Goal: Information Seeking & Learning: Learn about a topic

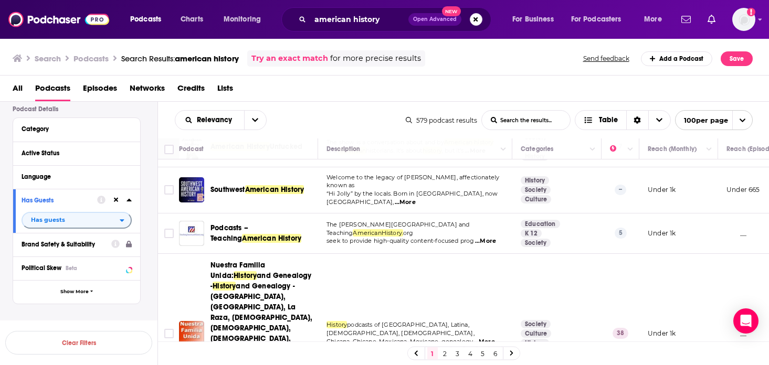
scroll to position [78, 0]
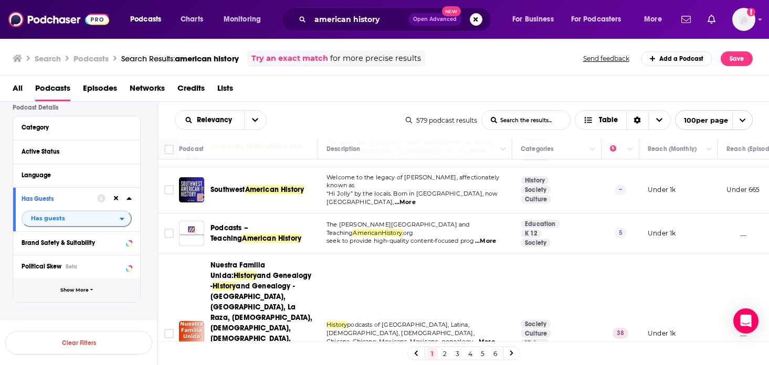
click at [73, 291] on span "Show More" at bounding box center [74, 291] width 28 height 6
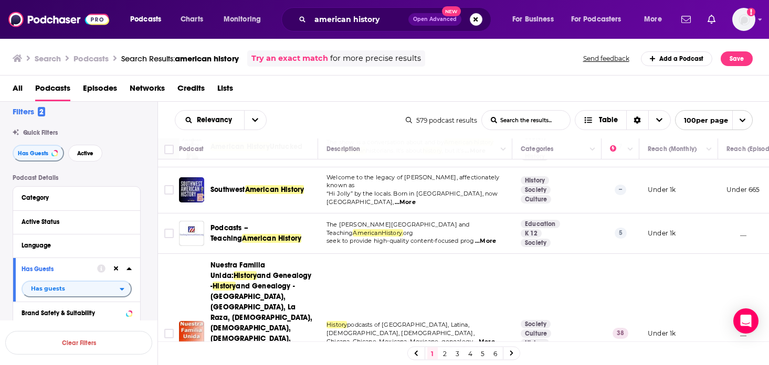
scroll to position [0, 0]
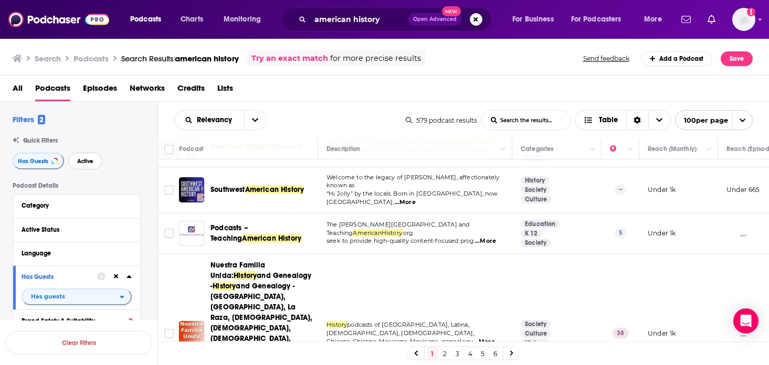
click at [90, 161] on span "Active" at bounding box center [85, 162] width 16 height 6
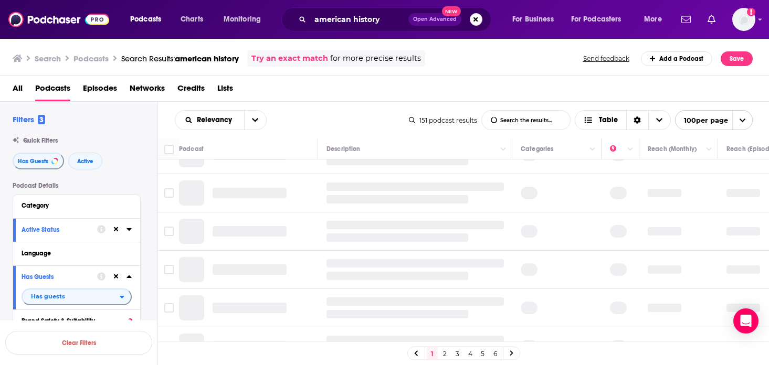
click at [130, 230] on icon at bounding box center [129, 229] width 5 height 3
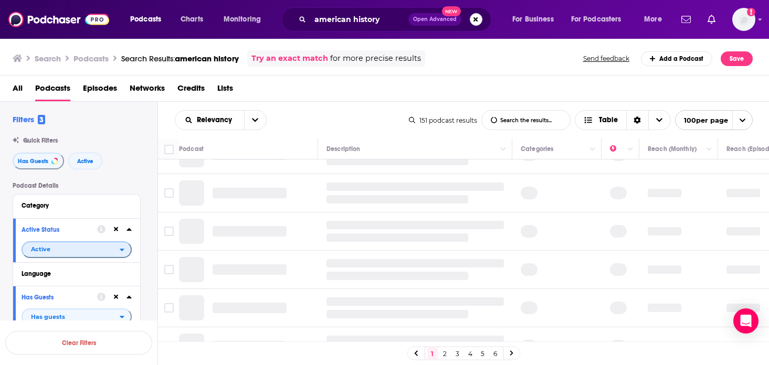
click at [93, 255] on span "Active" at bounding box center [71, 250] width 97 height 14
click at [93, 252] on span "Active" at bounding box center [71, 250] width 97 height 14
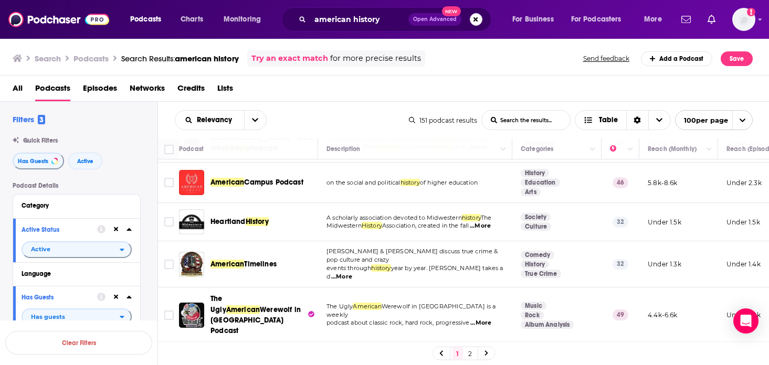
click at [323, 109] on div "Relevancy List Search Input Search the results... Table 151 podcast results Lis…" at bounding box center [464, 120] width 612 height 37
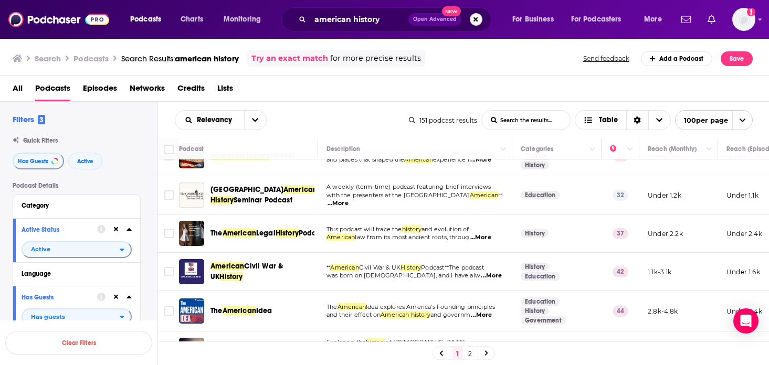
scroll to position [194, 0]
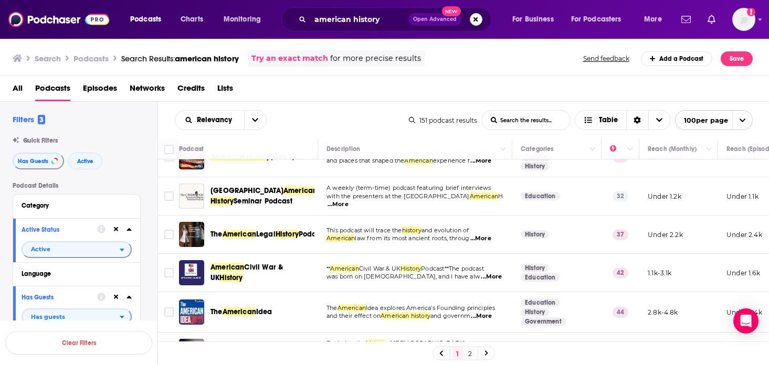
click at [491, 235] on span "...More" at bounding box center [481, 239] width 21 height 8
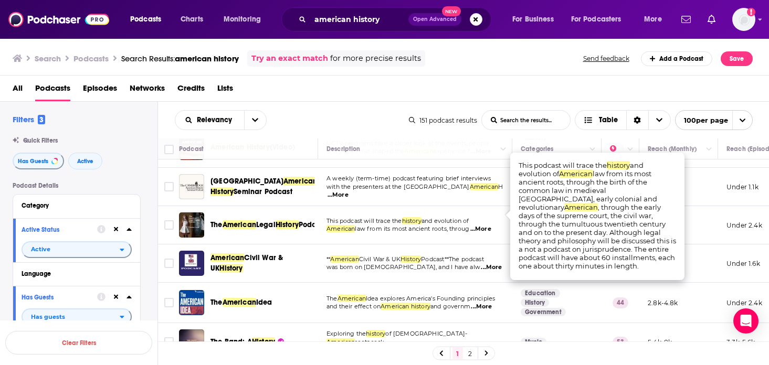
scroll to position [210, 0]
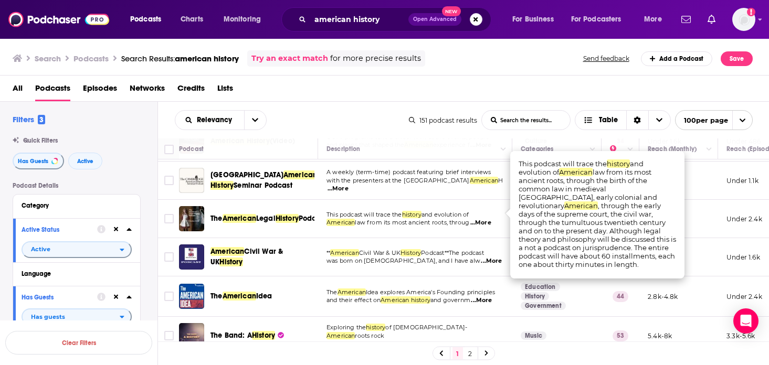
click at [446, 219] on span "law from its most ancient roots, throug" at bounding box center [412, 222] width 114 height 7
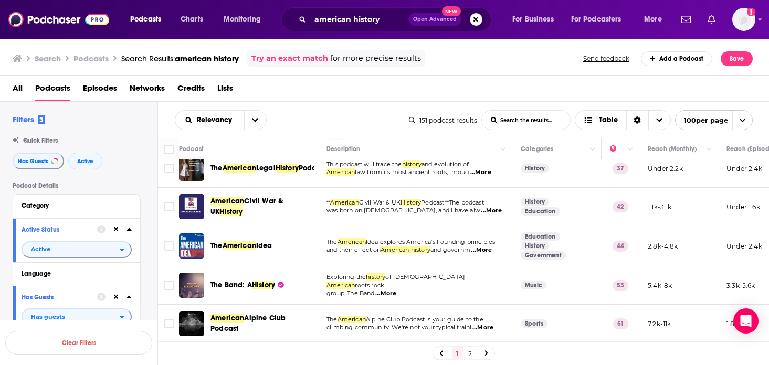
scroll to position [262, 0]
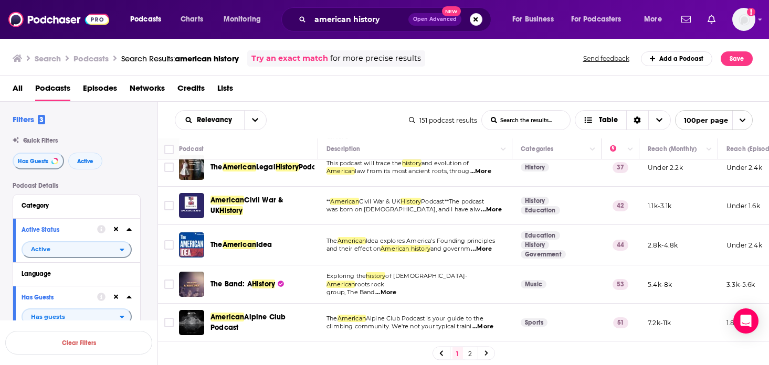
click at [488, 245] on span "...More" at bounding box center [481, 249] width 21 height 8
click at [338, 21] on input "american history" at bounding box center [359, 19] width 98 height 17
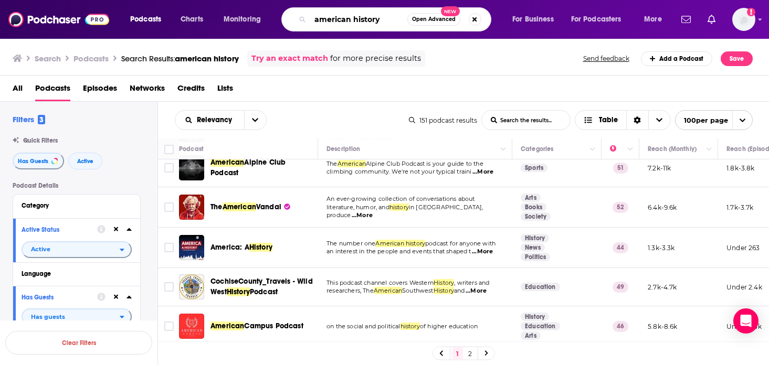
scroll to position [415, 0]
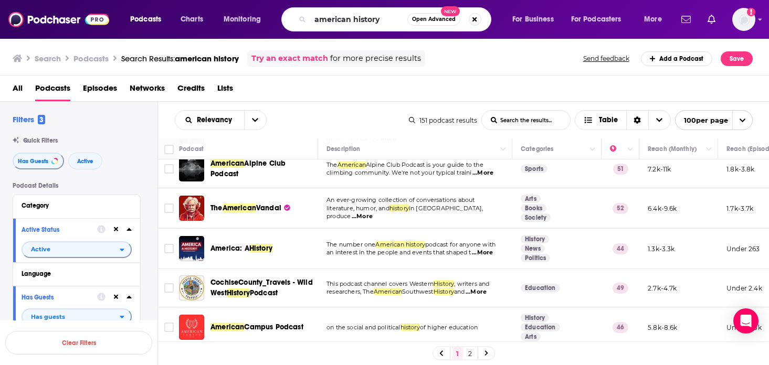
click at [373, 213] on span "...More" at bounding box center [362, 217] width 21 height 8
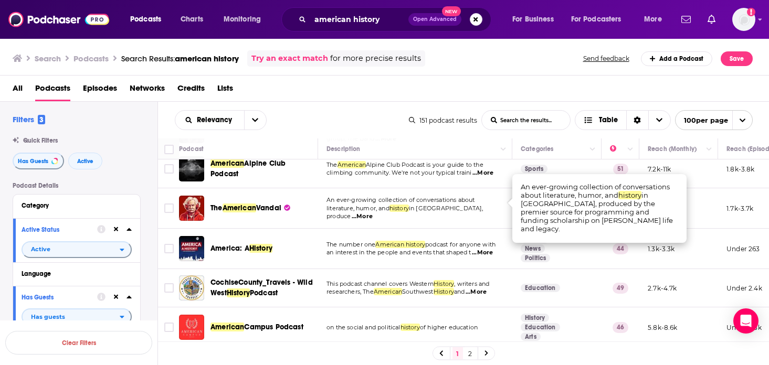
click at [444, 229] on td "The number one American history podcast for anyone with an interest in the peop…" at bounding box center [415, 249] width 194 height 40
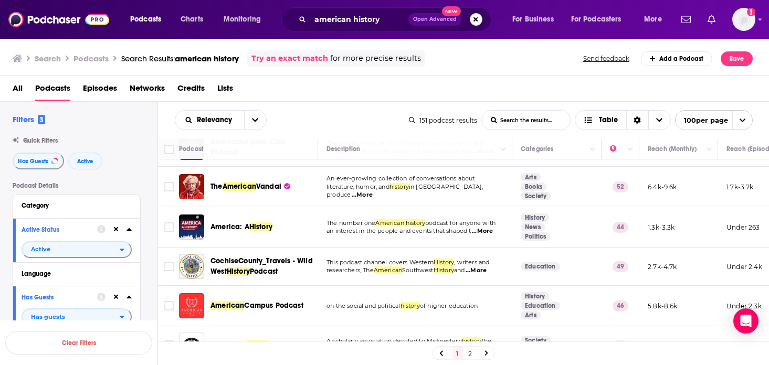
scroll to position [440, 0]
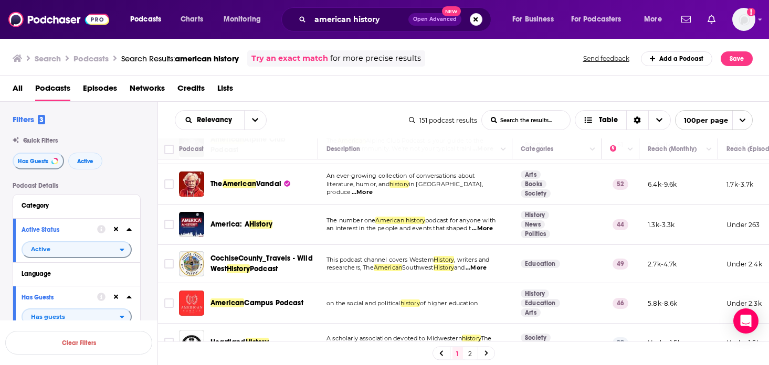
click at [490, 225] on span "...More" at bounding box center [482, 229] width 21 height 8
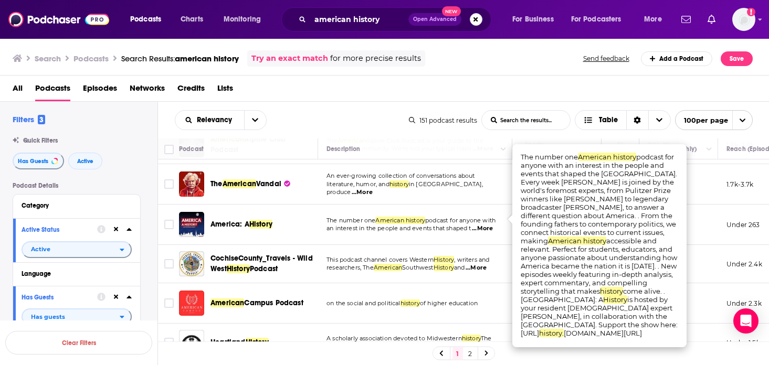
click at [429, 205] on td "The number one American history podcast for anyone with an interest in the peop…" at bounding box center [415, 225] width 194 height 40
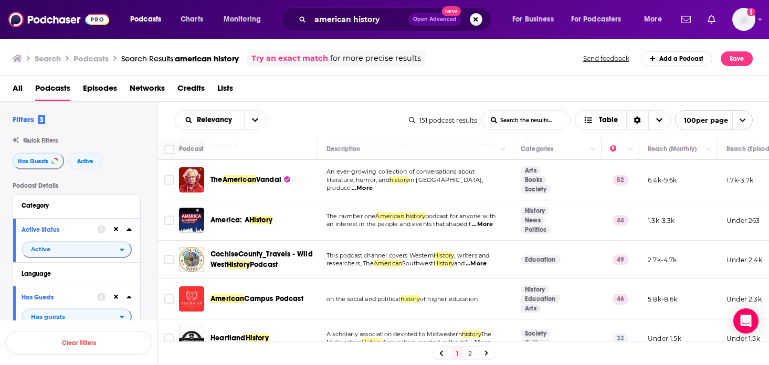
scroll to position [446, 0]
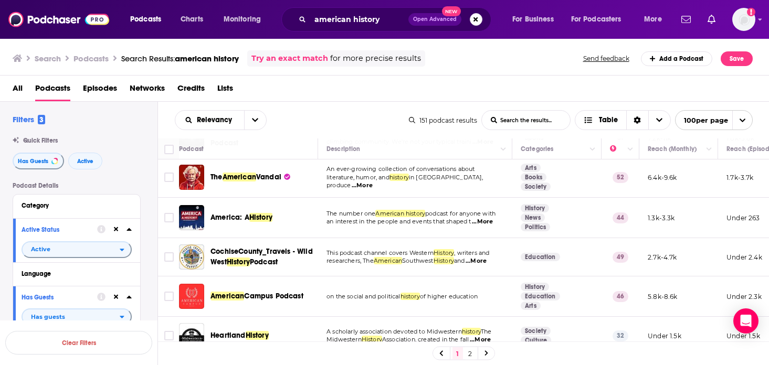
click at [485, 257] on span "...More" at bounding box center [476, 261] width 21 height 8
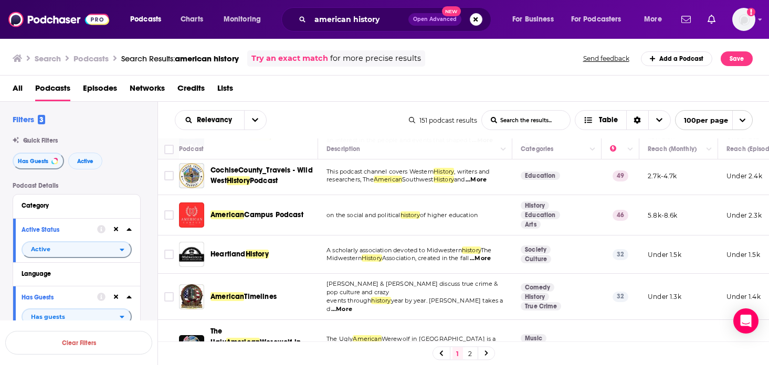
scroll to position [528, 0]
click at [330, 256] on td "A scholarly association devoted to Midwestern history The Midwestern History As…" at bounding box center [415, 254] width 194 height 38
click at [483, 254] on span "...More" at bounding box center [480, 258] width 21 height 8
click at [434, 257] on td "A scholarly association devoted to Midwestern history The Midwestern History As…" at bounding box center [415, 254] width 194 height 38
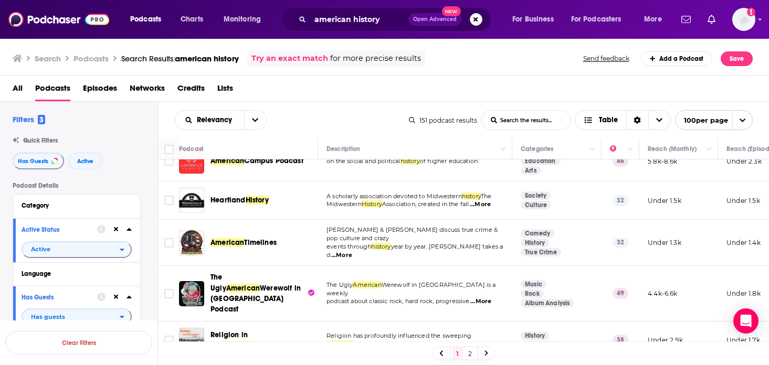
scroll to position [584, 0]
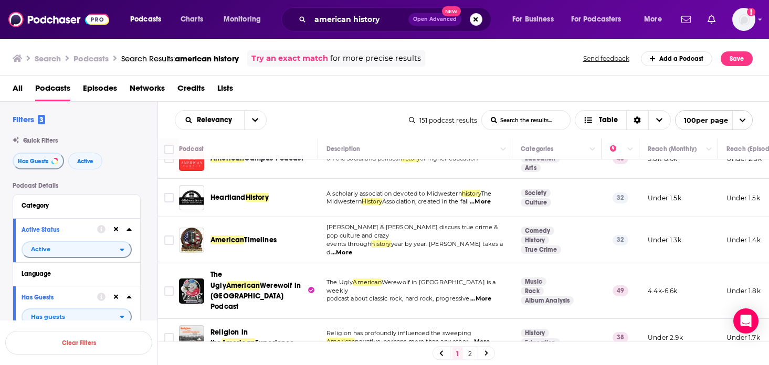
click at [352, 249] on span "...More" at bounding box center [341, 253] width 21 height 8
click at [426, 242] on td "Amy & Joe discuss true crime & pop culture and crazy events through history yea…" at bounding box center [415, 240] width 194 height 46
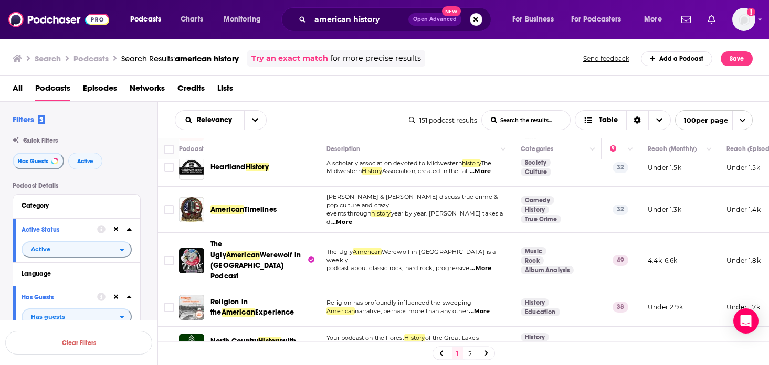
scroll to position [617, 0]
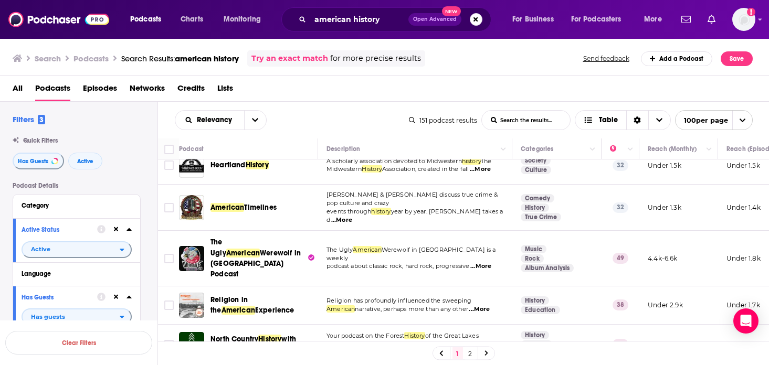
click at [489, 263] on span "...More" at bounding box center [481, 267] width 21 height 8
click at [350, 252] on td "The Ugly American Werewolf in London is a weekly podcast about classic rock, ha…" at bounding box center [415, 258] width 194 height 55
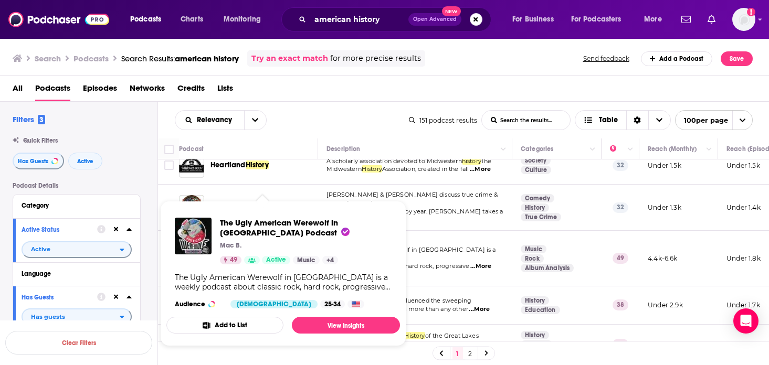
click at [233, 324] on button "Add to List" at bounding box center [224, 325] width 117 height 17
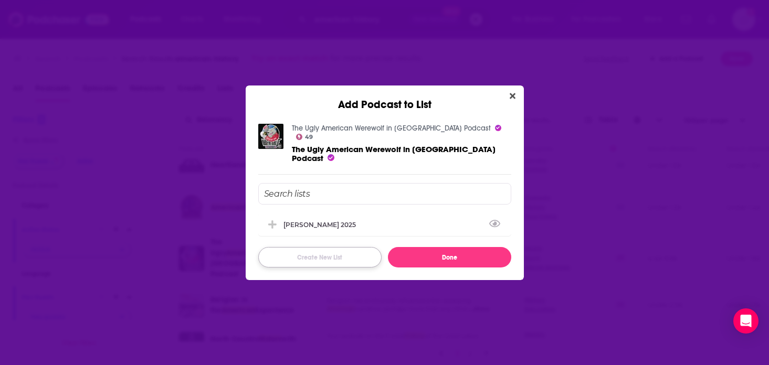
click at [326, 247] on button "Create New List" at bounding box center [319, 257] width 123 height 20
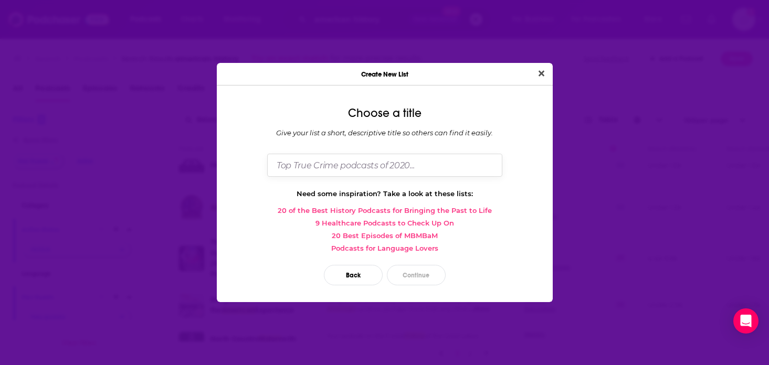
click at [307, 170] on input "Dialog" at bounding box center [384, 165] width 235 height 23
type input "personal"
click at [408, 277] on button "Continue" at bounding box center [416, 275] width 59 height 20
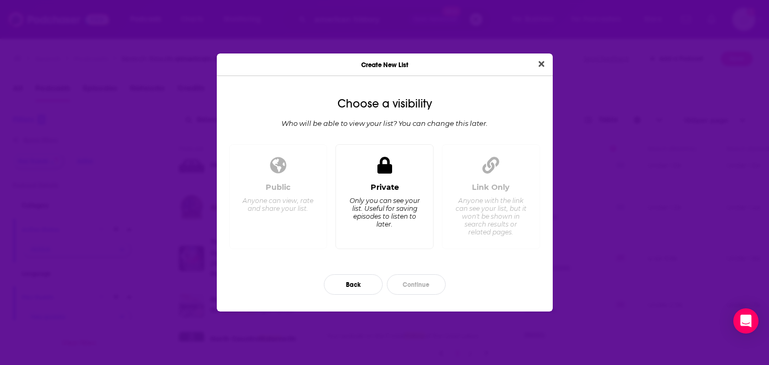
click at [406, 200] on div "Only you can see your list. Useful for saving episodes to listen to later." at bounding box center [385, 213] width 72 height 32
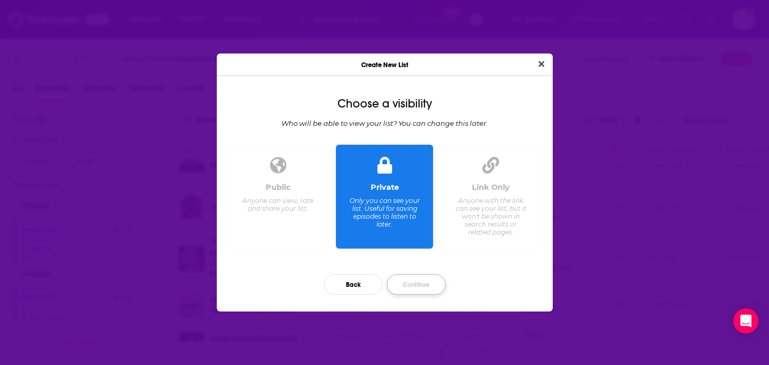
click at [407, 280] on button "Continue" at bounding box center [416, 285] width 59 height 20
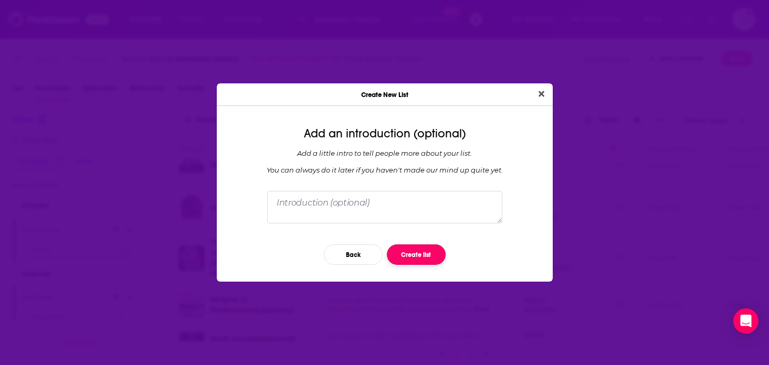
click at [411, 252] on button "Create list" at bounding box center [416, 255] width 59 height 20
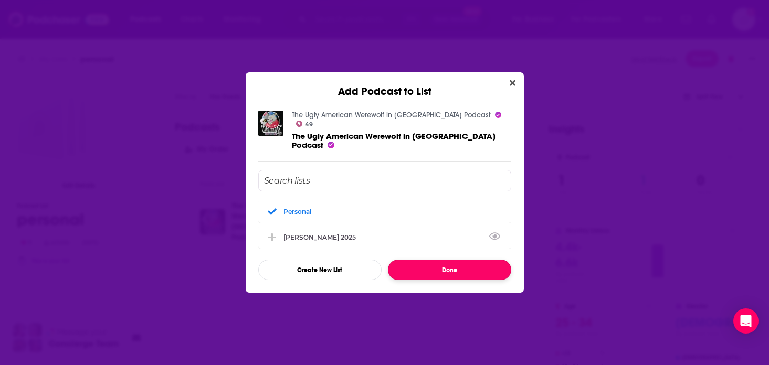
click at [438, 264] on button "Done" at bounding box center [449, 270] width 123 height 20
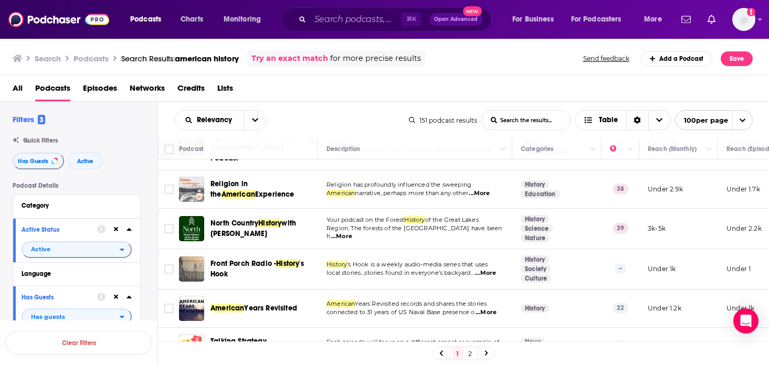
scroll to position [734, 0]
click at [489, 269] on span "...More" at bounding box center [485, 273] width 21 height 8
click at [457, 269] on span "local stories…stories found in everyone’s backyard…" at bounding box center [401, 272] width 148 height 7
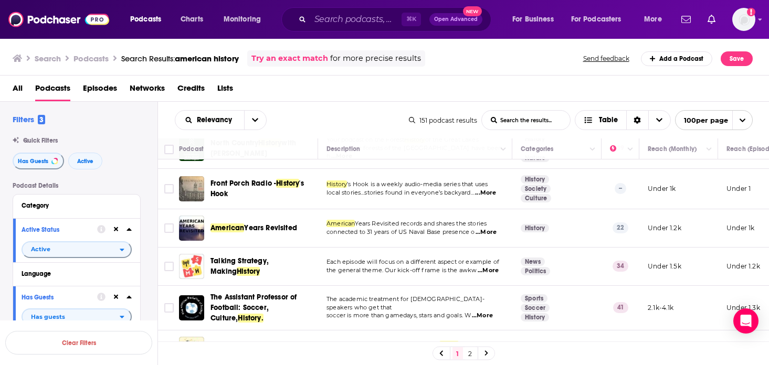
scroll to position [814, 0]
click at [491, 266] on span "...More" at bounding box center [488, 270] width 21 height 8
click at [403, 266] on span "the general theme. Our kick-off frame is the awkw" at bounding box center [402, 269] width 150 height 7
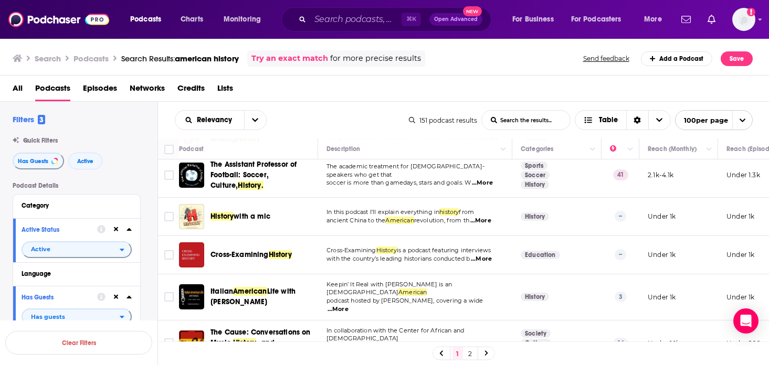
scroll to position [952, 0]
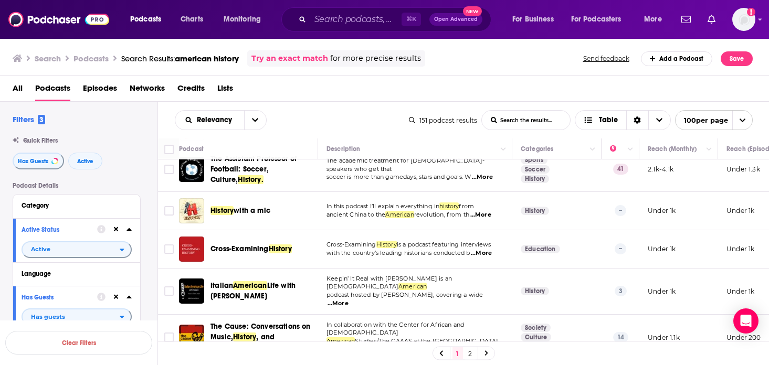
click at [492, 249] on span "...More" at bounding box center [481, 253] width 21 height 8
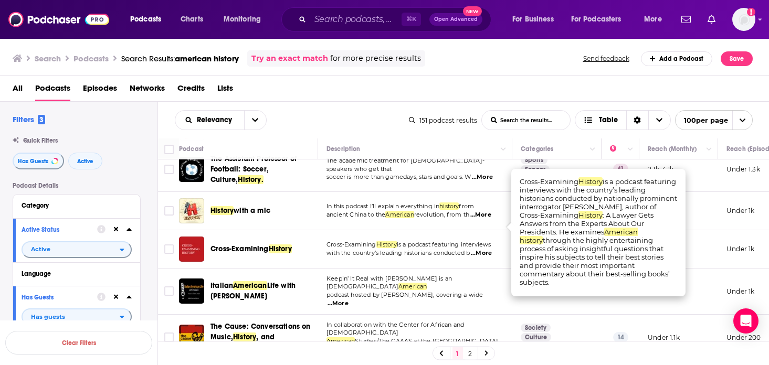
click at [313, 244] on div "Cross-Examining History" at bounding box center [265, 249] width 109 height 11
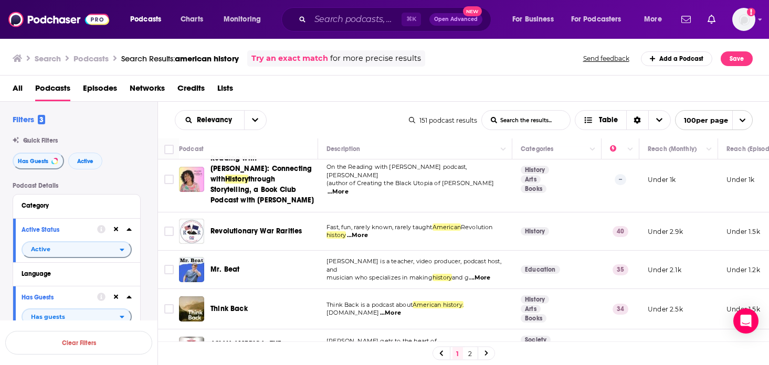
scroll to position [1276, 0]
click at [401, 309] on span "...More" at bounding box center [390, 313] width 21 height 8
click at [412, 289] on td "Think Back is a podcast about American history. www.thinkbackpod.co ...More" at bounding box center [415, 309] width 194 height 40
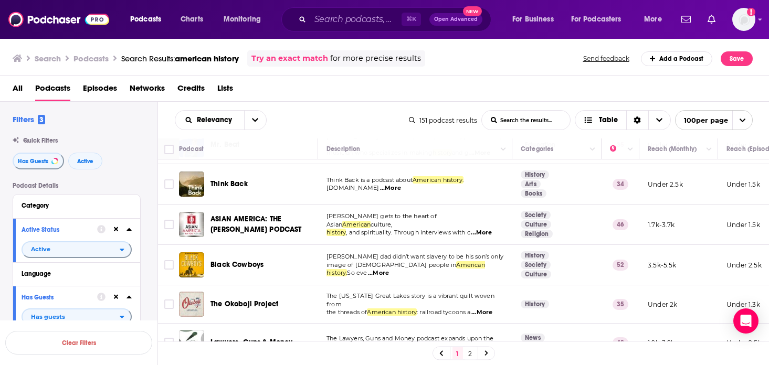
scroll to position [1402, 0]
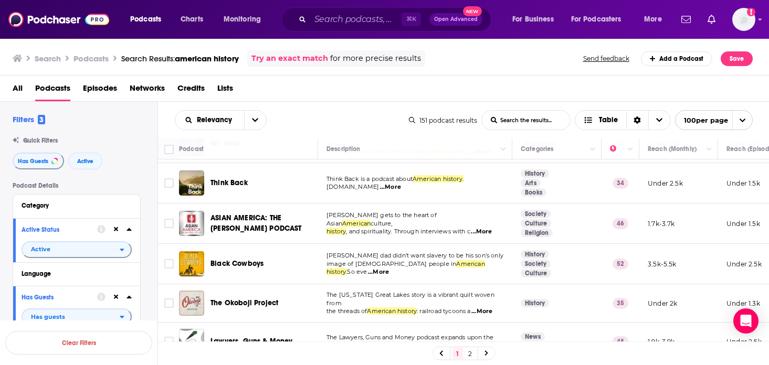
click at [389, 268] on span "...More" at bounding box center [378, 272] width 21 height 8
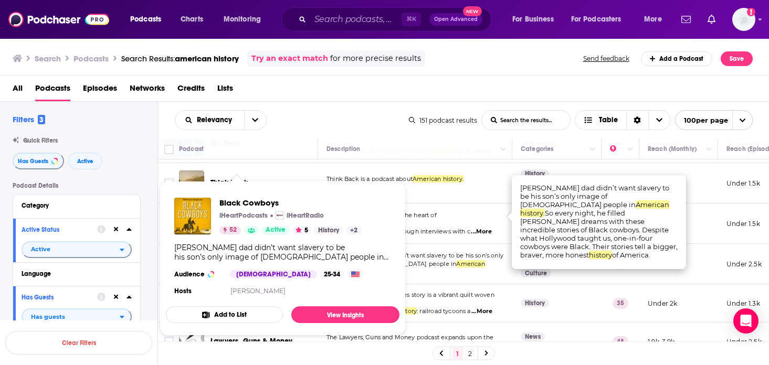
click at [249, 313] on button "Add to List" at bounding box center [224, 315] width 117 height 17
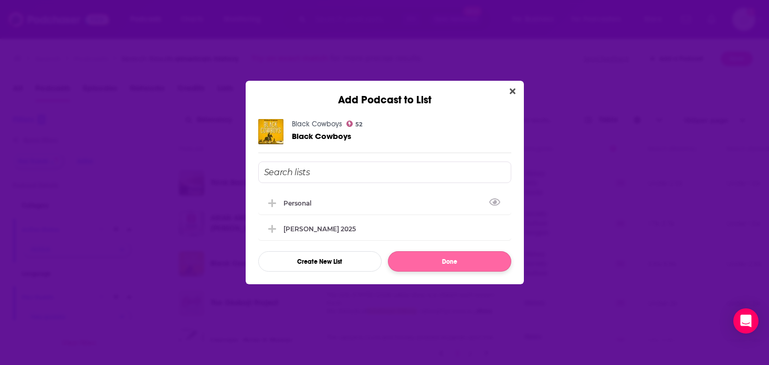
drag, startPoint x: 339, startPoint y: 207, endPoint x: 443, endPoint y: 255, distance: 114.4
click at [339, 207] on div "personal" at bounding box center [384, 203] width 253 height 23
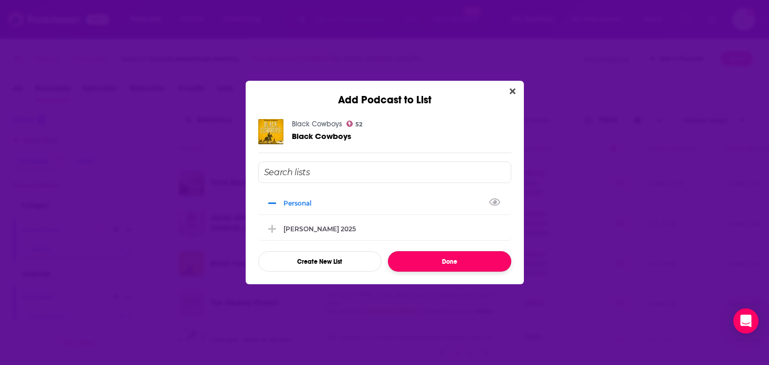
click at [450, 266] on button "Done" at bounding box center [449, 262] width 123 height 20
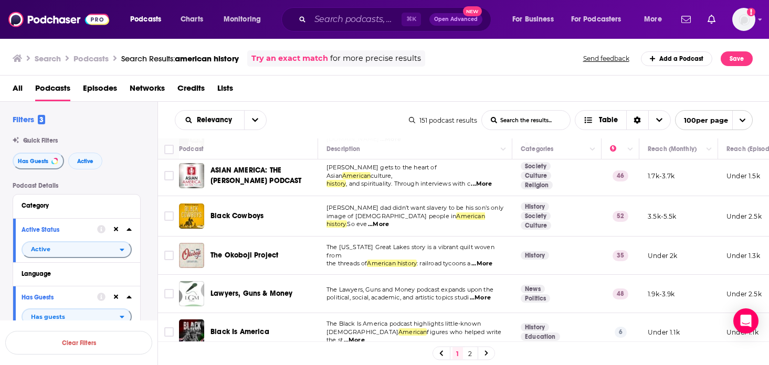
scroll to position [1467, 0]
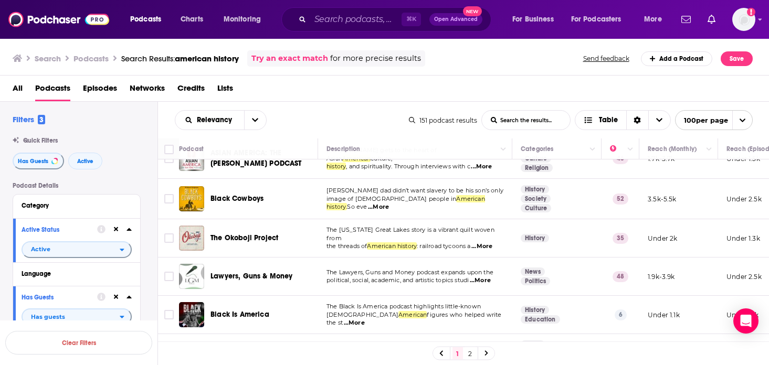
click at [488, 277] on span "...More" at bounding box center [480, 281] width 21 height 8
click at [458, 277] on span "political, social, academic, and artistic topics studi" at bounding box center [398, 280] width 142 height 7
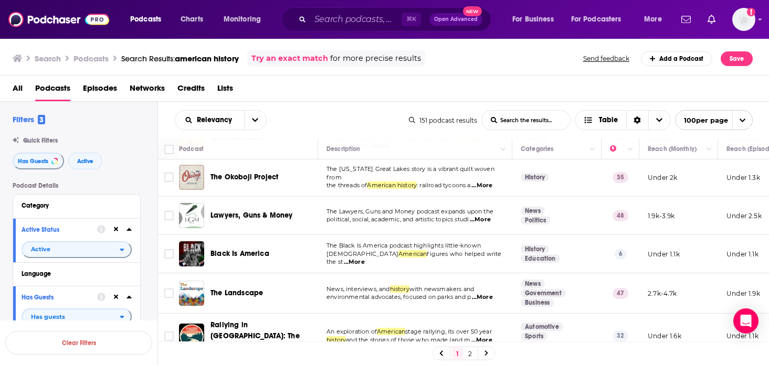
scroll to position [1530, 0]
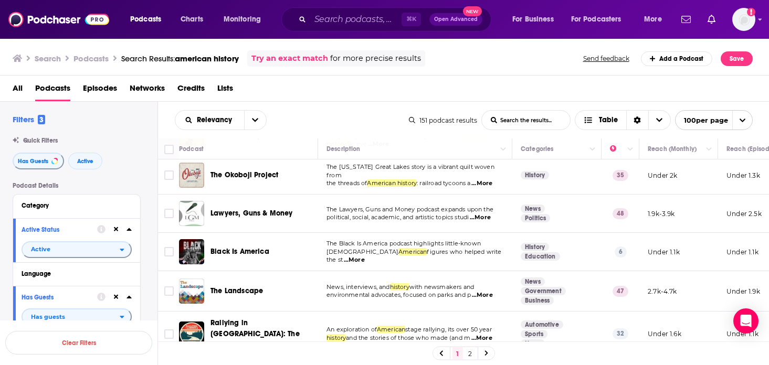
click at [478, 291] on span "...More" at bounding box center [482, 295] width 21 height 8
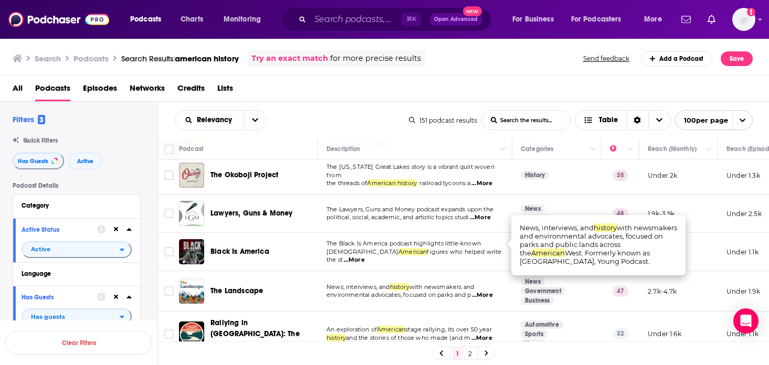
click at [436, 291] on span "environmental advocates, focused on parks and p" at bounding box center [399, 294] width 144 height 7
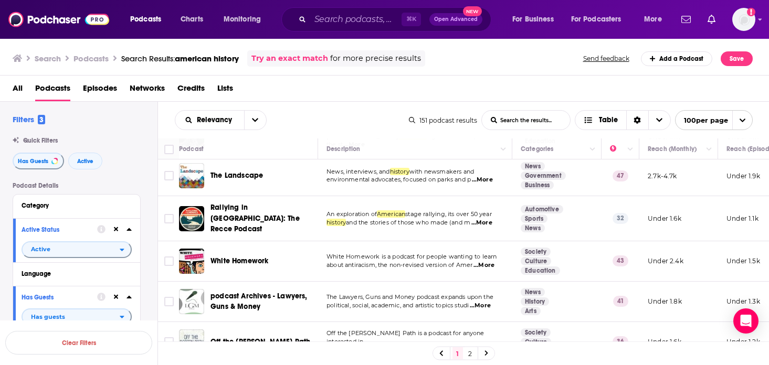
scroll to position [1647, 0]
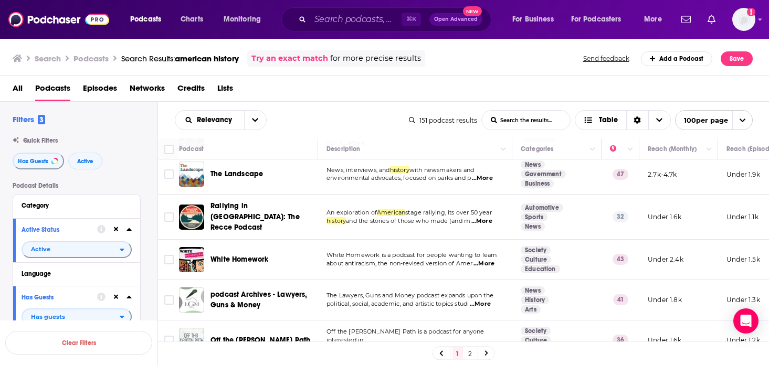
click at [490, 260] on span "...More" at bounding box center [484, 264] width 21 height 8
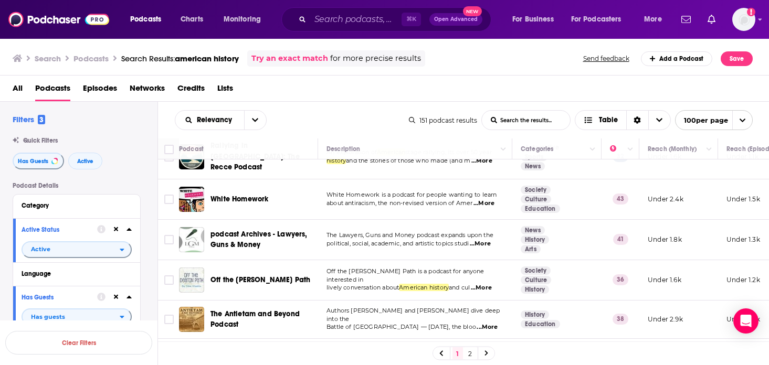
scroll to position [1713, 0]
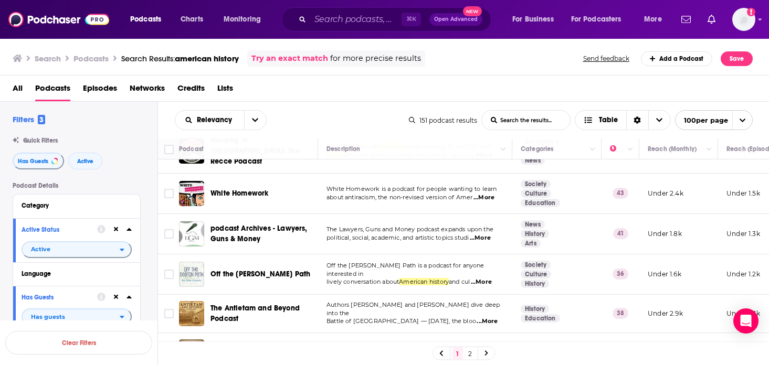
click at [488, 278] on span "...More" at bounding box center [481, 282] width 21 height 8
click at [321, 255] on td "Off the Deaton Path is a podcast for anyone interested in lively conversation a…" at bounding box center [415, 275] width 194 height 40
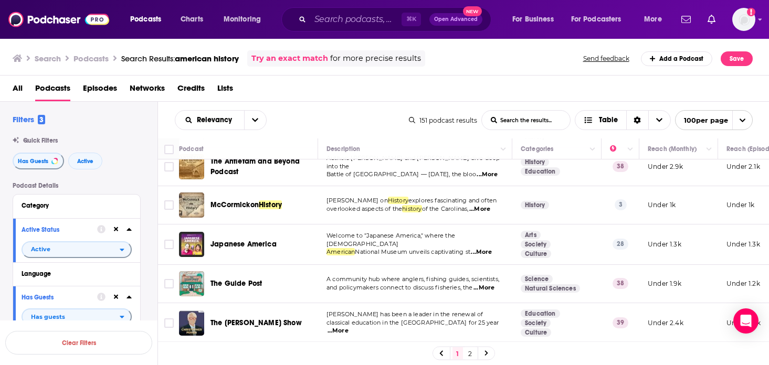
scroll to position [1861, 0]
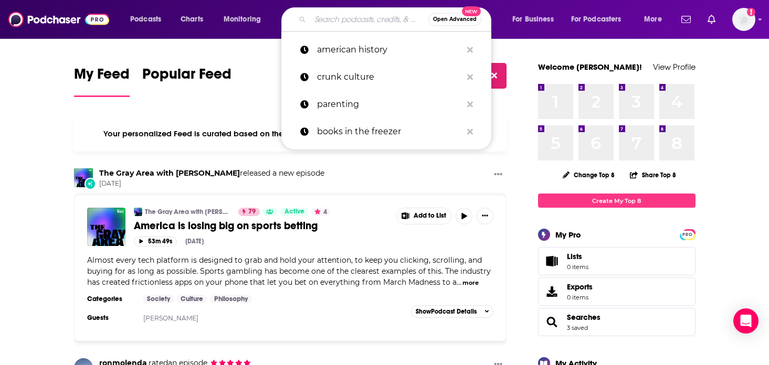
click at [375, 20] on input "Search podcasts, credits, & more..." at bounding box center [369, 19] width 118 height 17
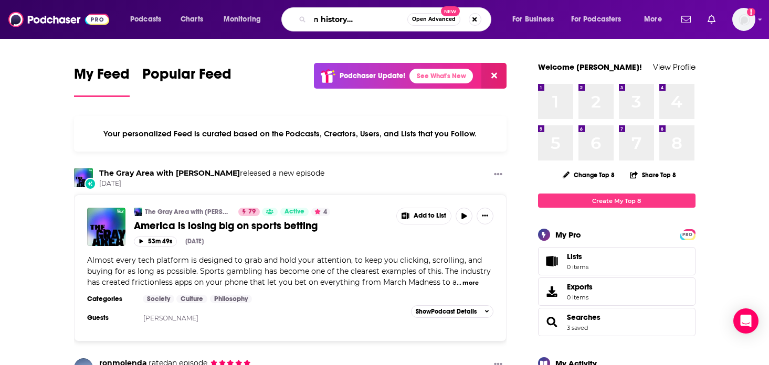
scroll to position [0, 53]
type input "the american history podcast [PERSON_NAME]"
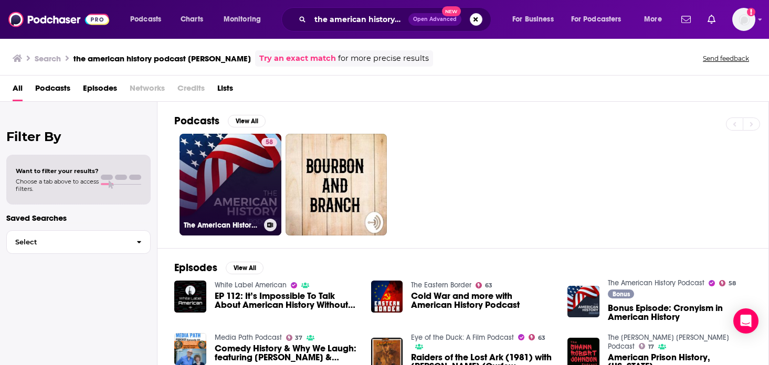
click at [246, 207] on link "58 The American History Podcast" at bounding box center [231, 185] width 102 height 102
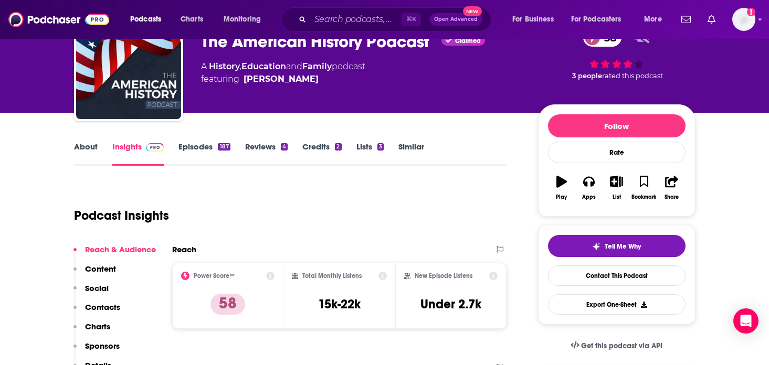
scroll to position [70, 0]
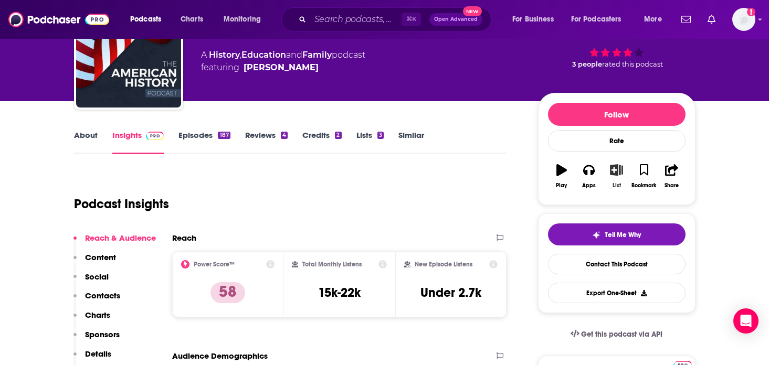
click at [619, 173] on icon "button" at bounding box center [616, 170] width 13 height 12
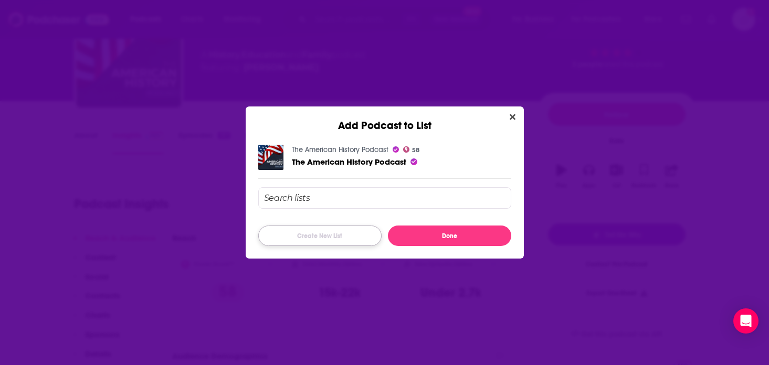
click at [353, 232] on button "Create New List" at bounding box center [319, 236] width 123 height 20
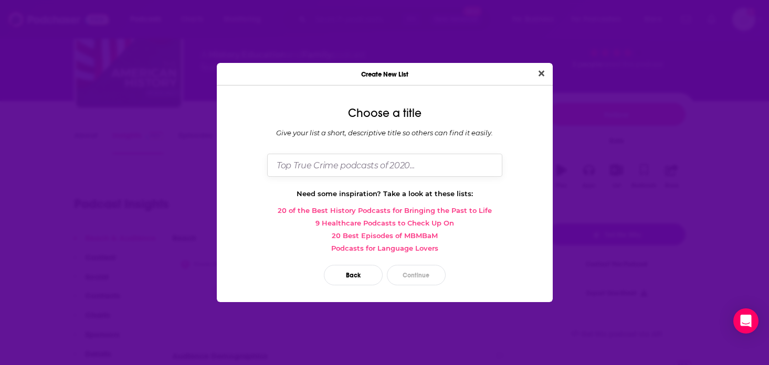
click at [379, 164] on input "Dialog" at bounding box center [384, 165] width 235 height 23
type input "[PERSON_NAME] 2025"
click at [410, 274] on button "Continue" at bounding box center [416, 275] width 59 height 20
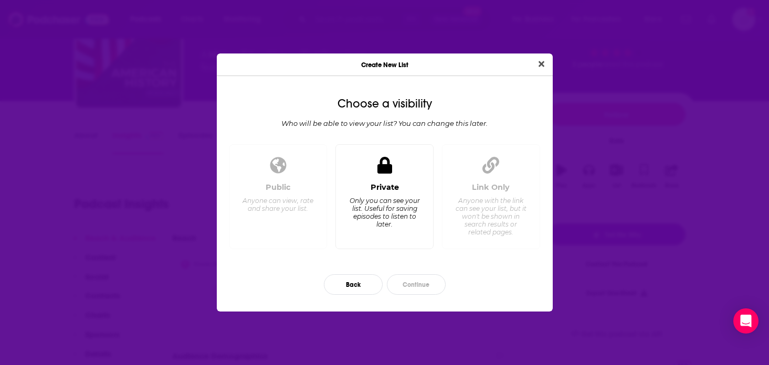
click at [406, 228] on div "Private Only you can see your list. Useful for saving episodes to listen to lat…" at bounding box center [384, 212] width 80 height 58
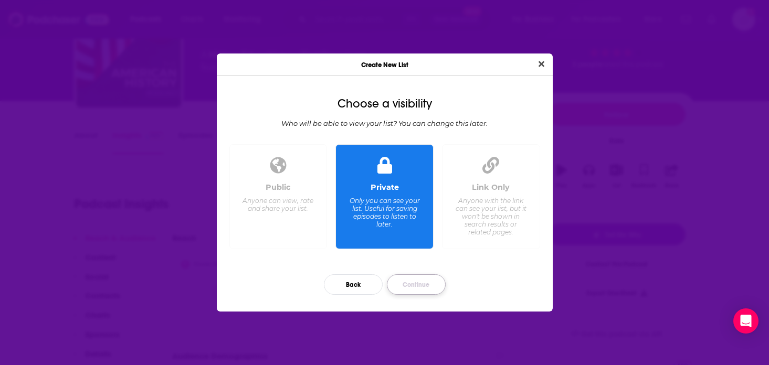
click at [414, 282] on button "Continue" at bounding box center [416, 285] width 59 height 20
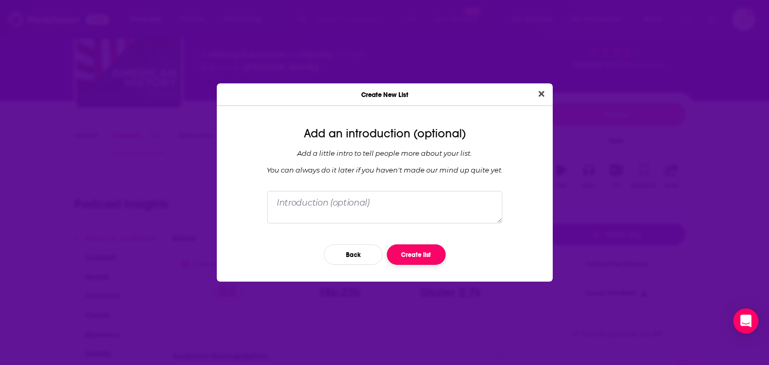
click at [421, 255] on button "Create list" at bounding box center [416, 255] width 59 height 20
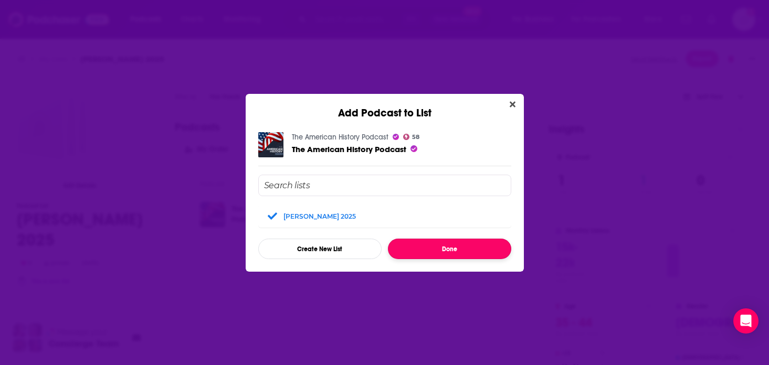
click at [425, 253] on button "Done" at bounding box center [449, 249] width 123 height 20
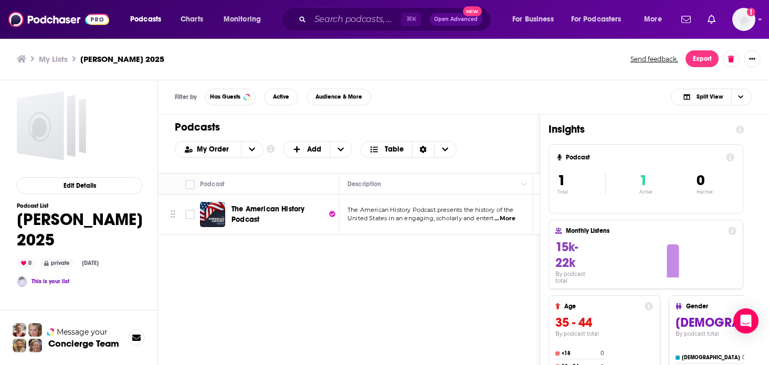
click at [510, 220] on span "...More" at bounding box center [505, 219] width 21 height 8
click at [420, 218] on span "United States in an engaging, scholarly and entert" at bounding box center [421, 218] width 147 height 7
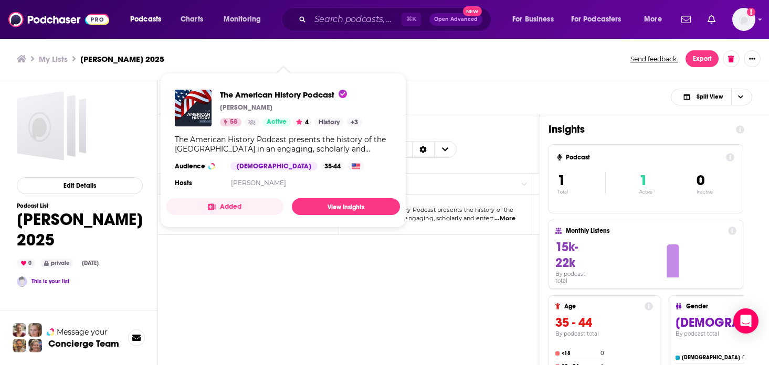
click at [262, 212] on button "Added" at bounding box center [224, 206] width 117 height 17
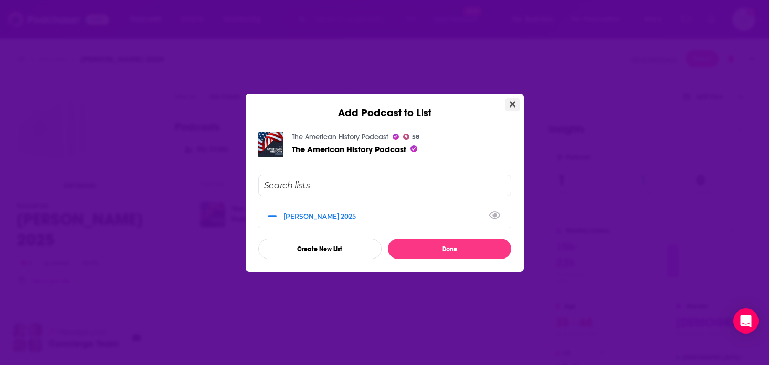
click at [510, 107] on icon "Close" at bounding box center [513, 104] width 6 height 8
click at [516, 105] on button "Close" at bounding box center [513, 104] width 14 height 13
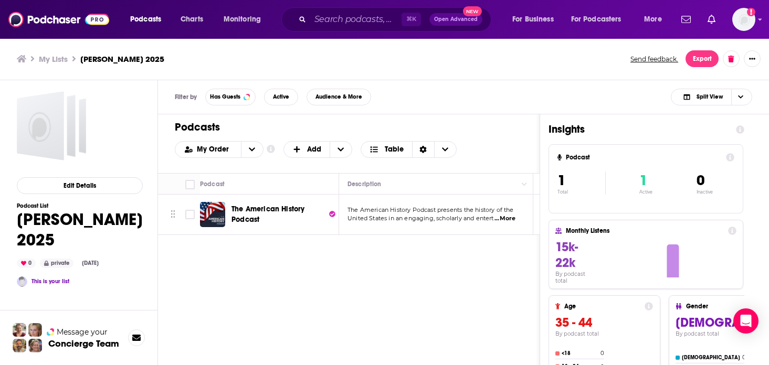
click at [507, 219] on span "...More" at bounding box center [505, 219] width 21 height 8
drag, startPoint x: 371, startPoint y: 217, endPoint x: 382, endPoint y: 217, distance: 11.6
click at [382, 217] on span "United States in an engaging, scholarly and entert" at bounding box center [421, 218] width 147 height 7
click at [414, 214] on p "The American History Podcast presents the history of the" at bounding box center [436, 210] width 176 height 8
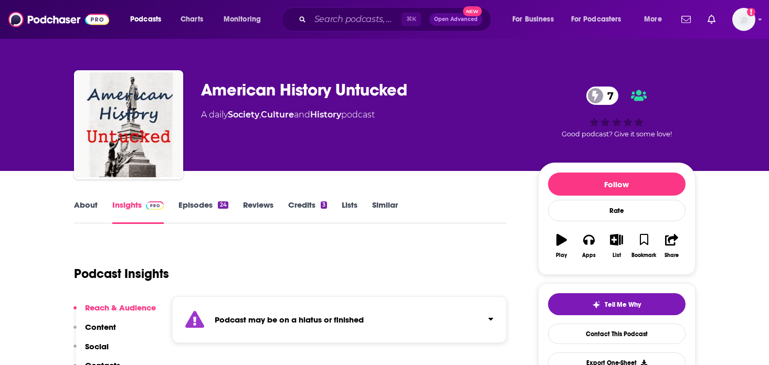
click at [213, 204] on link "Episodes 24" at bounding box center [203, 212] width 49 height 24
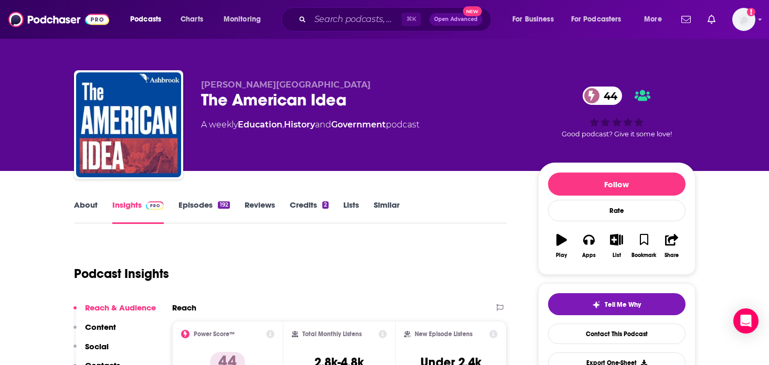
click at [211, 205] on link "Episodes 192" at bounding box center [204, 212] width 51 height 24
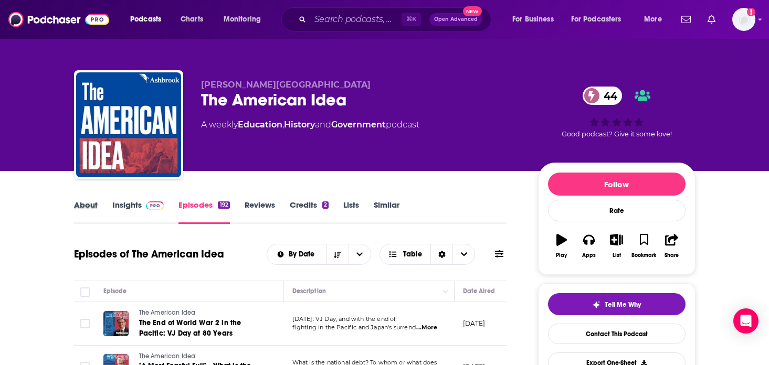
click at [98, 207] on div "About" at bounding box center [93, 212] width 38 height 24
click at [78, 203] on link "About" at bounding box center [86, 212] width 24 height 24
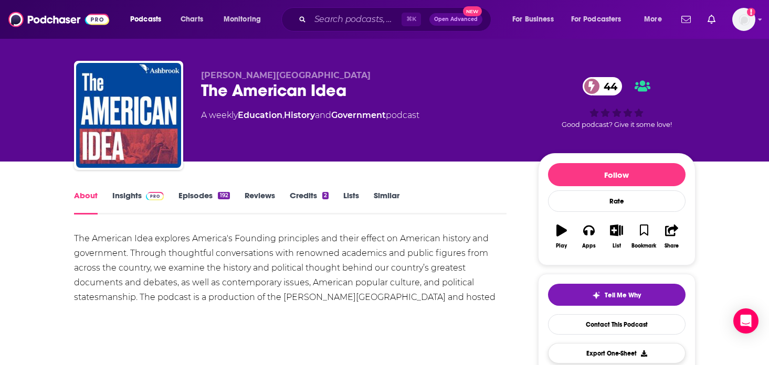
scroll to position [63, 0]
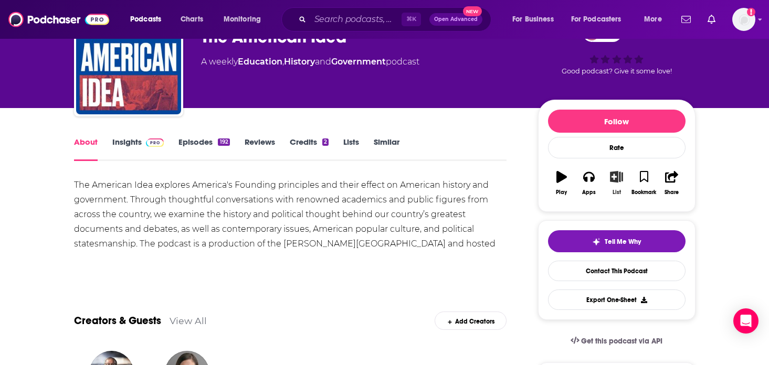
click at [617, 184] on button "List" at bounding box center [616, 183] width 27 height 38
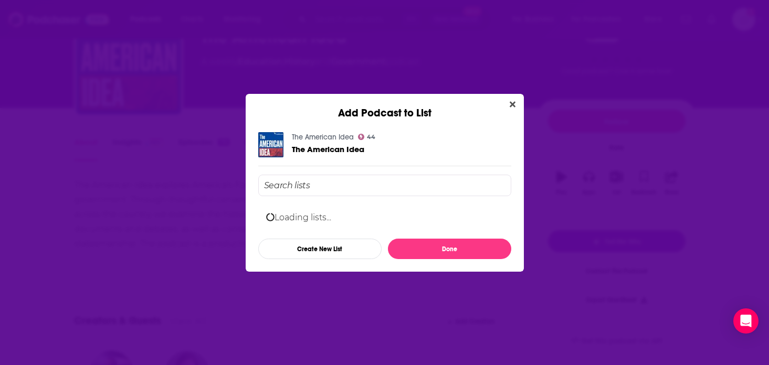
scroll to position [0, 0]
click at [320, 184] on input "Add Podcast To List" at bounding box center [384, 186] width 253 height 22
click at [309, 212] on div "[PERSON_NAME] 2025" at bounding box center [323, 216] width 79 height 8
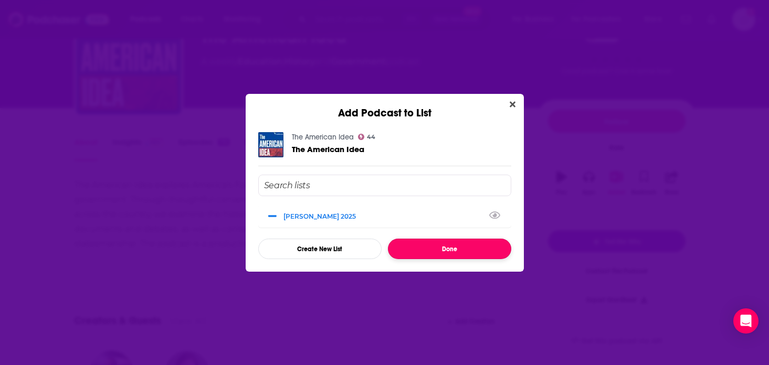
click at [445, 249] on button "Done" at bounding box center [449, 249] width 123 height 20
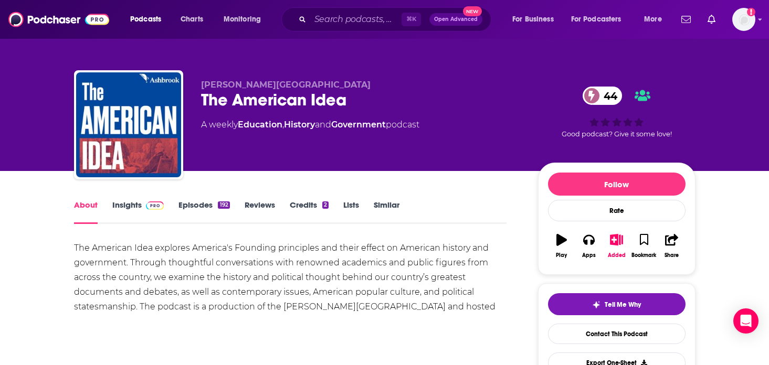
click at [131, 207] on link "Insights" at bounding box center [138, 212] width 52 height 24
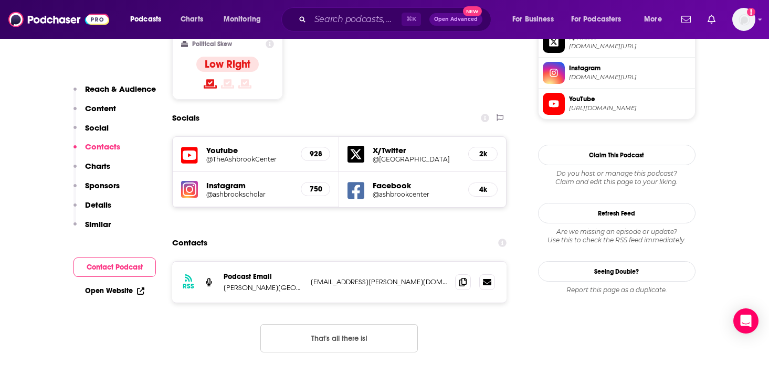
scroll to position [872, 0]
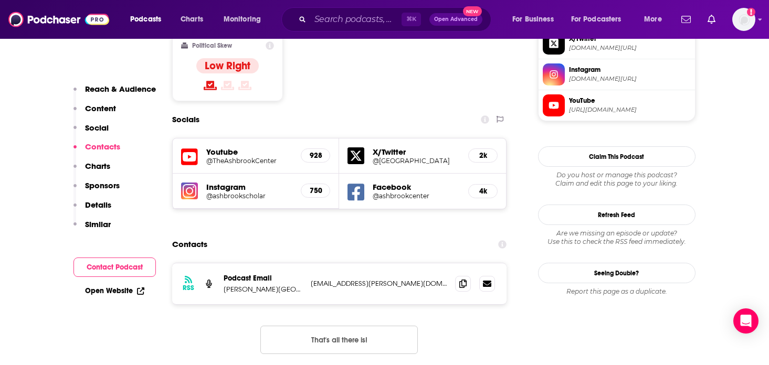
click at [339, 279] on p "amideapodcast@ashbrook.org" at bounding box center [379, 283] width 137 height 9
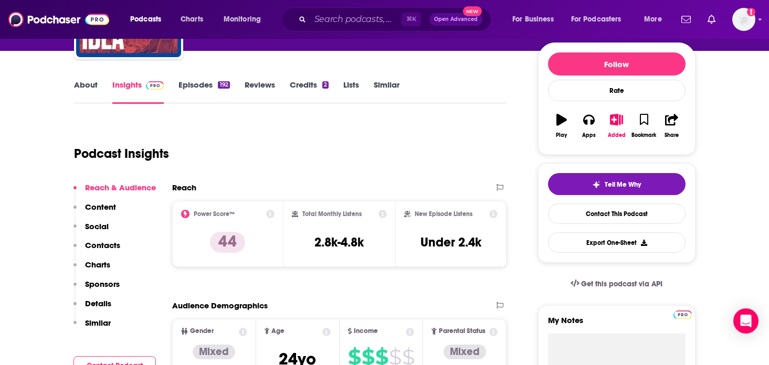
scroll to position [0, 0]
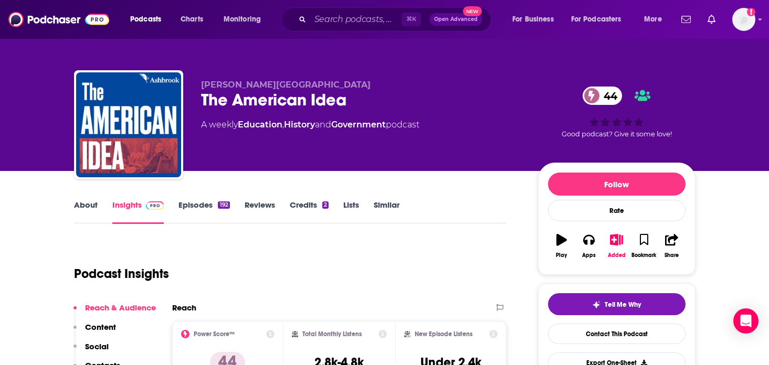
click at [89, 201] on link "About" at bounding box center [86, 212] width 24 height 24
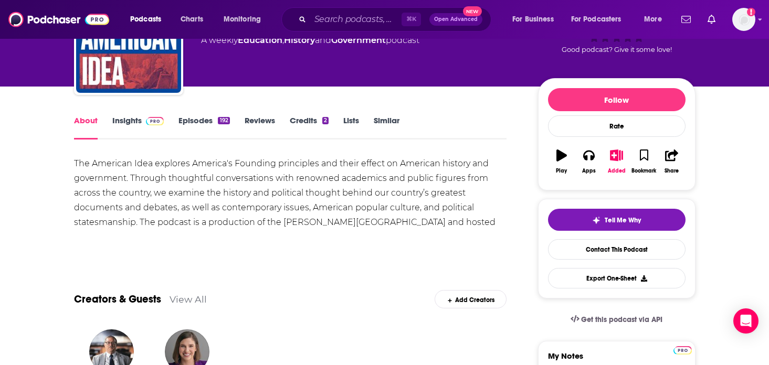
scroll to position [86, 0]
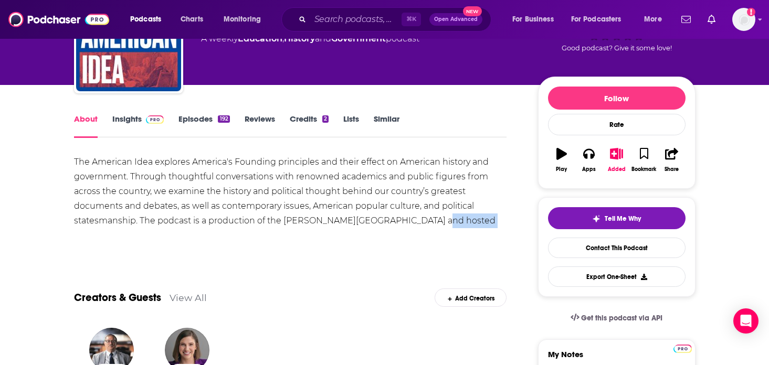
drag, startPoint x: 425, startPoint y: 223, endPoint x: 470, endPoint y: 225, distance: 44.7
click at [470, 225] on div "The American Idea explores America's Founding principles and their effect on Am…" at bounding box center [290, 199] width 433 height 88
copy div "ff Sikkenga"
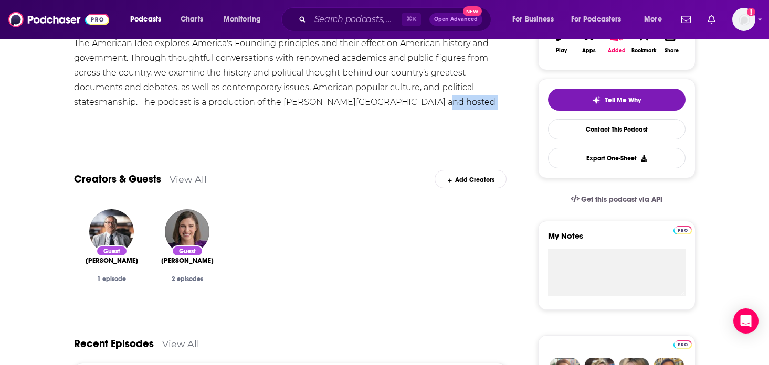
scroll to position [145, 0]
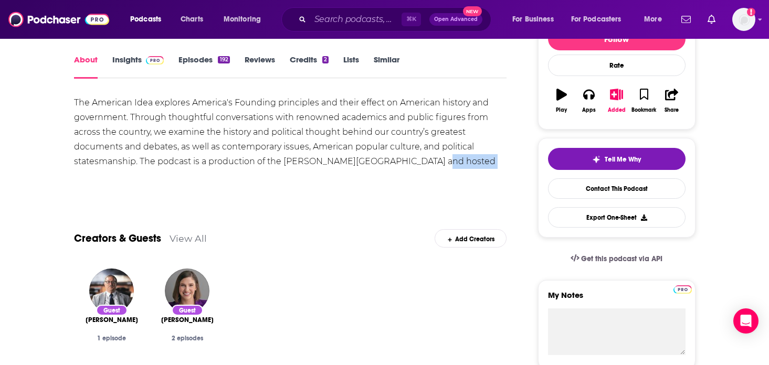
click at [135, 57] on link "Insights" at bounding box center [138, 67] width 52 height 24
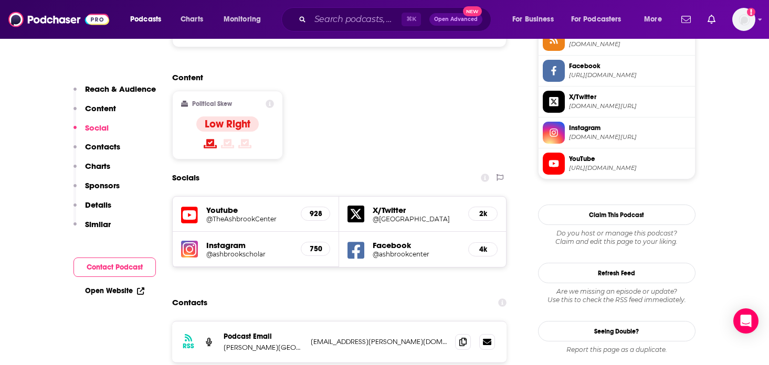
scroll to position [819, 0]
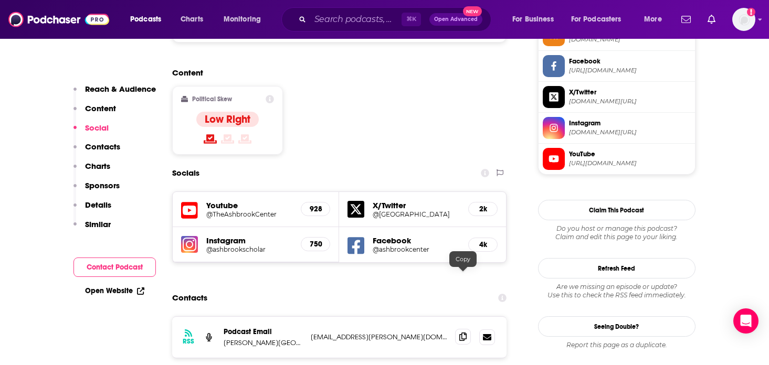
click at [464, 333] on icon at bounding box center [462, 337] width 7 height 8
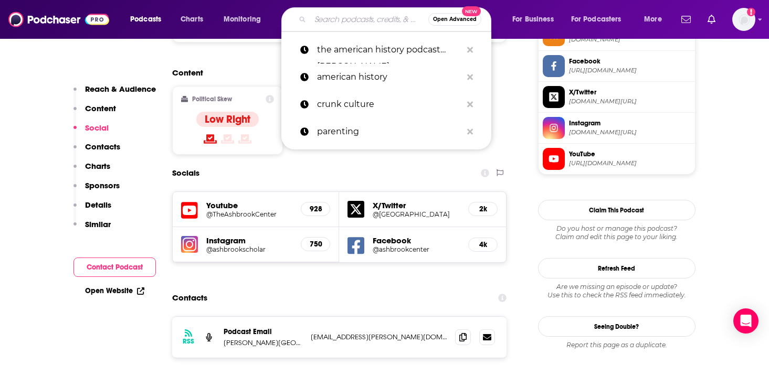
click at [333, 18] on input "Search podcasts, credits, & more..." at bounding box center [369, 19] width 118 height 17
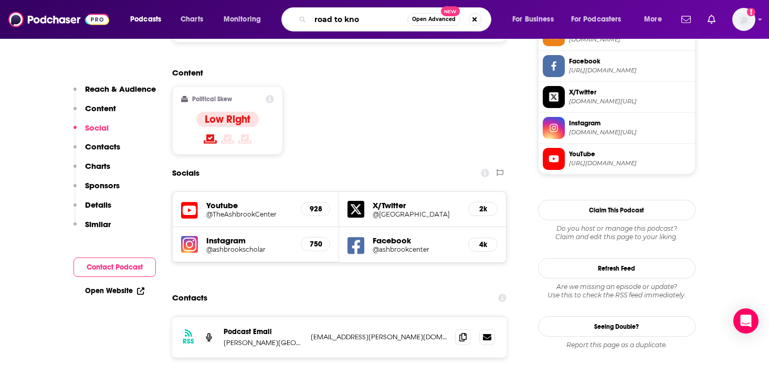
type input "road to know"
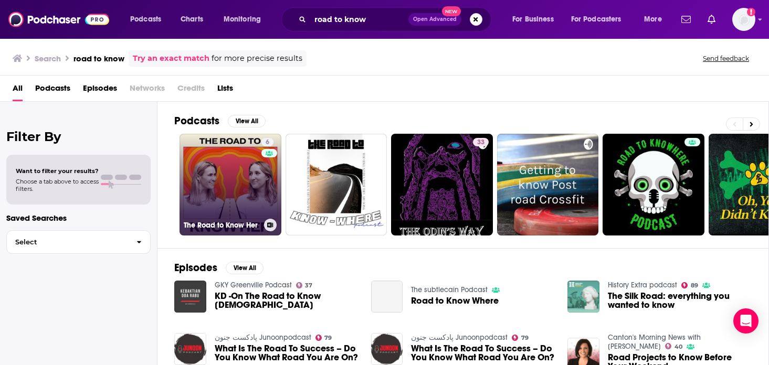
click at [254, 208] on link "6 The Road to Know Her" at bounding box center [231, 185] width 102 height 102
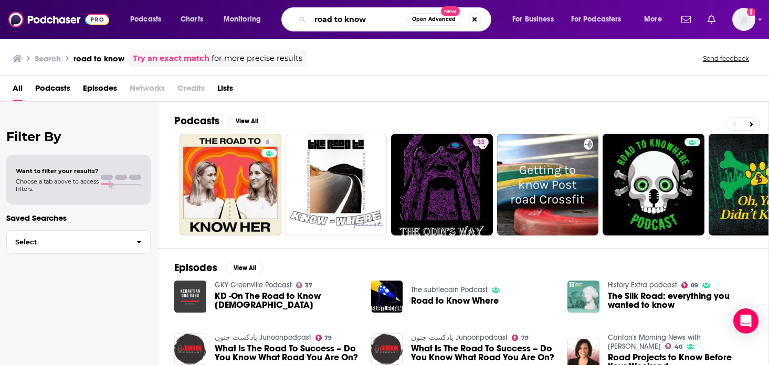
click at [352, 19] on input "road to know" at bounding box center [358, 19] width 97 height 17
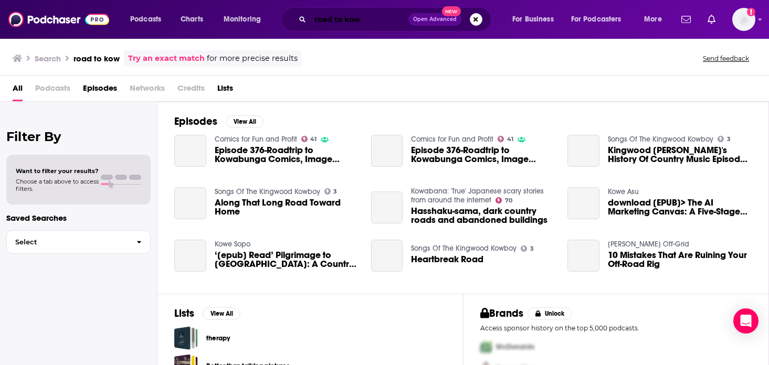
click at [349, 23] on input "road to kow" at bounding box center [359, 19] width 98 height 17
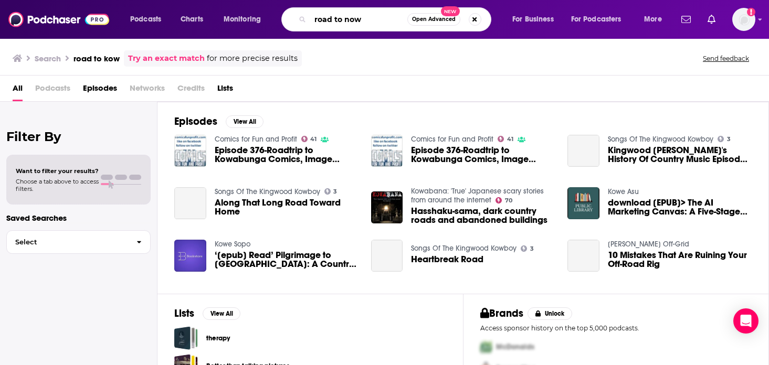
type input "road to now"
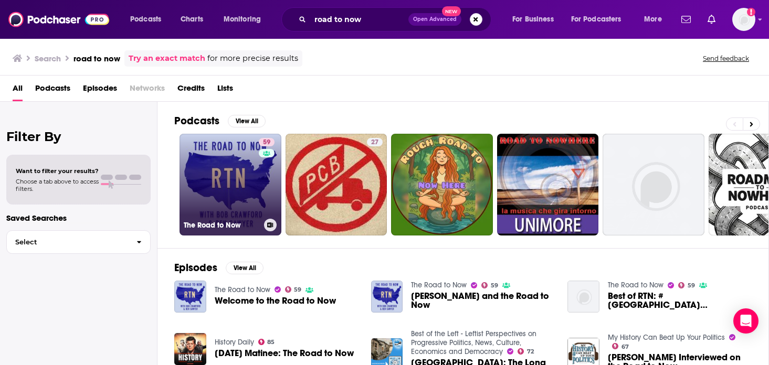
click at [236, 202] on link "59 The Road to Now" at bounding box center [231, 185] width 102 height 102
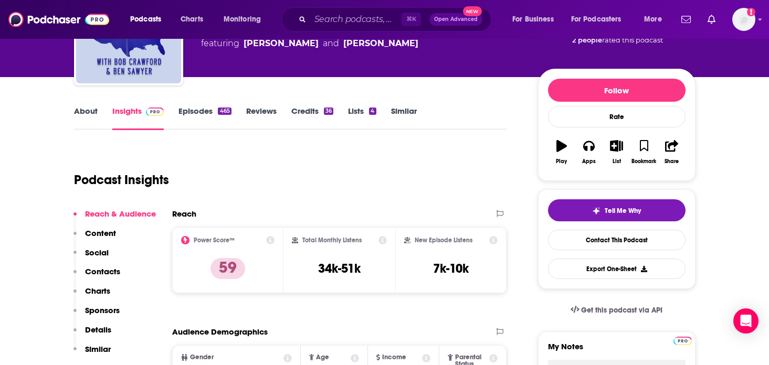
scroll to position [19, 0]
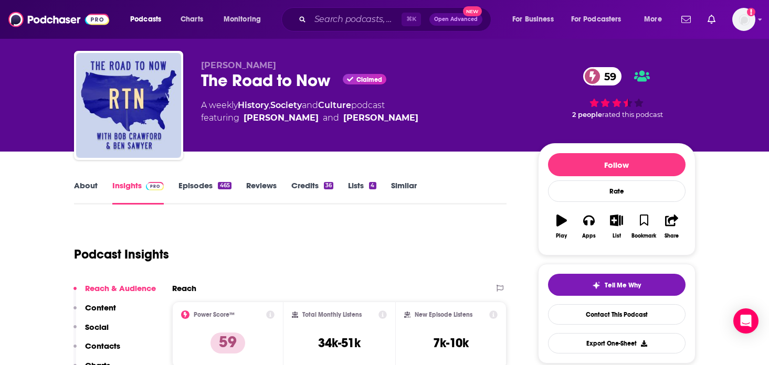
click at [192, 185] on link "Episodes 465" at bounding box center [205, 193] width 53 height 24
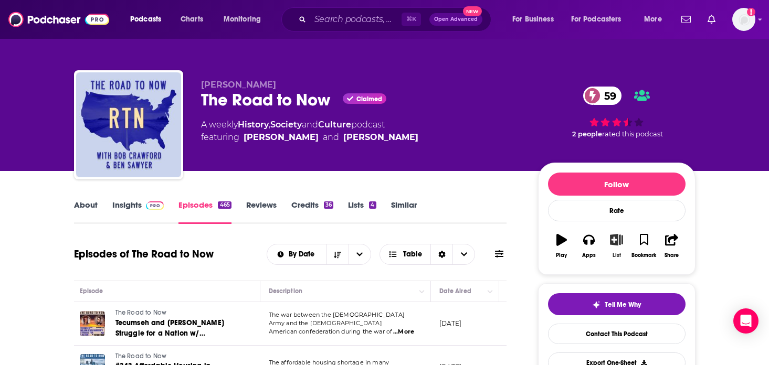
click at [622, 245] on icon "button" at bounding box center [616, 240] width 13 height 12
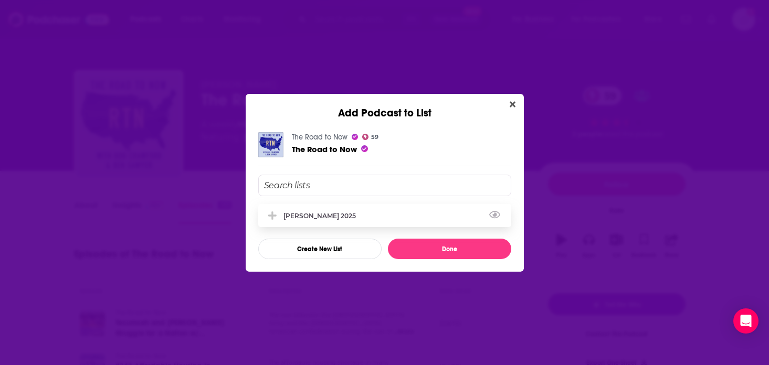
click at [374, 214] on div "[PERSON_NAME] 2025" at bounding box center [384, 215] width 253 height 23
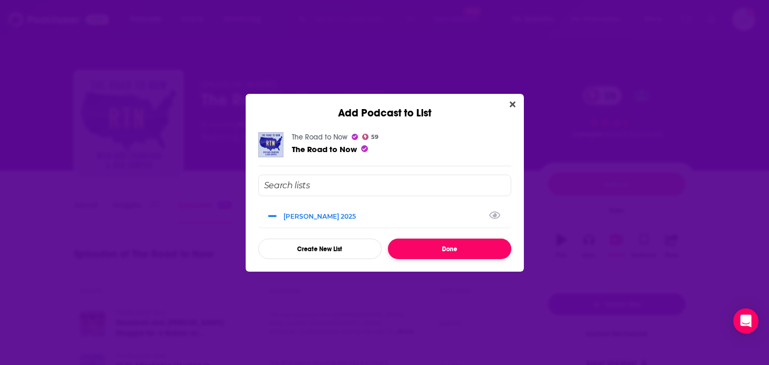
click at [451, 255] on button "Done" at bounding box center [449, 249] width 123 height 20
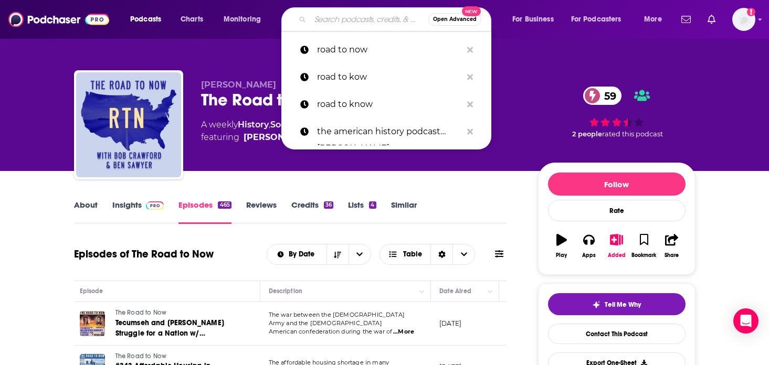
click at [372, 15] on input "Search podcasts, credits, & more..." at bounding box center [369, 19] width 118 height 17
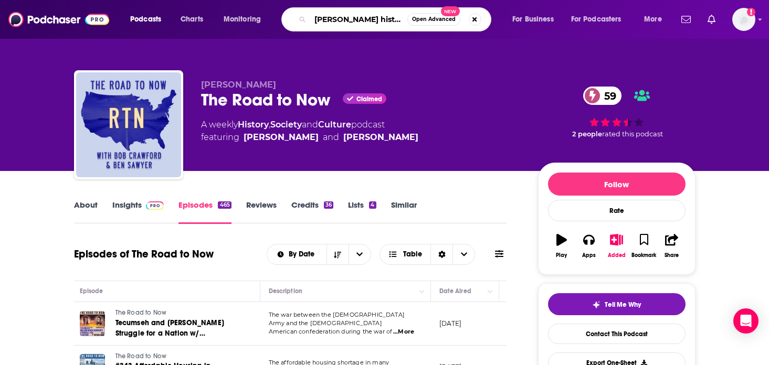
type input "dan snow's history hit"
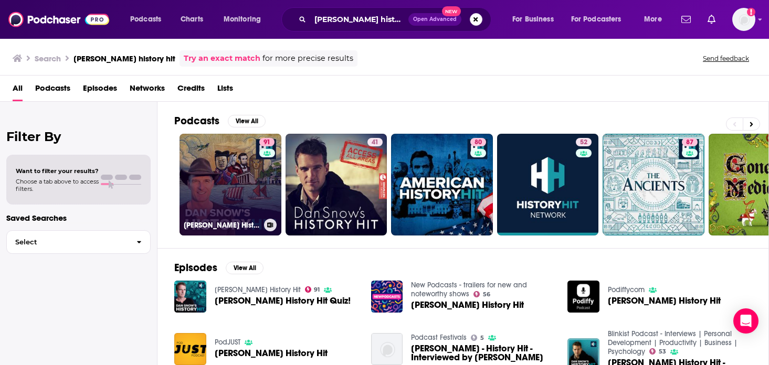
click at [238, 208] on link "91 Dan Snow's History Hit" at bounding box center [231, 185] width 102 height 102
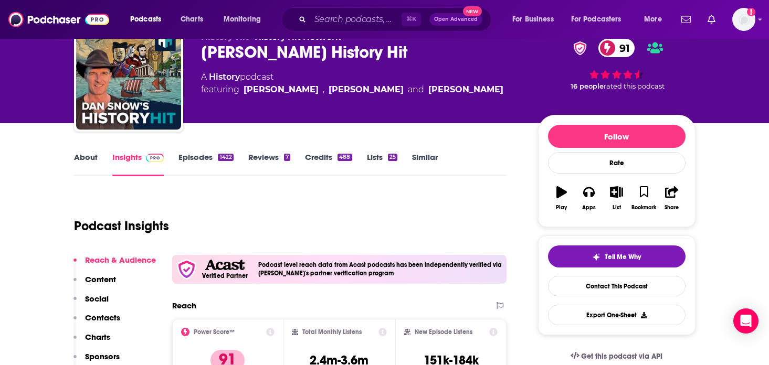
scroll to position [47, 0]
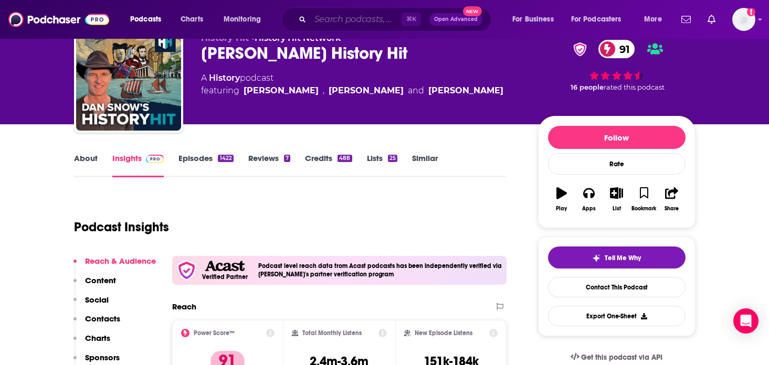
click at [328, 20] on input "Search podcasts, credits, & more..." at bounding box center [355, 19] width 91 height 17
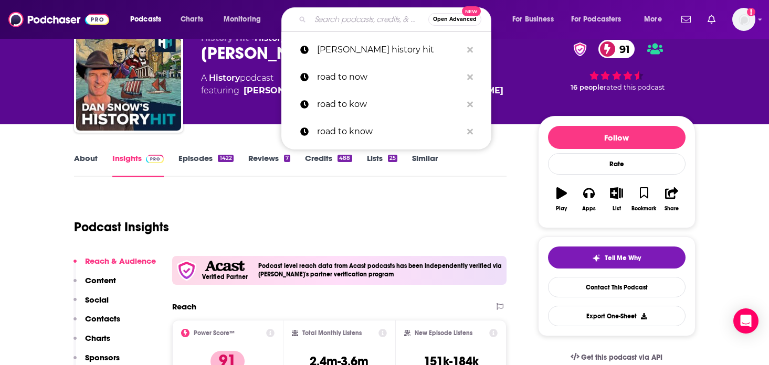
paste input "Key Battles of American History"
type input "Key Battles of American History"
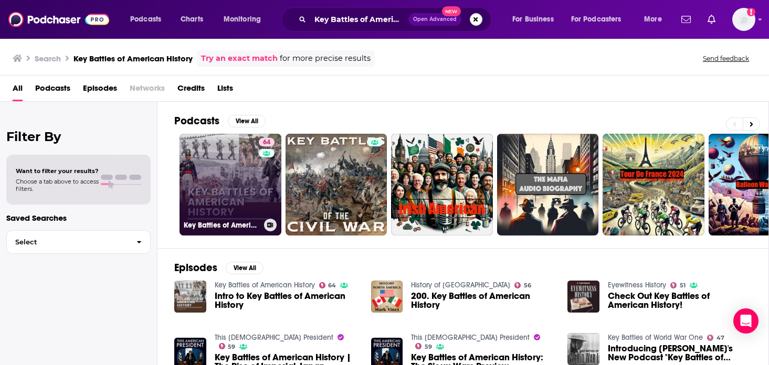
click at [230, 171] on link "64 Key Battles of American History" at bounding box center [231, 185] width 102 height 102
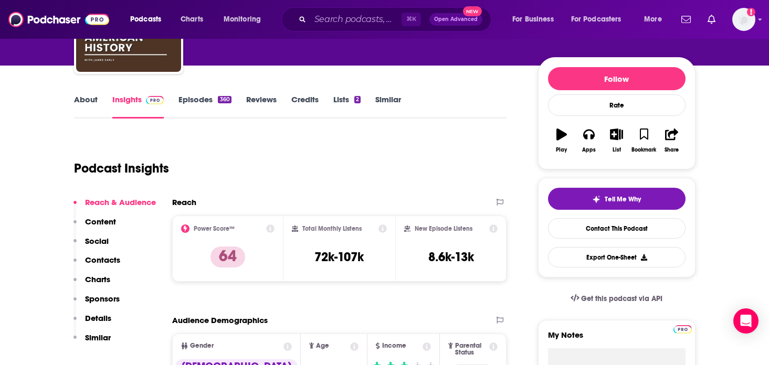
scroll to position [75, 0]
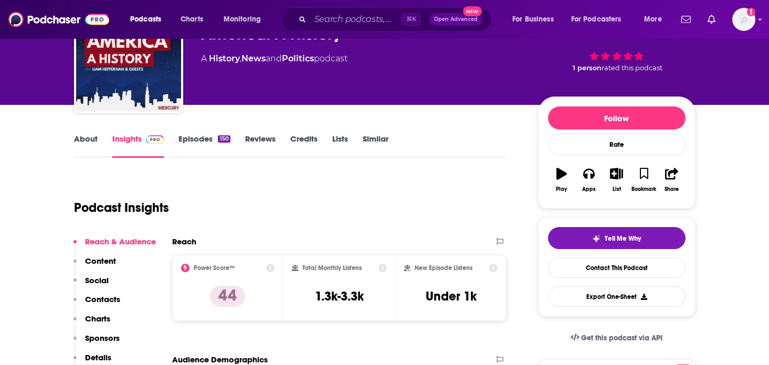
scroll to position [112, 0]
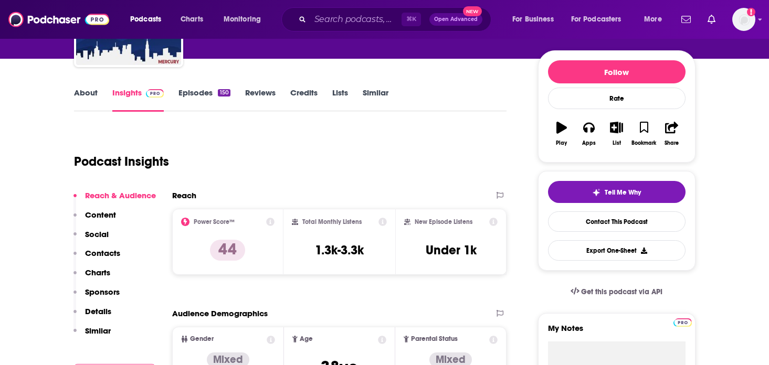
click at [199, 100] on link "Episodes 150" at bounding box center [204, 100] width 51 height 24
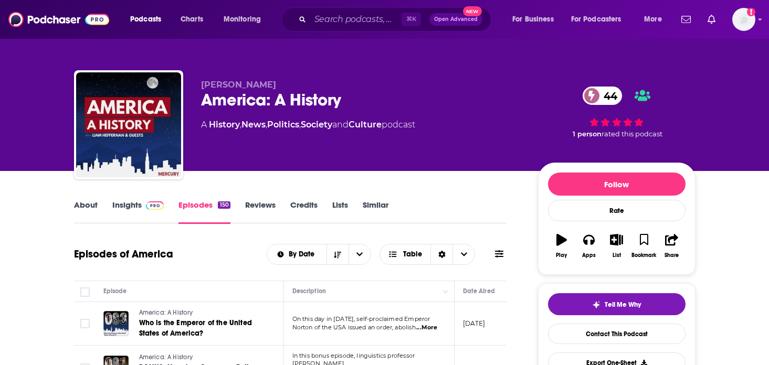
click at [158, 206] on img at bounding box center [155, 206] width 18 height 8
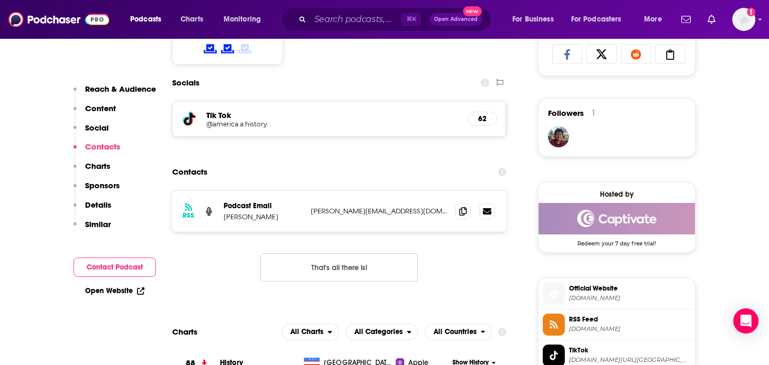
scroll to position [708, 0]
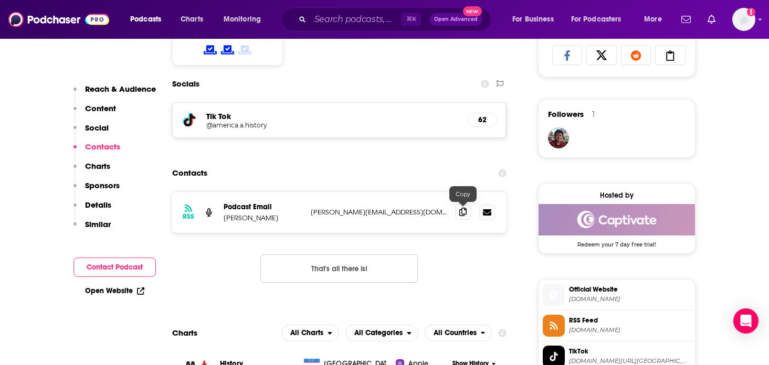
click at [465, 212] on icon at bounding box center [462, 212] width 7 height 8
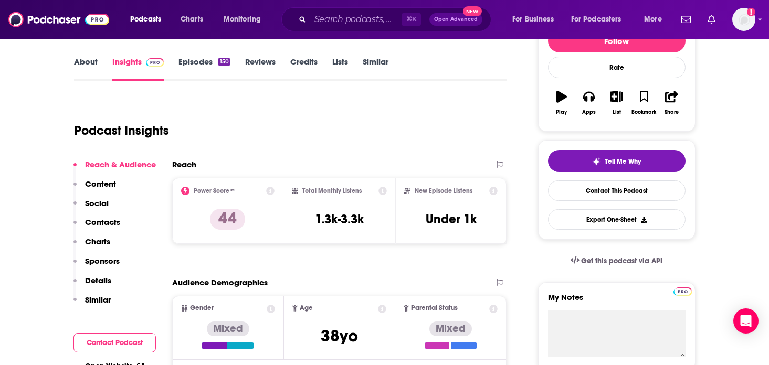
scroll to position [122, 0]
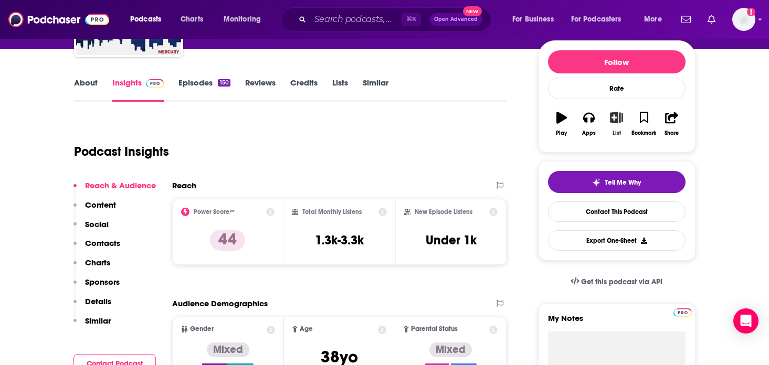
click at [615, 123] on icon "button" at bounding box center [616, 118] width 13 height 12
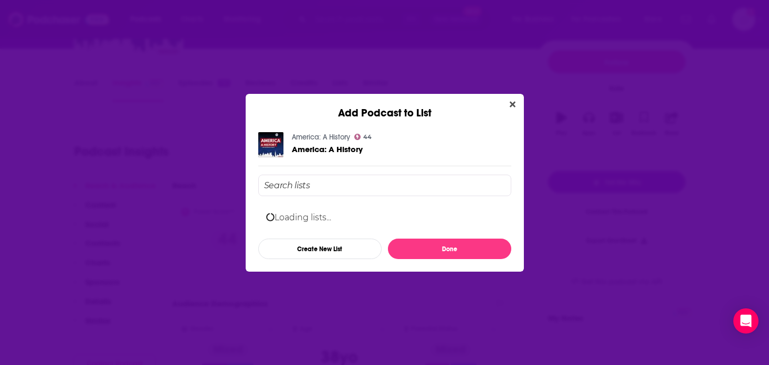
scroll to position [0, 0]
click at [321, 219] on div "[PERSON_NAME] 2025" at bounding box center [323, 216] width 79 height 8
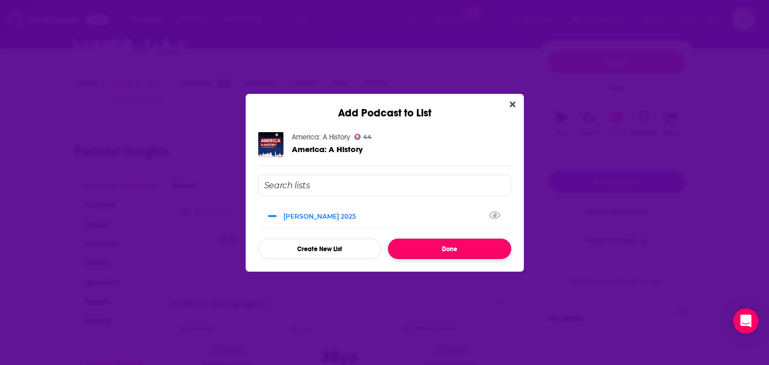
click at [452, 247] on button "Done" at bounding box center [449, 249] width 123 height 20
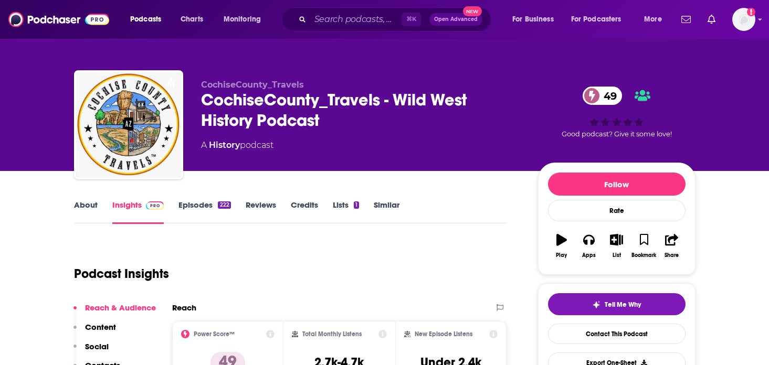
click at [209, 214] on link "Episodes 222" at bounding box center [205, 212] width 52 height 24
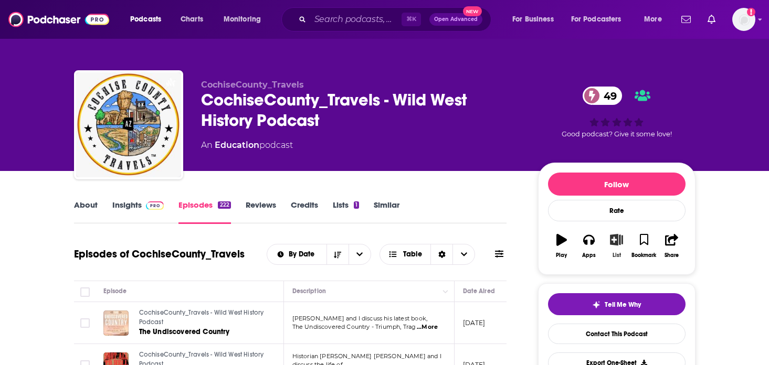
click at [618, 247] on button "List" at bounding box center [616, 246] width 27 height 38
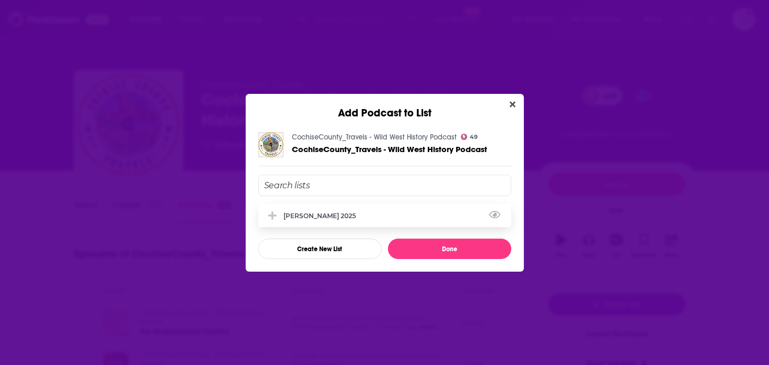
click at [331, 210] on div "[PERSON_NAME] 2025" at bounding box center [384, 215] width 253 height 23
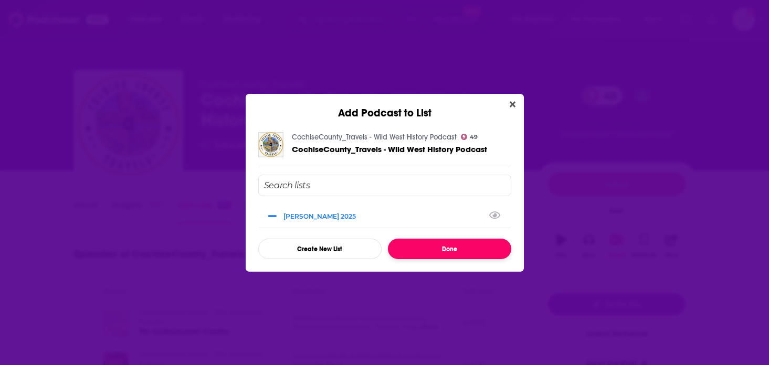
click at [457, 253] on button "Done" at bounding box center [449, 249] width 123 height 20
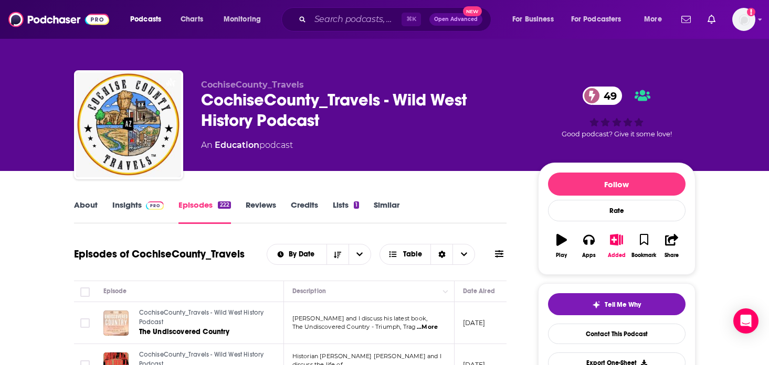
click at [141, 207] on link "Insights" at bounding box center [138, 212] width 52 height 24
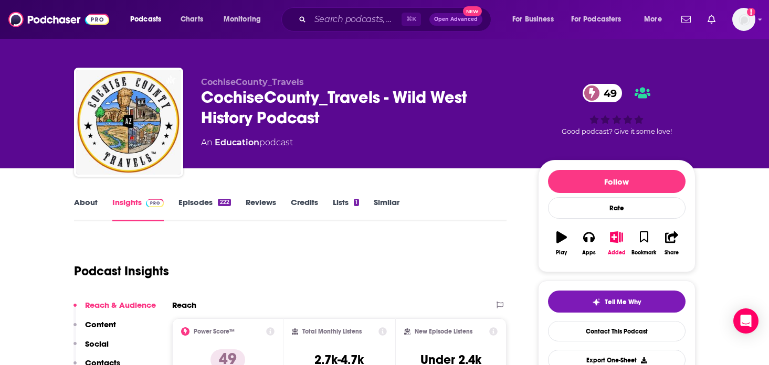
scroll to position [1, 0]
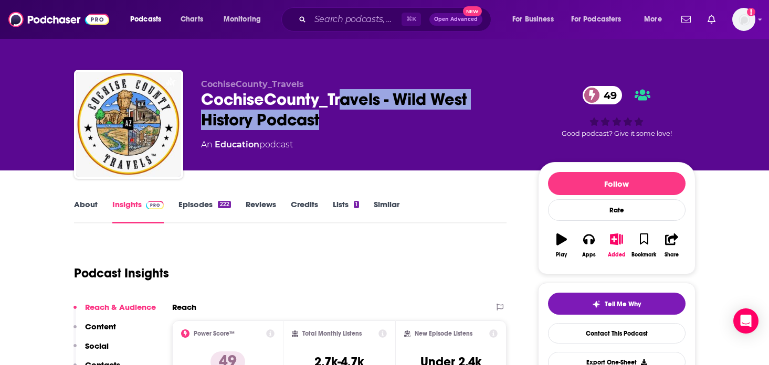
drag, startPoint x: 321, startPoint y: 123, endPoint x: 340, endPoint y: 90, distance: 38.1
click at [340, 90] on div "CochiseCounty_Travels - Wild West History Podcast 49" at bounding box center [361, 109] width 320 height 41
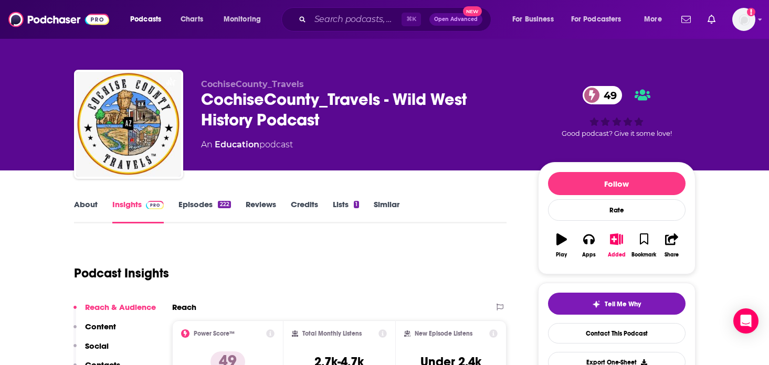
click at [325, 118] on div "CochiseCounty_Travels - Wild West History Podcast 49" at bounding box center [361, 109] width 320 height 41
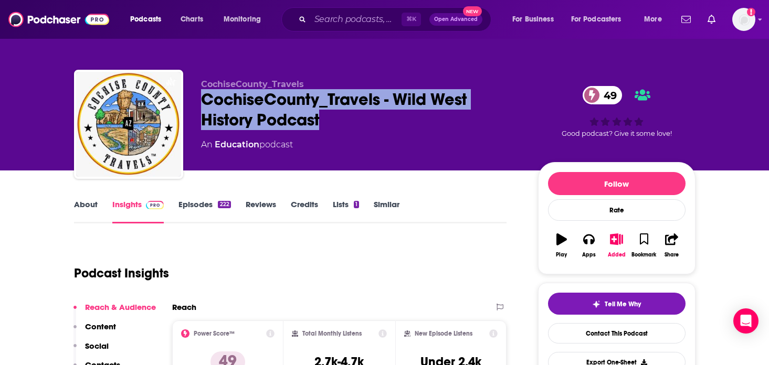
drag, startPoint x: 321, startPoint y: 123, endPoint x: 204, endPoint y: 103, distance: 118.9
click at [204, 103] on div "CochiseCounty_Travels - Wild West History Podcast 49" at bounding box center [361, 109] width 320 height 41
copy h2 "CochiseCounty_Travels - Wild West History Podcast"
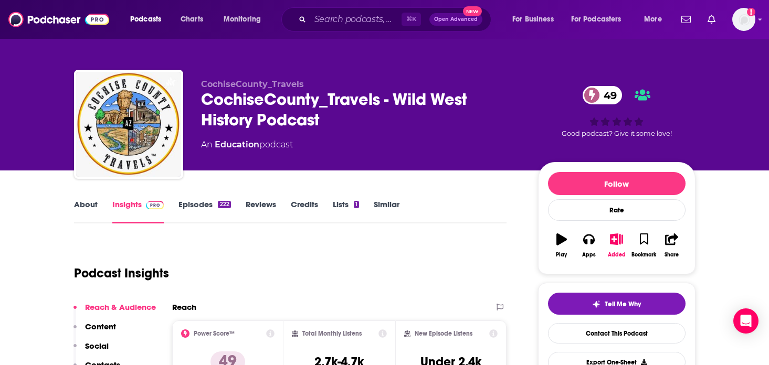
click at [487, 143] on div "An Education podcast" at bounding box center [361, 145] width 320 height 13
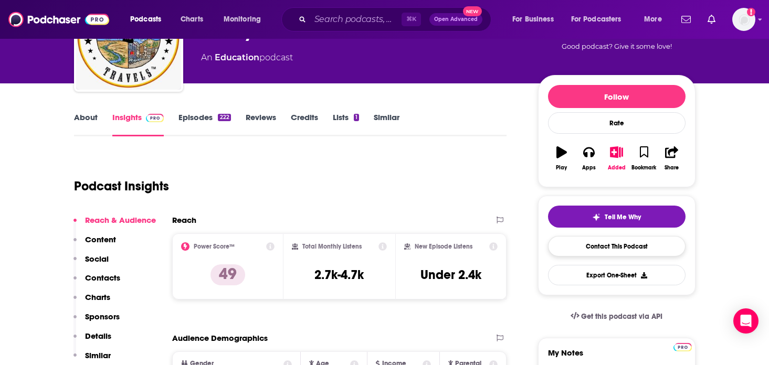
scroll to position [88, 0]
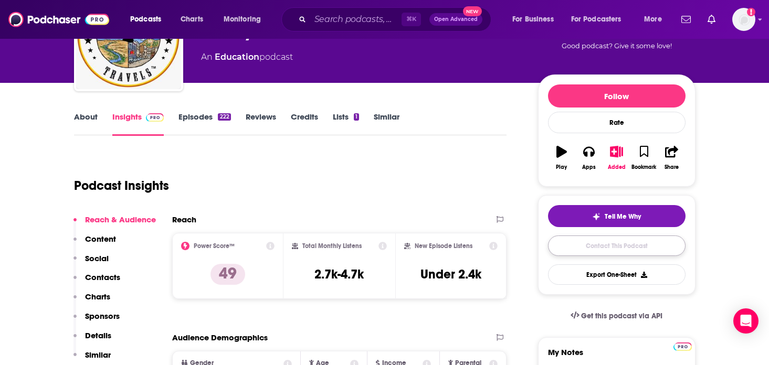
click at [593, 237] on link "Contact This Podcast" at bounding box center [617, 246] width 138 height 20
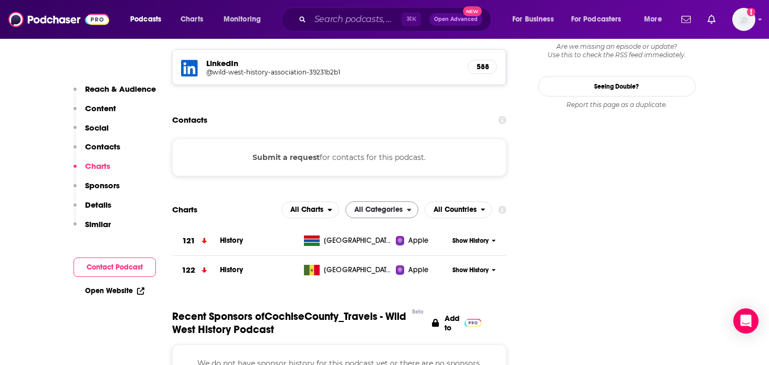
scroll to position [965, 0]
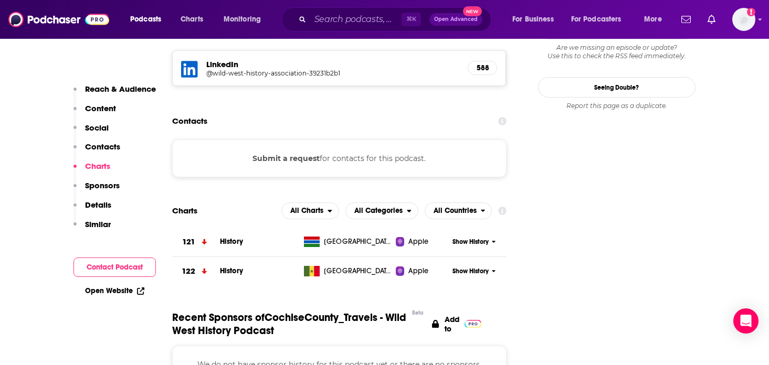
click at [306, 153] on button "Submit a request" at bounding box center [286, 159] width 67 height 12
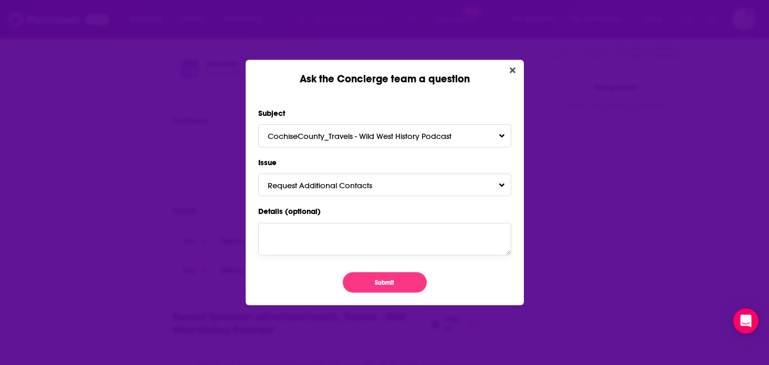
click at [363, 236] on textarea "Details (optional)" at bounding box center [384, 239] width 253 height 33
type textarea "W"
type textarea "No email listed for this podcast"
click at [394, 275] on button "Submit" at bounding box center [385, 283] width 84 height 20
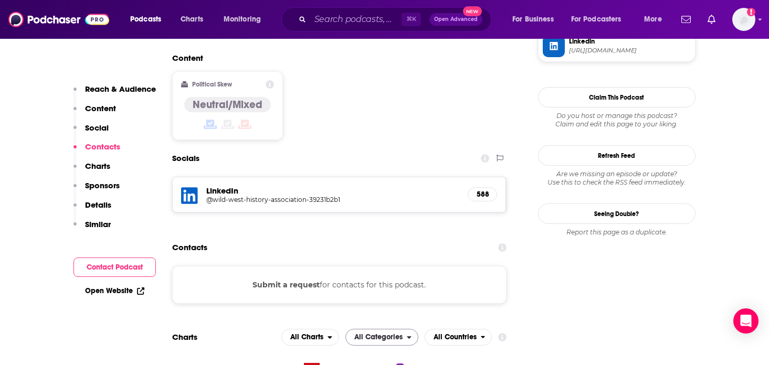
scroll to position [827, 0]
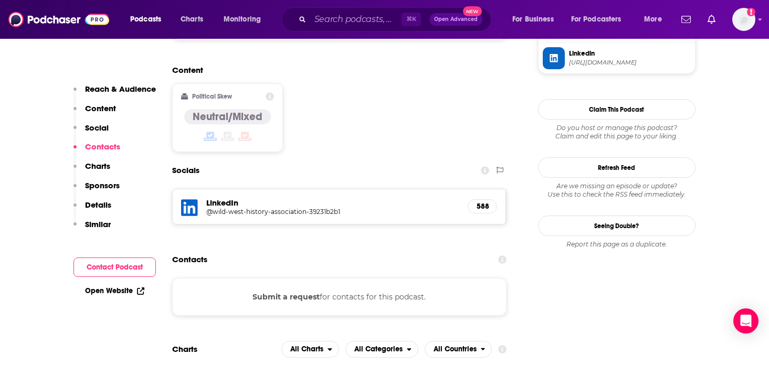
click at [317, 208] on h5 "@wild-west-history-association-39231b2b1" at bounding box center [290, 212] width 168 height 8
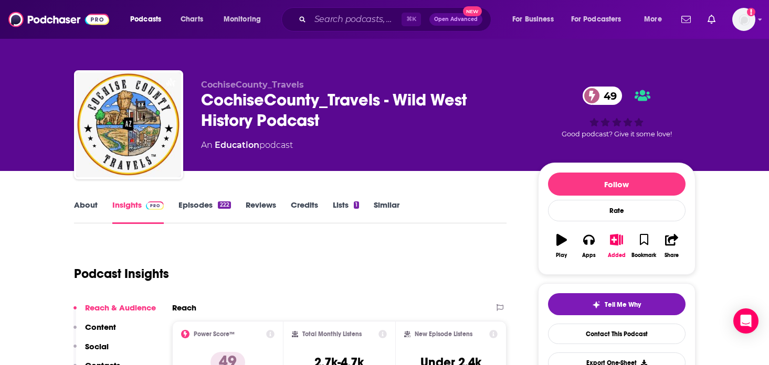
scroll to position [7, 0]
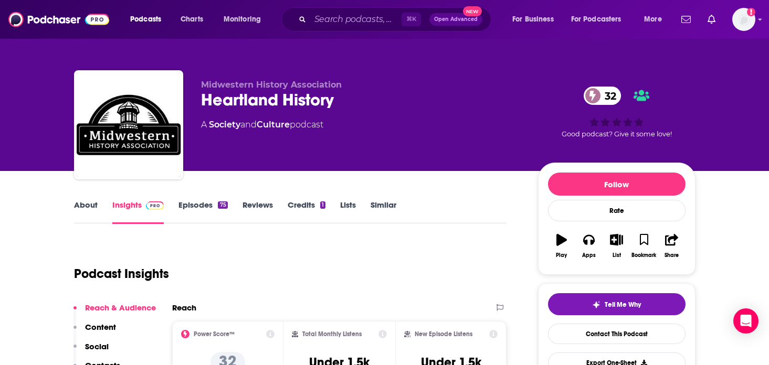
click at [206, 213] on link "Episodes 75" at bounding box center [203, 212] width 49 height 24
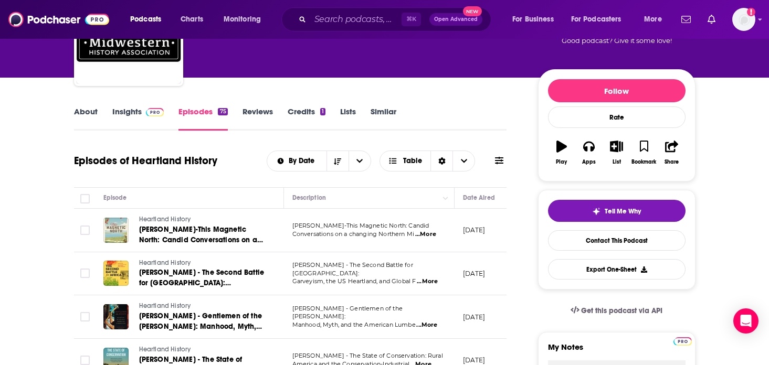
scroll to position [95, 0]
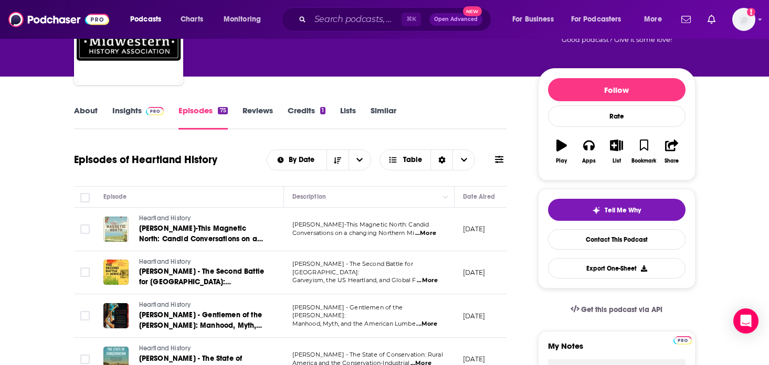
click at [83, 112] on link "About" at bounding box center [86, 118] width 24 height 24
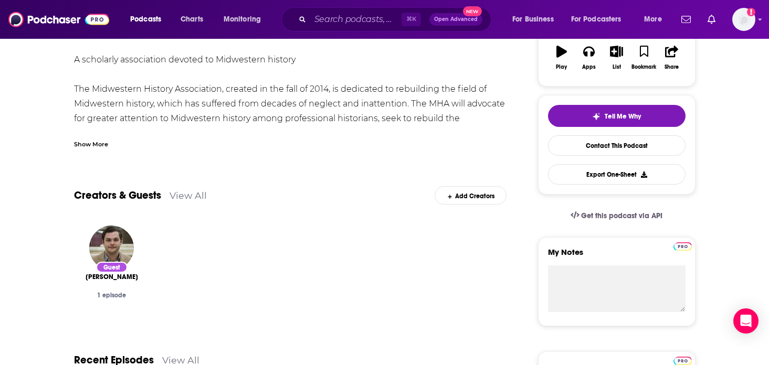
scroll to position [57, 0]
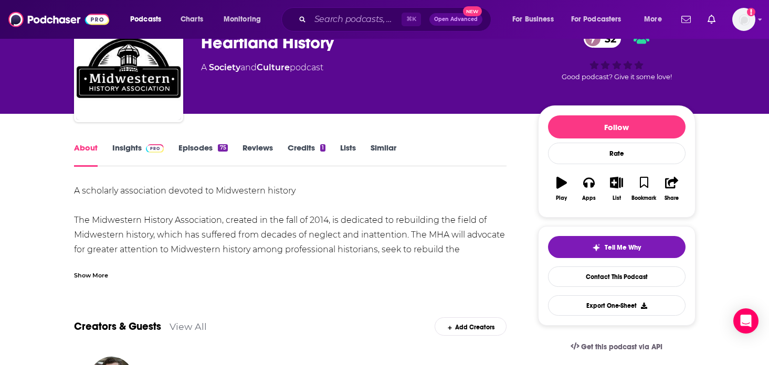
click at [138, 155] on link "Insights" at bounding box center [138, 155] width 52 height 24
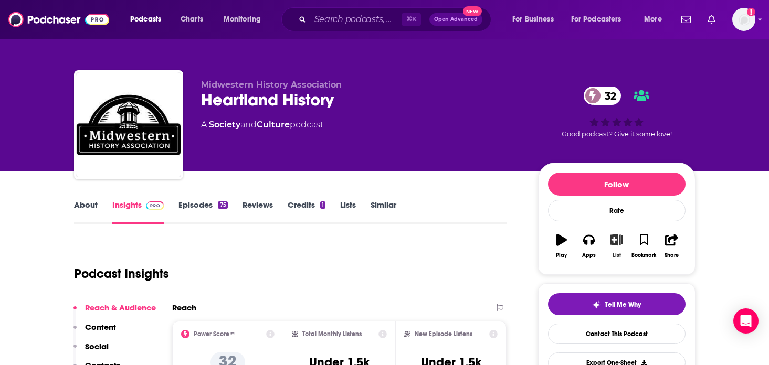
click at [614, 244] on icon "button" at bounding box center [616, 240] width 13 height 12
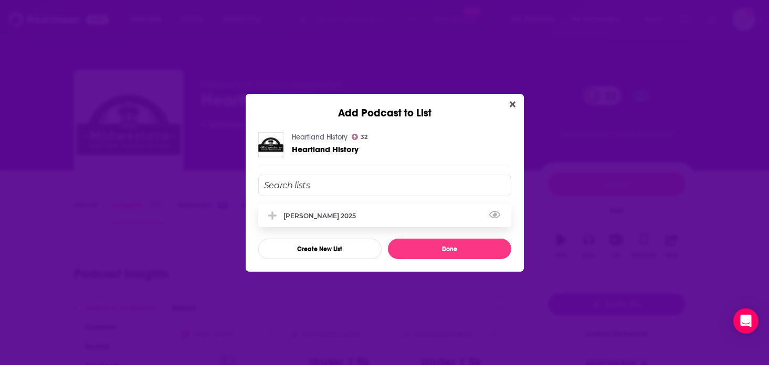
click at [349, 217] on div "[PERSON_NAME] 2025" at bounding box center [384, 215] width 253 height 23
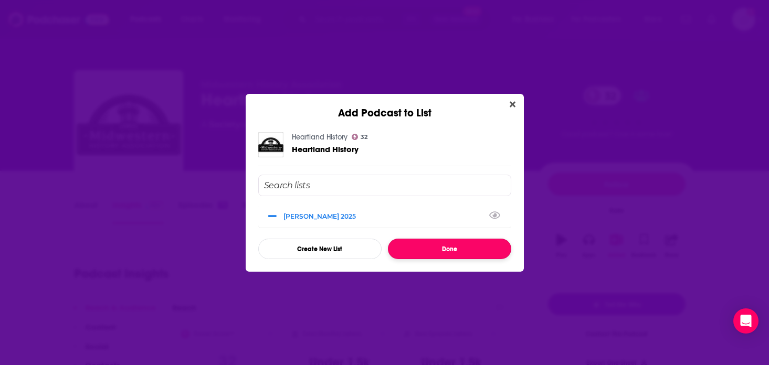
click at [435, 253] on button "Done" at bounding box center [449, 249] width 123 height 20
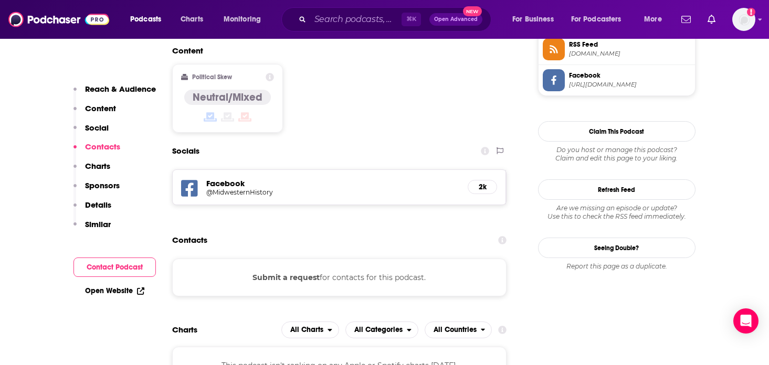
scroll to position [821, 0]
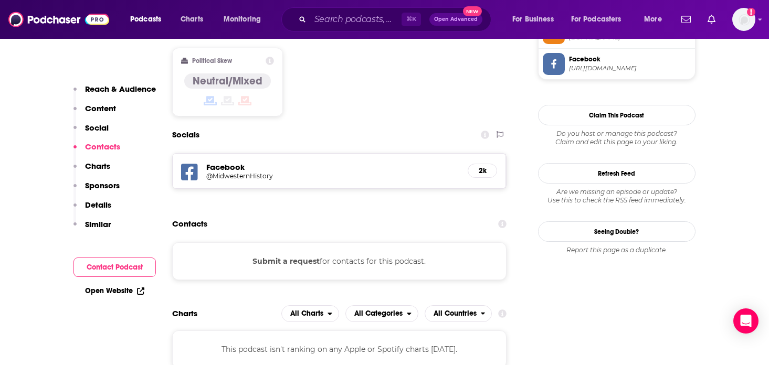
click at [296, 256] on button "Submit a request" at bounding box center [286, 262] width 67 height 12
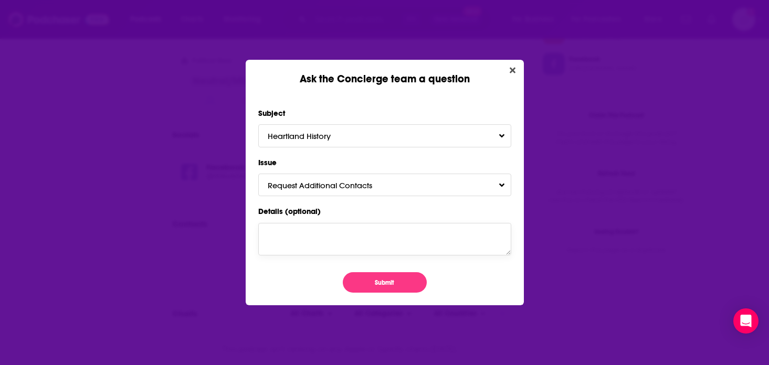
click at [359, 236] on textarea "Details (optional)" at bounding box center [384, 239] width 253 height 33
click at [388, 287] on button "Submit" at bounding box center [385, 283] width 84 height 20
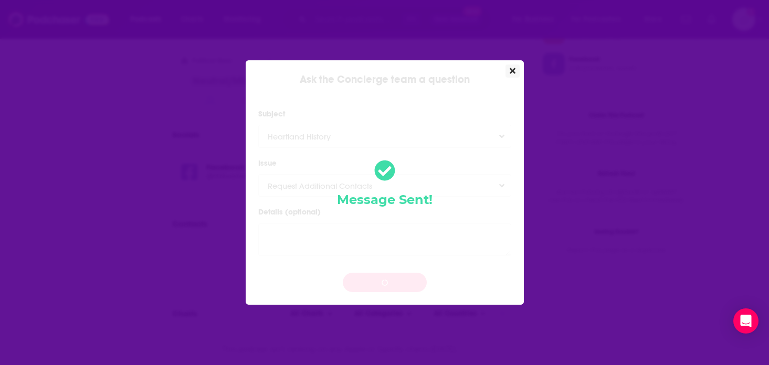
click at [514, 71] on icon "Close" at bounding box center [513, 71] width 6 height 6
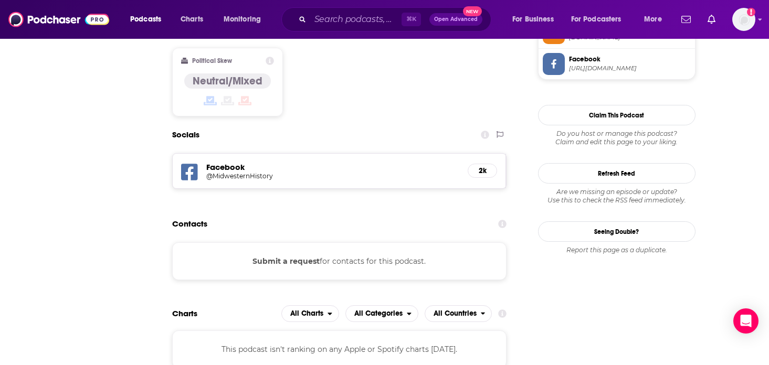
scroll to position [821, 0]
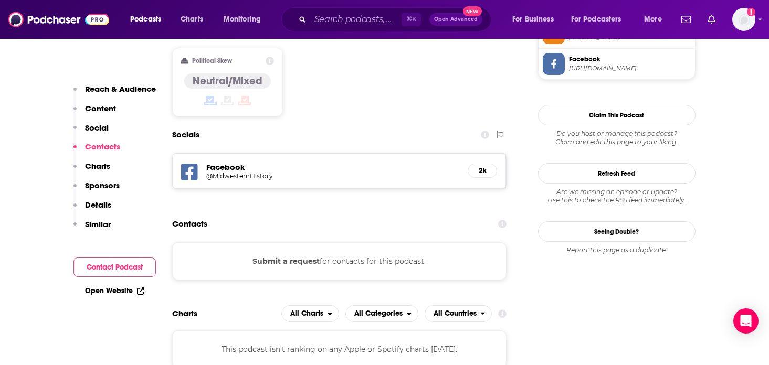
click at [262, 172] on h5 "@MidwesternHistory" at bounding box center [290, 176] width 168 height 8
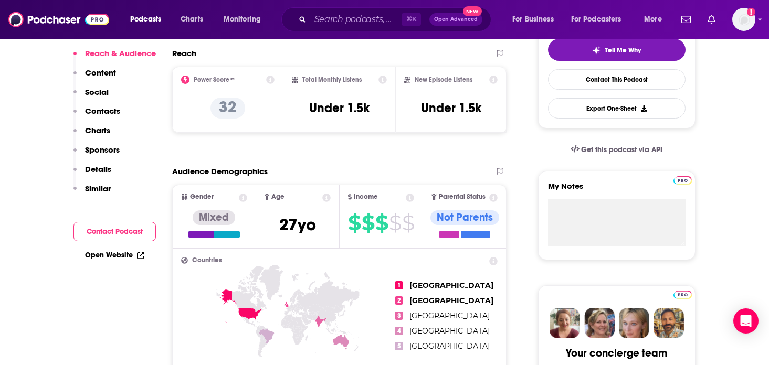
scroll to position [0, 0]
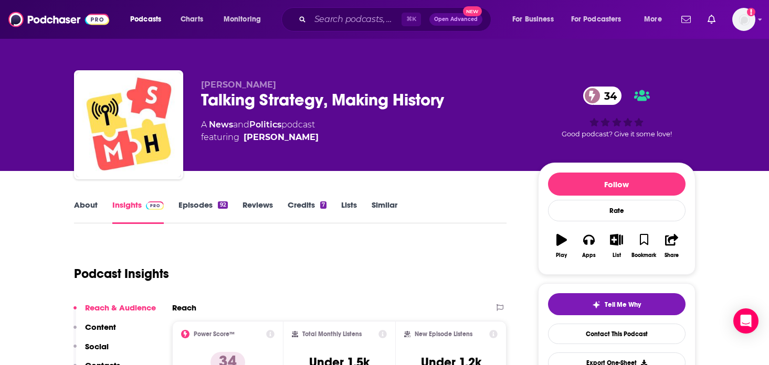
click at [211, 209] on link "Episodes 92" at bounding box center [203, 212] width 49 height 24
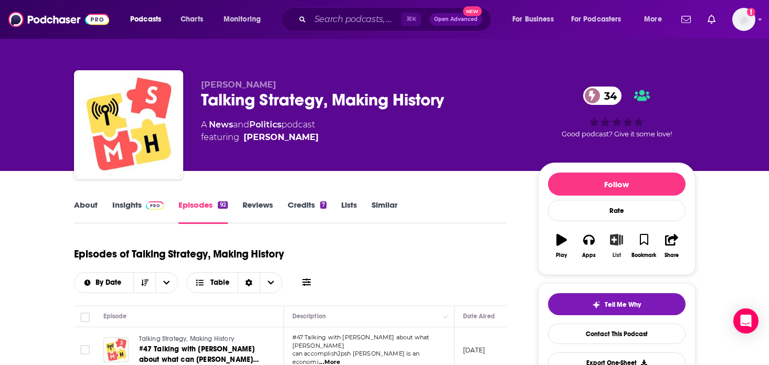
click at [618, 249] on button "List" at bounding box center [616, 246] width 27 height 38
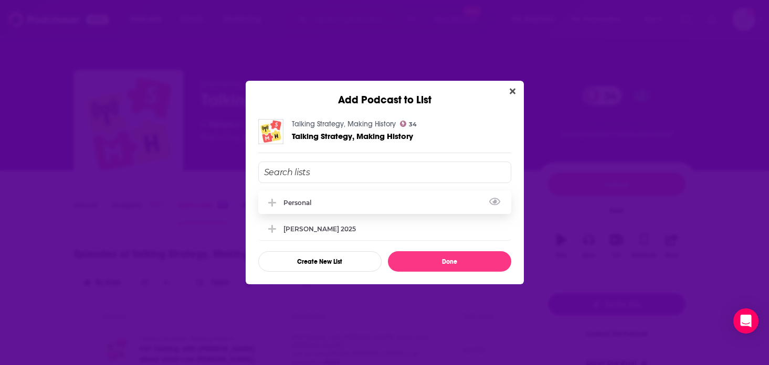
click at [344, 204] on div "personal" at bounding box center [384, 202] width 253 height 23
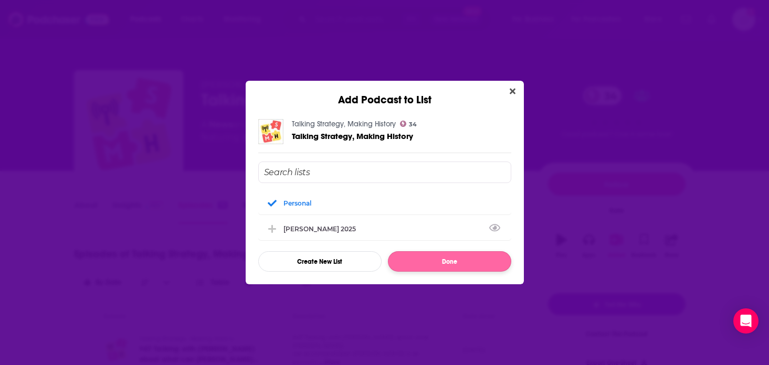
click at [457, 262] on button "Done" at bounding box center [449, 262] width 123 height 20
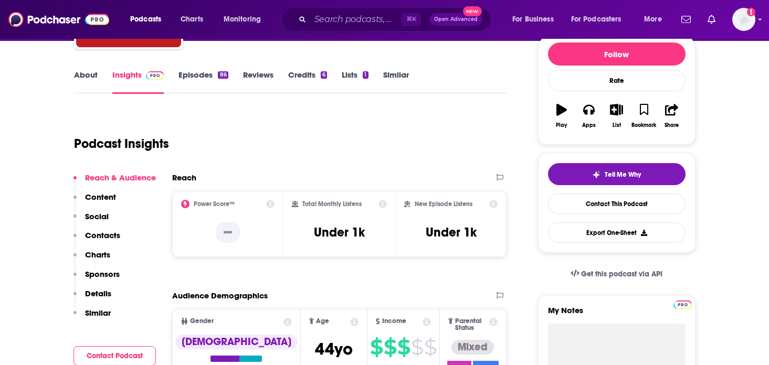
scroll to position [33, 0]
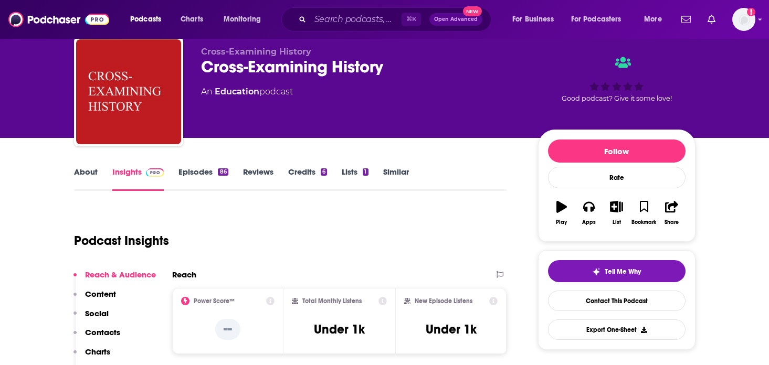
click at [216, 169] on link "Episodes 86" at bounding box center [203, 179] width 49 height 24
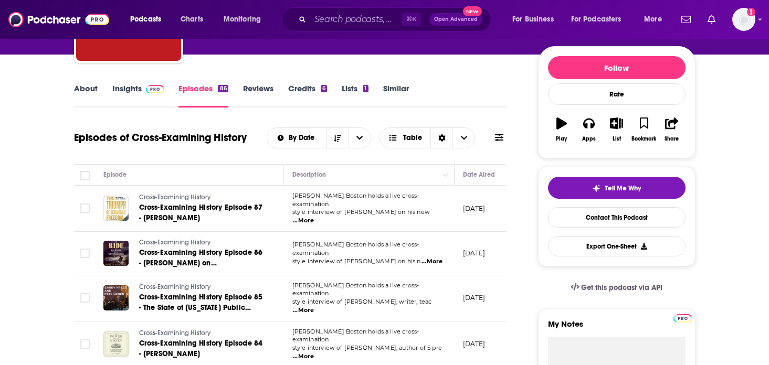
scroll to position [117, 0]
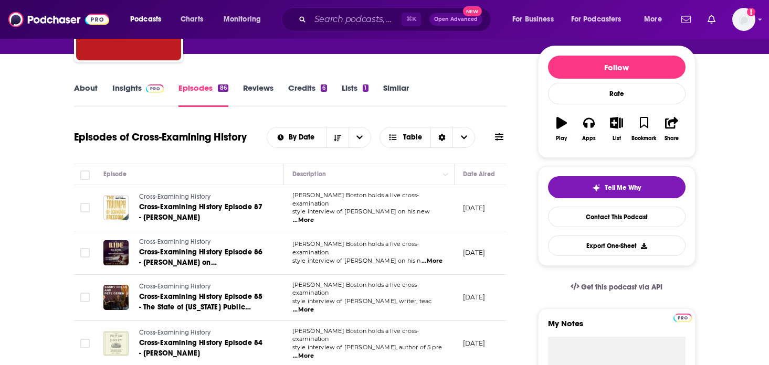
click at [314, 216] on span "...More" at bounding box center [303, 220] width 21 height 8
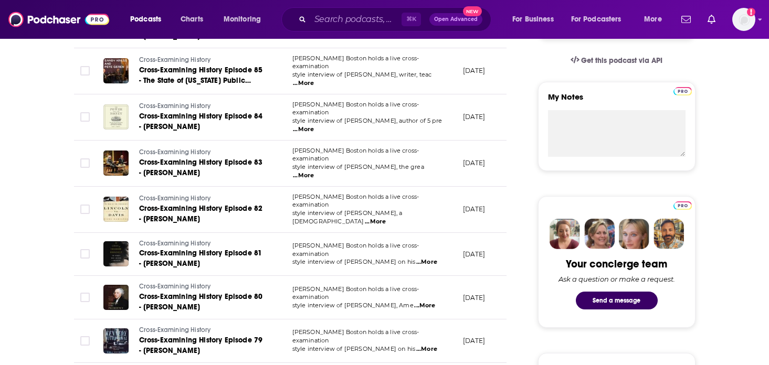
scroll to position [0, 0]
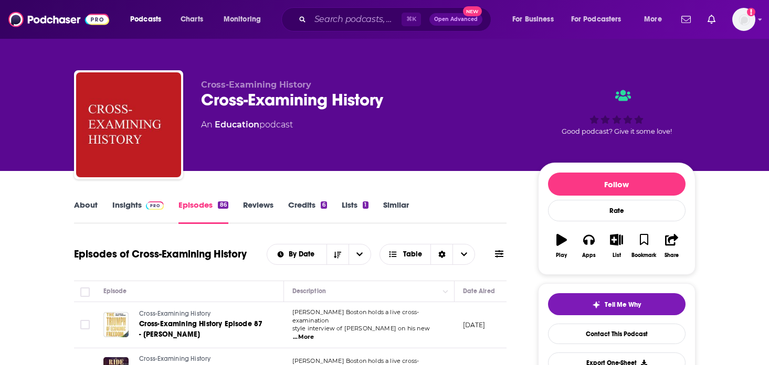
click at [140, 212] on link "Insights" at bounding box center [138, 212] width 52 height 24
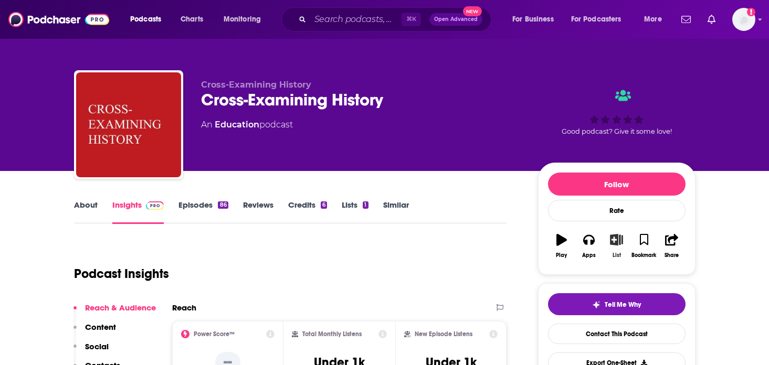
click at [618, 241] on icon "button" at bounding box center [616, 240] width 13 height 12
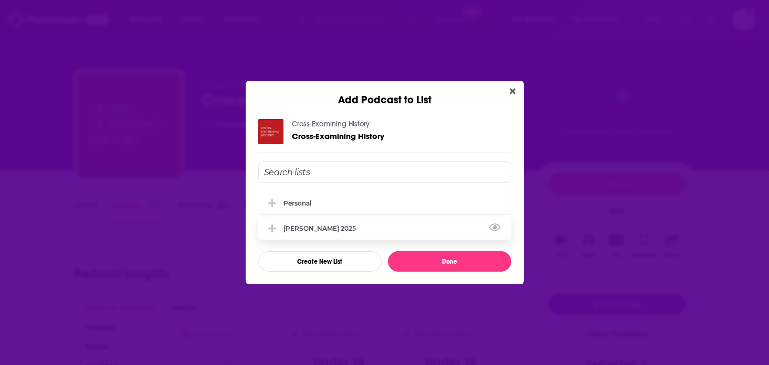
click at [304, 226] on div "[PERSON_NAME] 2025" at bounding box center [323, 229] width 79 height 8
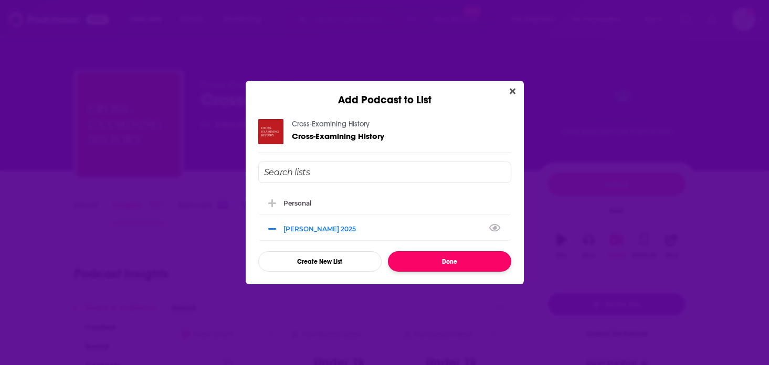
click at [465, 264] on button "Done" at bounding box center [449, 262] width 123 height 20
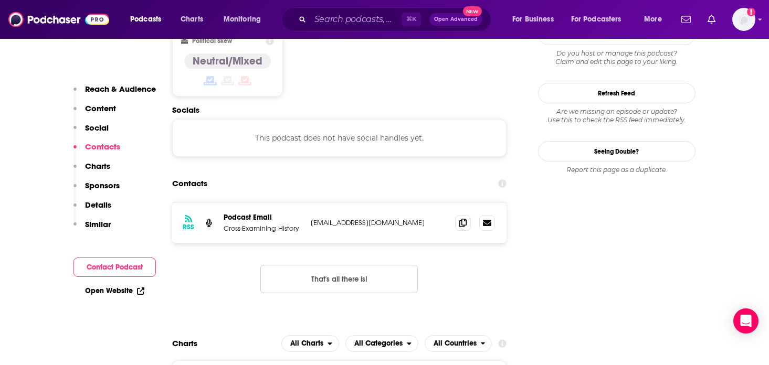
scroll to position [809, 0]
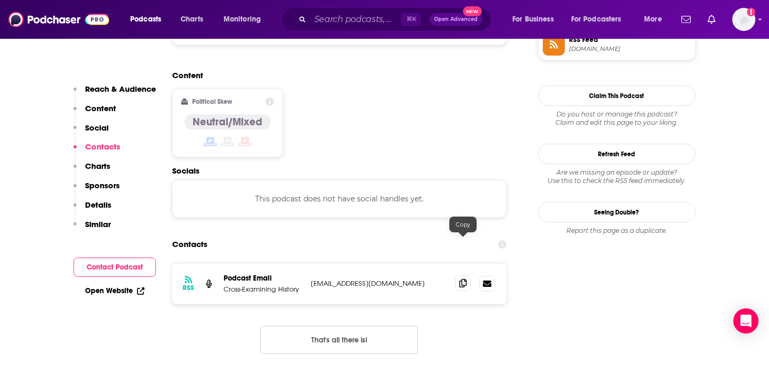
click at [465, 279] on icon at bounding box center [462, 283] width 7 height 8
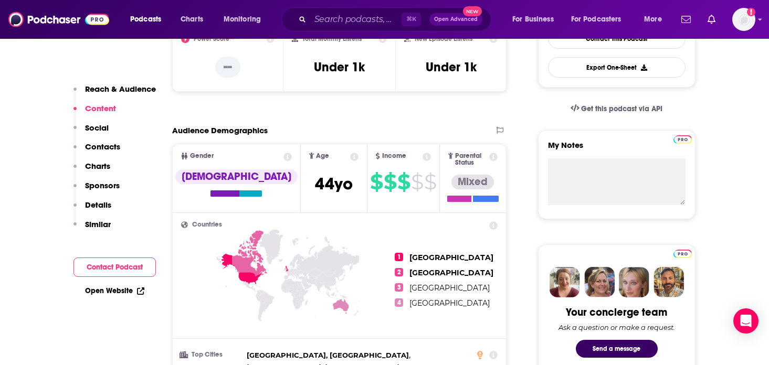
scroll to position [16, 0]
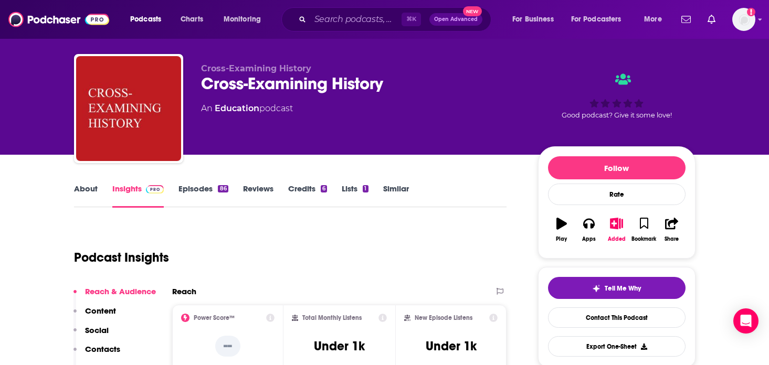
click at [95, 190] on link "About" at bounding box center [86, 196] width 24 height 24
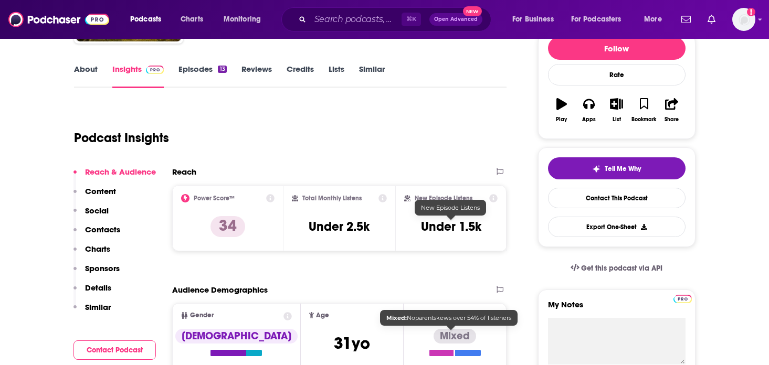
scroll to position [65, 0]
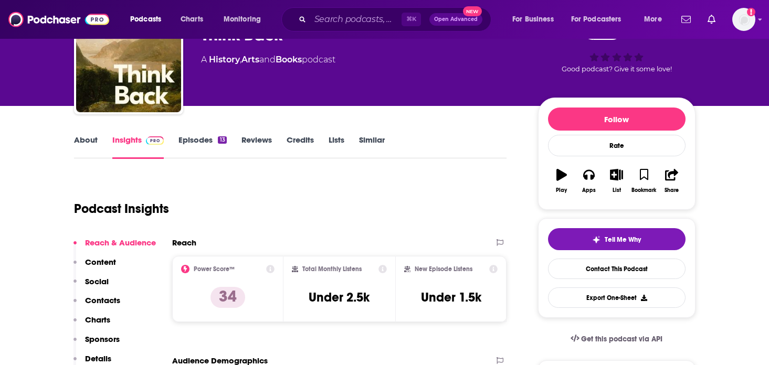
click at [194, 149] on link "Episodes 13" at bounding box center [203, 147] width 48 height 24
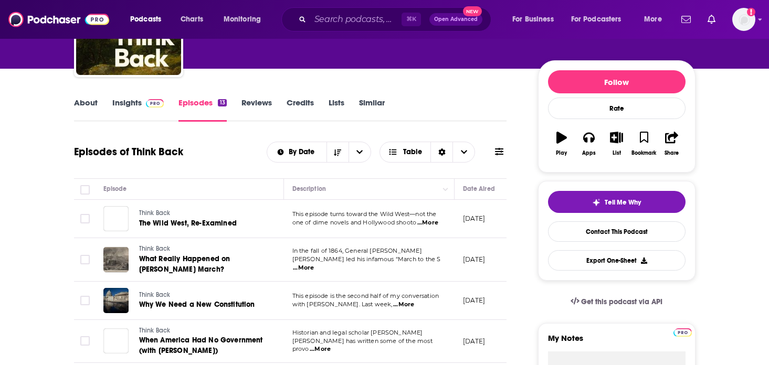
scroll to position [105, 0]
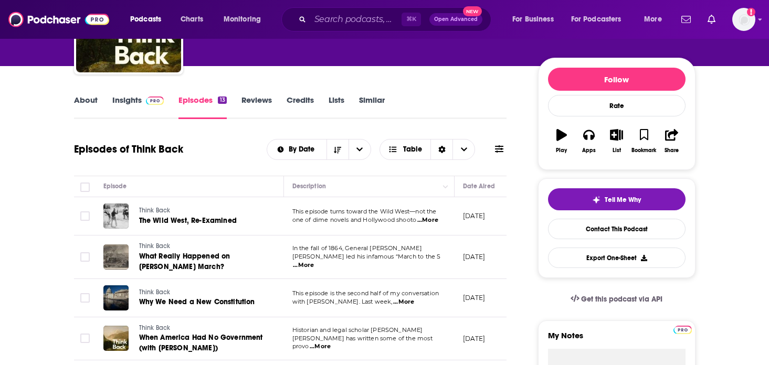
click at [434, 221] on span "...More" at bounding box center [427, 220] width 21 height 8
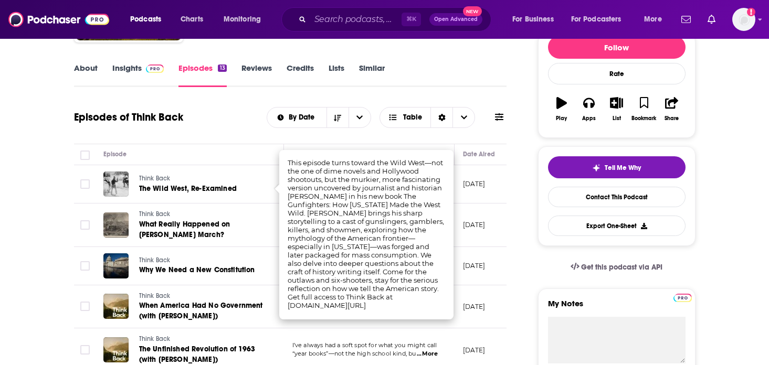
scroll to position [142, 0]
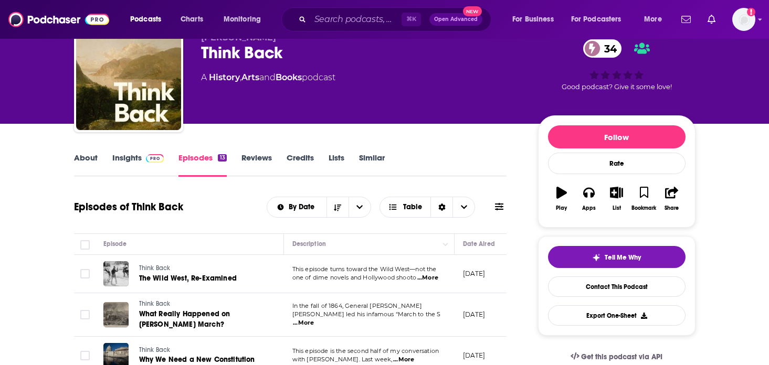
scroll to position [0, 0]
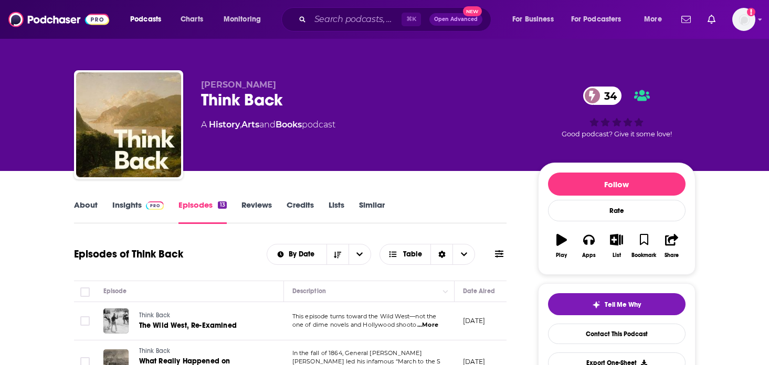
click at [94, 206] on link "About" at bounding box center [86, 212] width 24 height 24
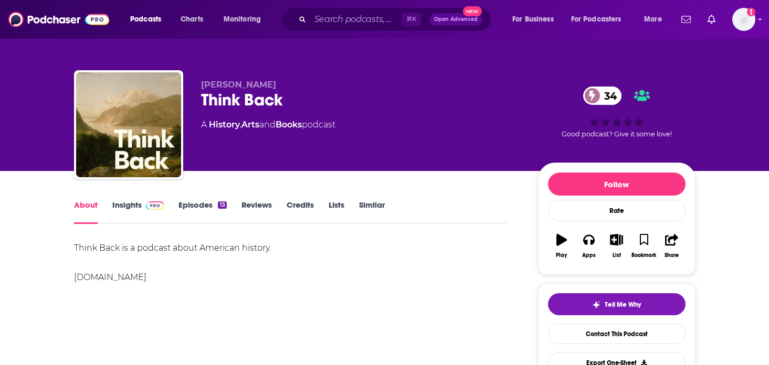
scroll to position [1, 0]
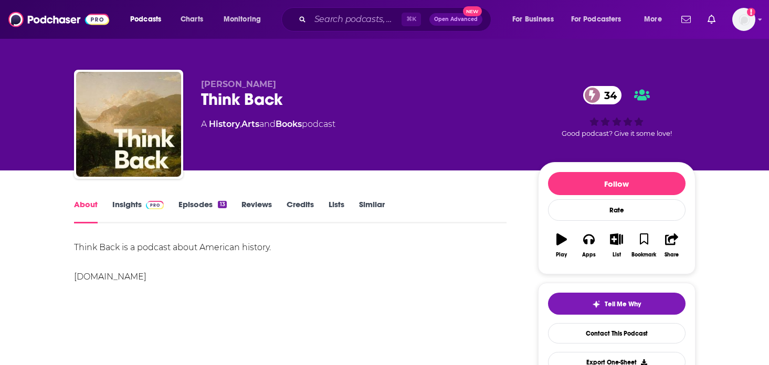
click at [153, 204] on img at bounding box center [155, 205] width 18 height 8
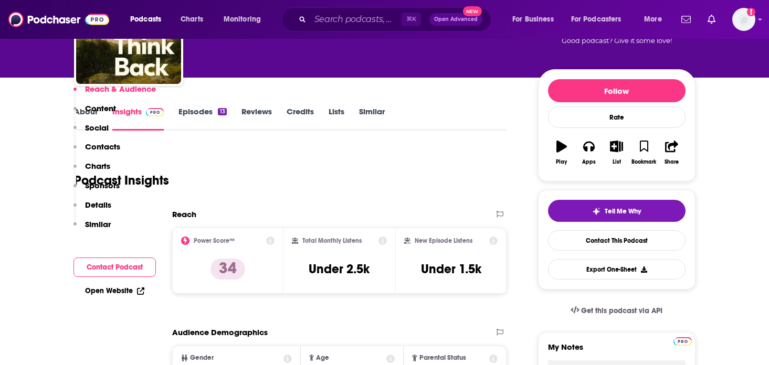
scroll to position [47, 0]
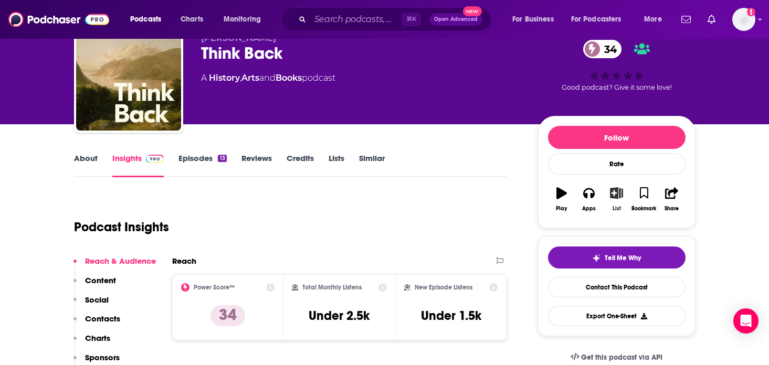
click at [619, 191] on icon "button" at bounding box center [616, 193] width 13 height 12
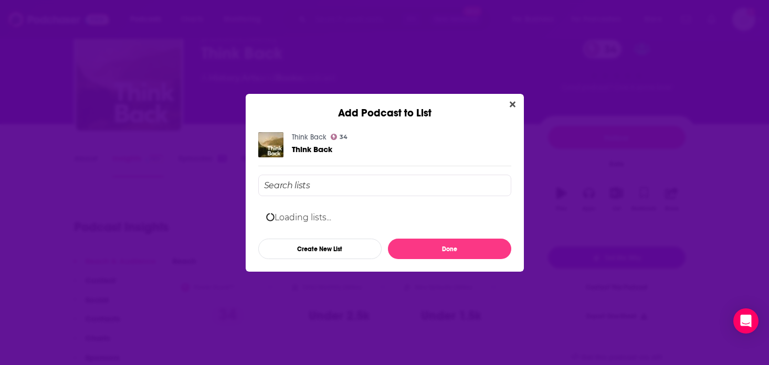
scroll to position [0, 0]
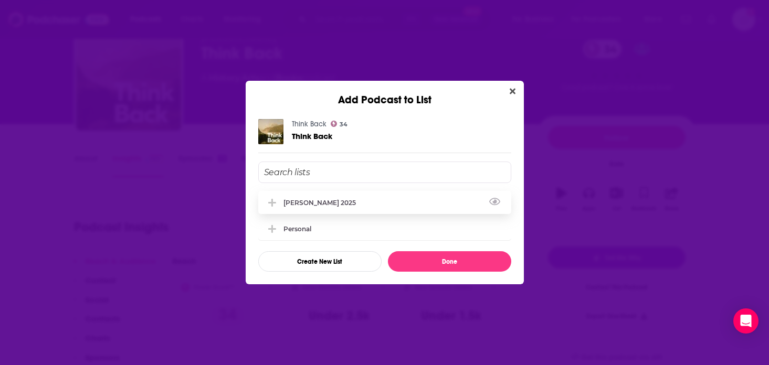
click at [401, 197] on div "[PERSON_NAME] 2025" at bounding box center [384, 202] width 253 height 23
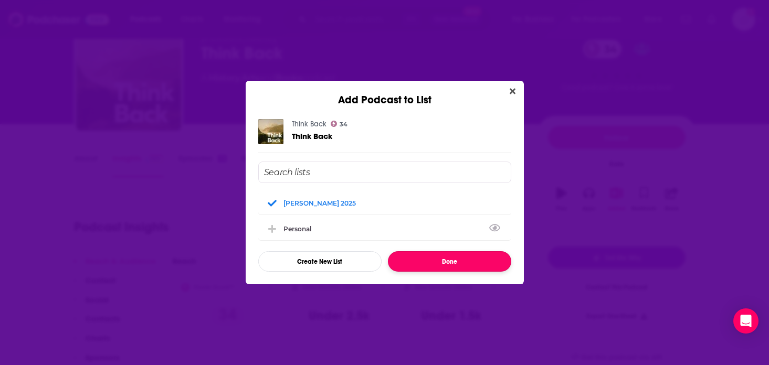
click at [459, 260] on button "Done" at bounding box center [449, 262] width 123 height 20
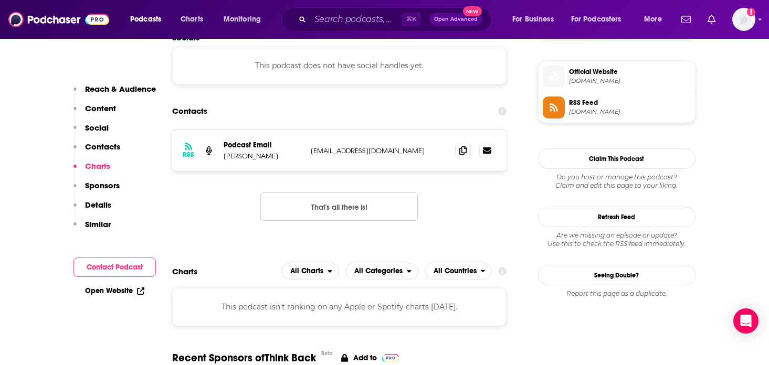
scroll to position [744, 0]
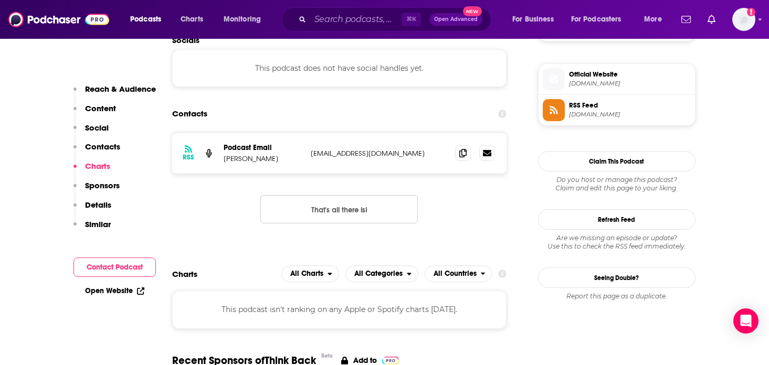
drag, startPoint x: 275, startPoint y: 160, endPoint x: 222, endPoint y: 160, distance: 53.0
click at [222, 160] on div "RSS Podcast Email [PERSON_NAME] [EMAIL_ADDRESS][DOMAIN_NAME] [EMAIL_ADDRESS][DO…" at bounding box center [339, 153] width 335 height 41
copy p "[PERSON_NAME]"
click at [386, 157] on p "[EMAIL_ADDRESS][DOMAIN_NAME]" at bounding box center [379, 153] width 137 height 9
click at [461, 155] on icon at bounding box center [462, 153] width 7 height 8
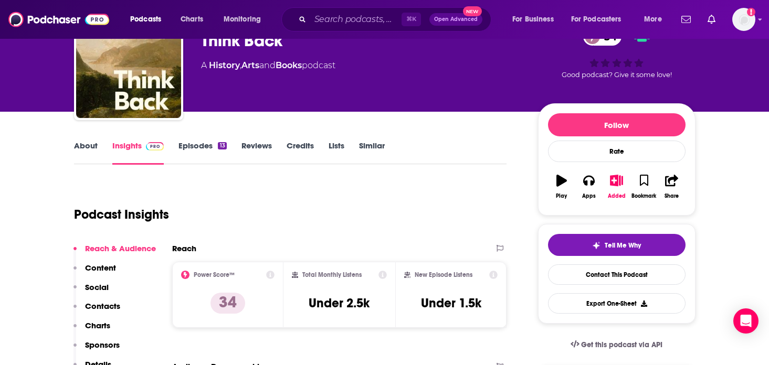
scroll to position [0, 0]
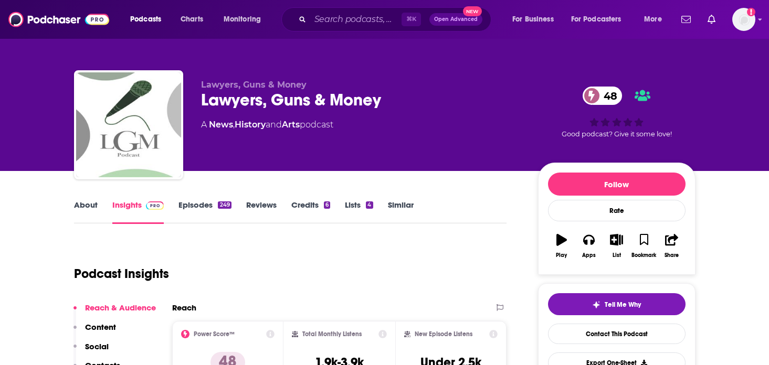
click at [198, 210] on link "Episodes 249" at bounding box center [205, 212] width 53 height 24
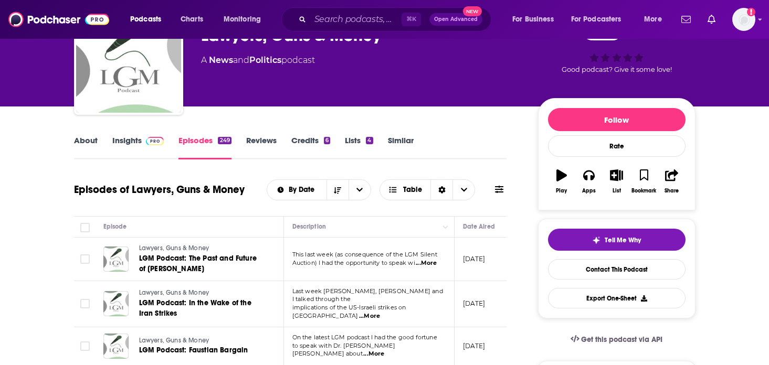
scroll to position [96, 0]
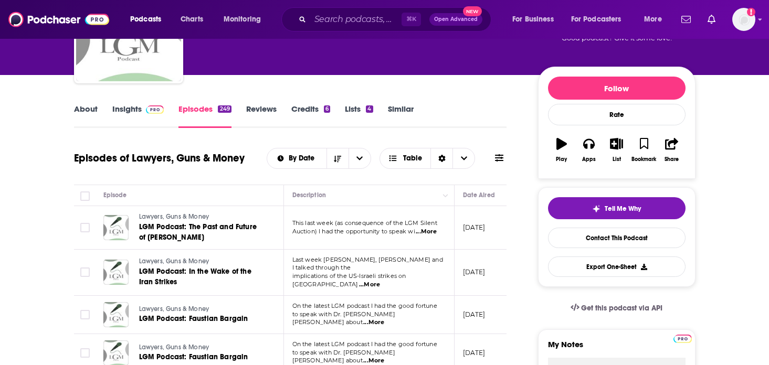
click at [422, 232] on span "...More" at bounding box center [426, 232] width 21 height 8
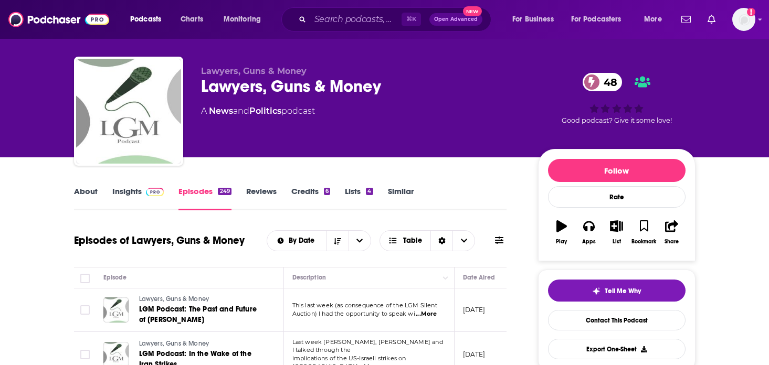
scroll to position [0, 0]
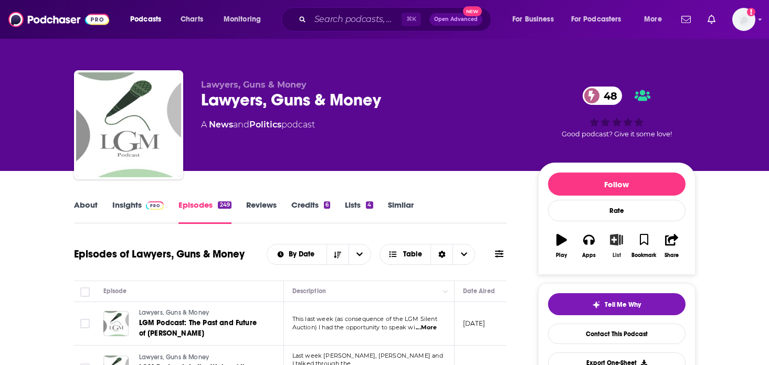
click at [614, 245] on icon "button" at bounding box center [616, 240] width 13 height 12
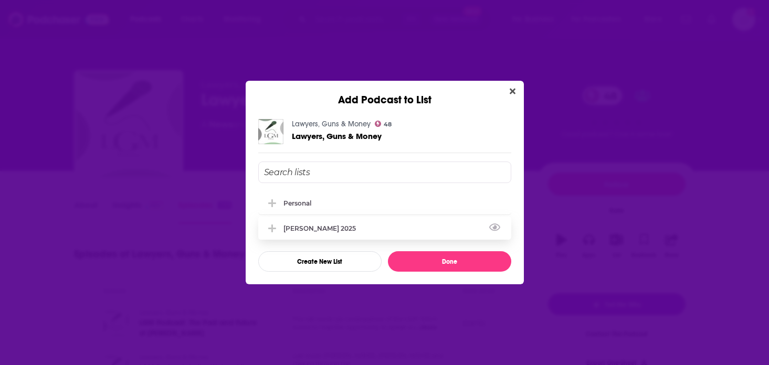
click at [310, 225] on div "[PERSON_NAME] 2025" at bounding box center [323, 229] width 79 height 8
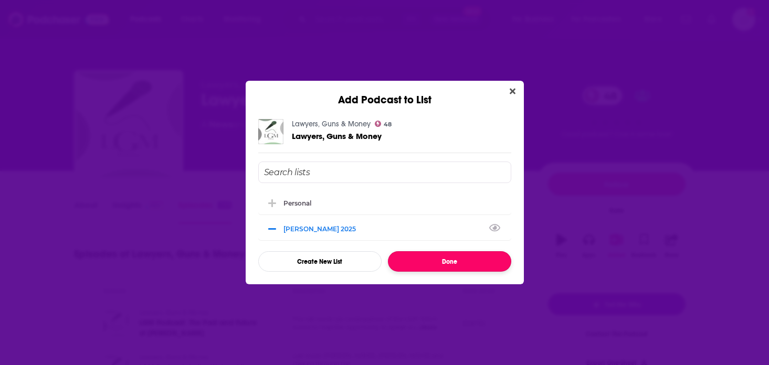
click at [454, 266] on button "Done" at bounding box center [449, 262] width 123 height 20
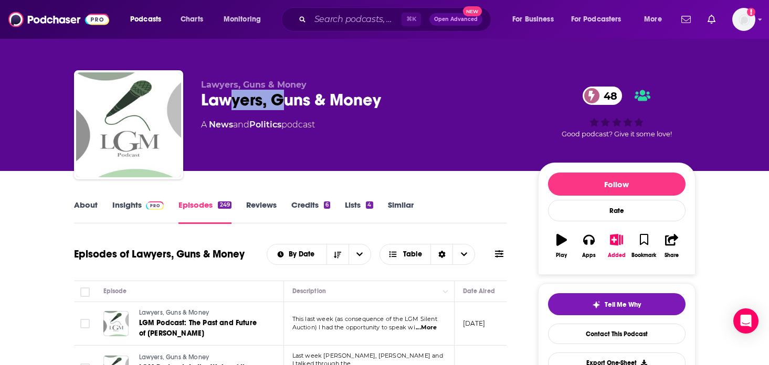
drag, startPoint x: 229, startPoint y: 107, endPoint x: 279, endPoint y: 107, distance: 49.9
click at [279, 107] on div "Lawyers, Guns & Money 48" at bounding box center [361, 100] width 320 height 20
click at [206, 101] on div "Lawyers, Guns & Money 48" at bounding box center [361, 100] width 320 height 20
click at [150, 207] on img at bounding box center [155, 206] width 18 height 8
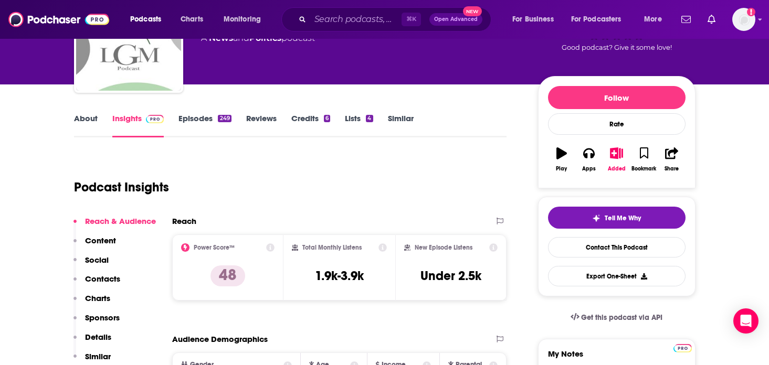
scroll to position [25, 0]
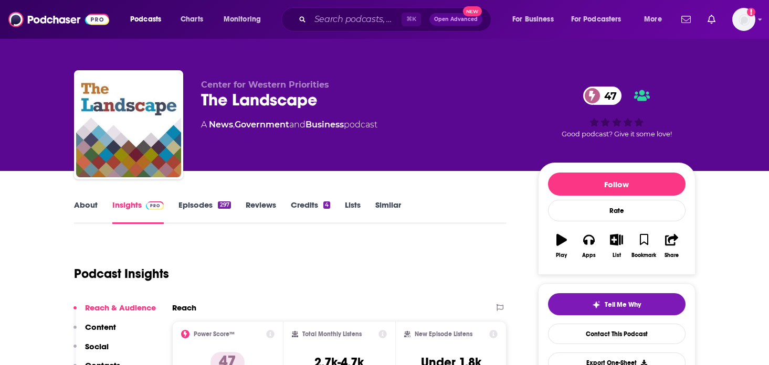
click at [230, 204] on div "297" at bounding box center [224, 205] width 13 height 7
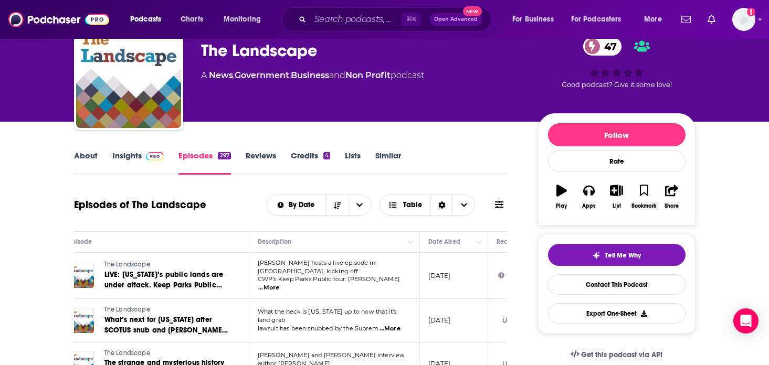
scroll to position [43, 0]
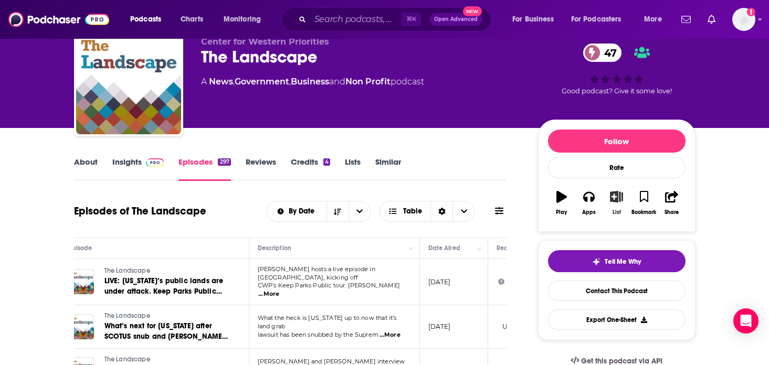
click at [615, 197] on icon "button" at bounding box center [616, 197] width 13 height 12
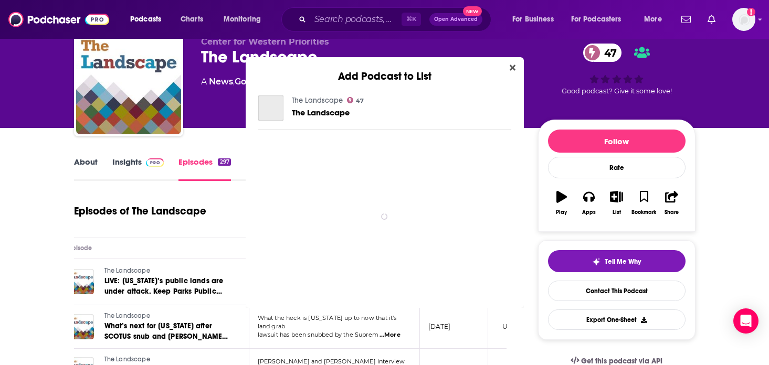
scroll to position [0, 0]
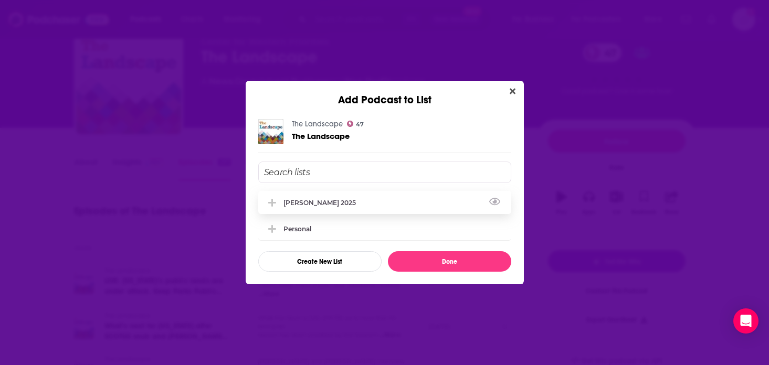
click at [346, 206] on div "[PERSON_NAME] 2025" at bounding box center [384, 202] width 253 height 23
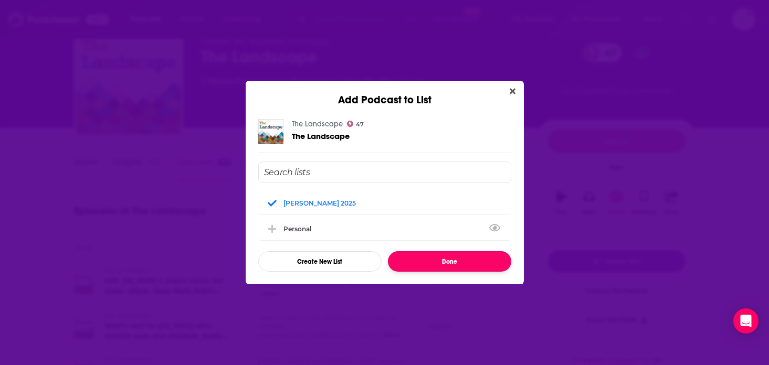
click at [467, 264] on button "Done" at bounding box center [449, 262] width 123 height 20
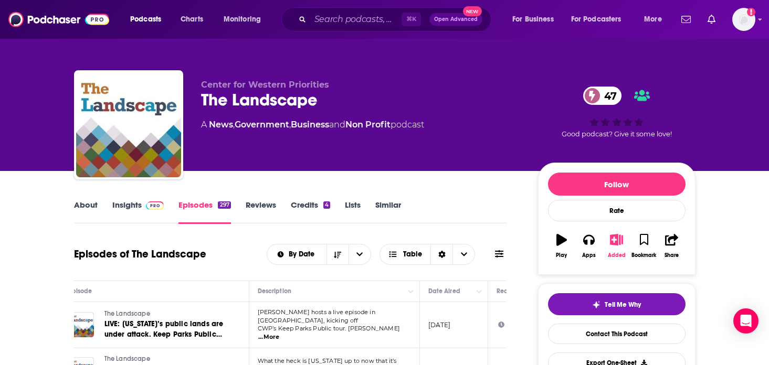
scroll to position [43, 0]
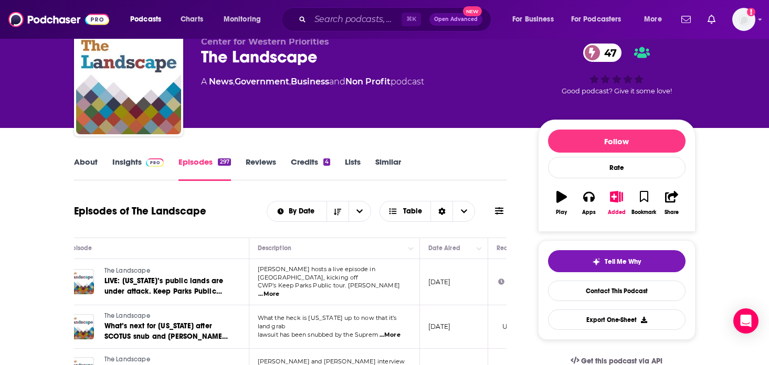
click at [135, 167] on link "Insights" at bounding box center [138, 169] width 52 height 24
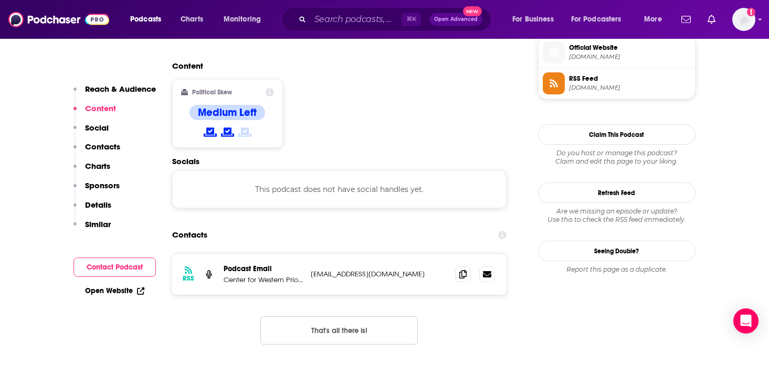
scroll to position [795, 0]
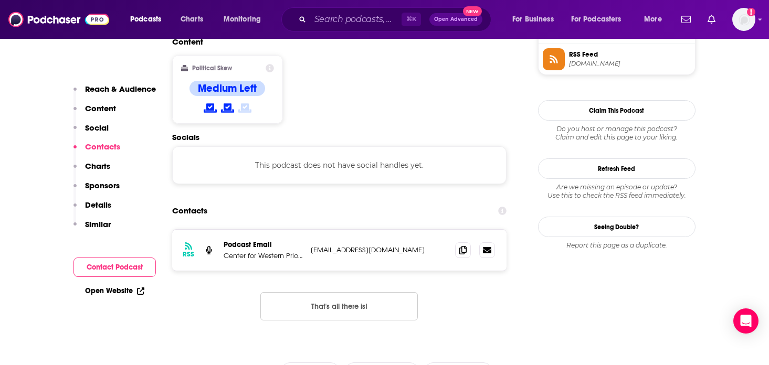
click at [275, 252] on p "Center for Western Priorities" at bounding box center [263, 256] width 79 height 9
click at [312, 246] on p "[EMAIL_ADDRESS][DOMAIN_NAME]" at bounding box center [379, 250] width 137 height 9
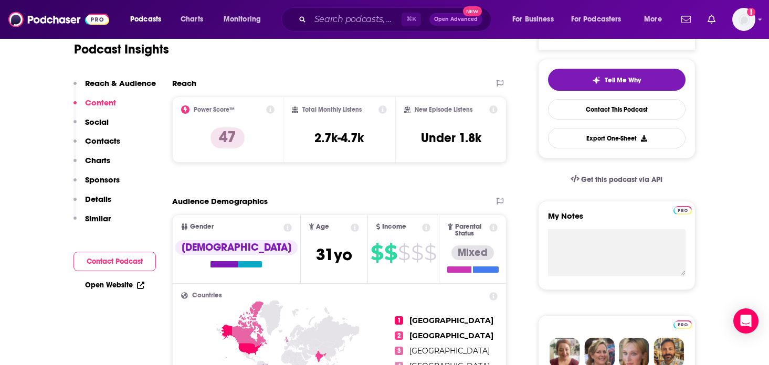
scroll to position [0, 0]
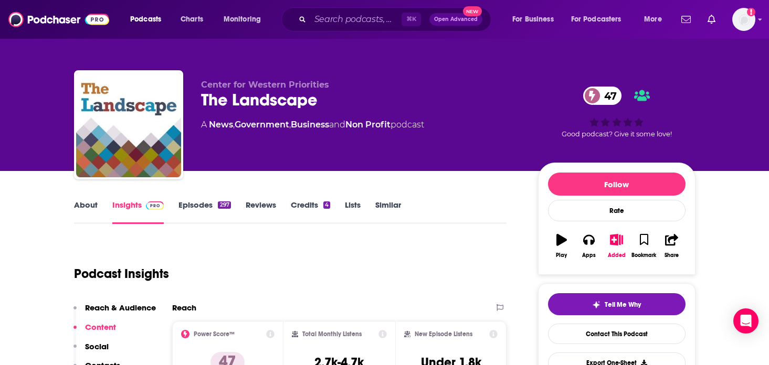
click at [243, 97] on div "The Landscape 47" at bounding box center [361, 100] width 320 height 20
copy div "The Landscape 47"
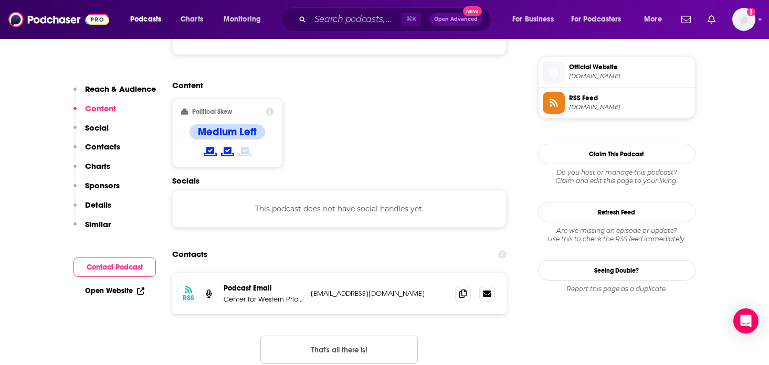
scroll to position [822, 0]
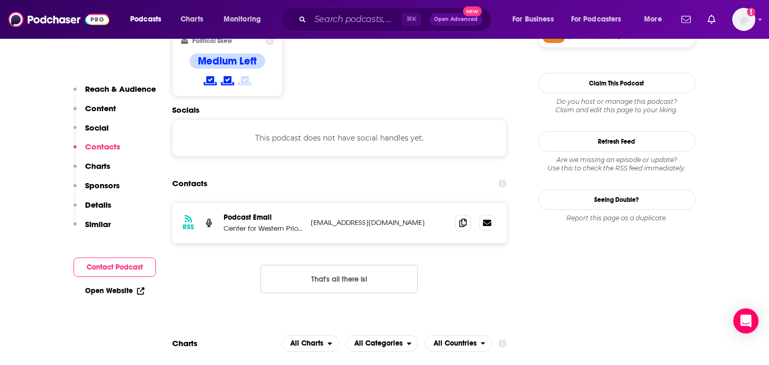
click at [343, 218] on p "[EMAIL_ADDRESS][DOMAIN_NAME]" at bounding box center [379, 222] width 137 height 9
click at [343, 218] on p "aaronwe@gmail.com" at bounding box center [379, 222] width 137 height 9
copy div "aaronwe@gmail.com aaronwe@gmail.com"
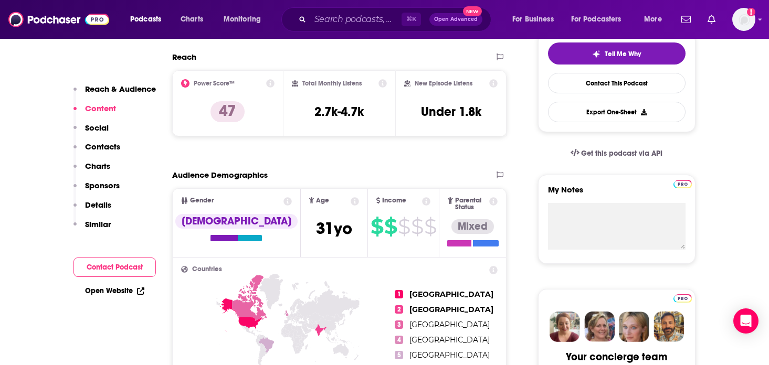
scroll to position [0, 0]
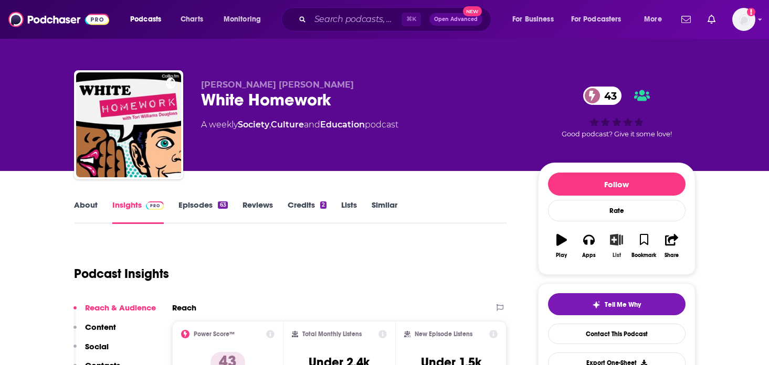
click at [620, 245] on icon "button" at bounding box center [616, 240] width 13 height 12
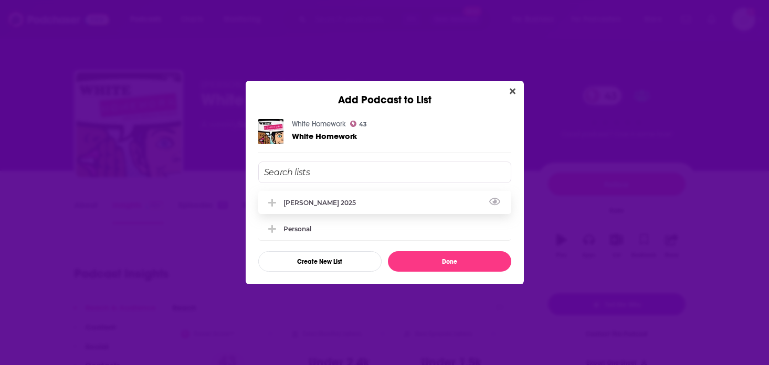
click at [347, 205] on div "[PERSON_NAME] 2025" at bounding box center [384, 202] width 253 height 23
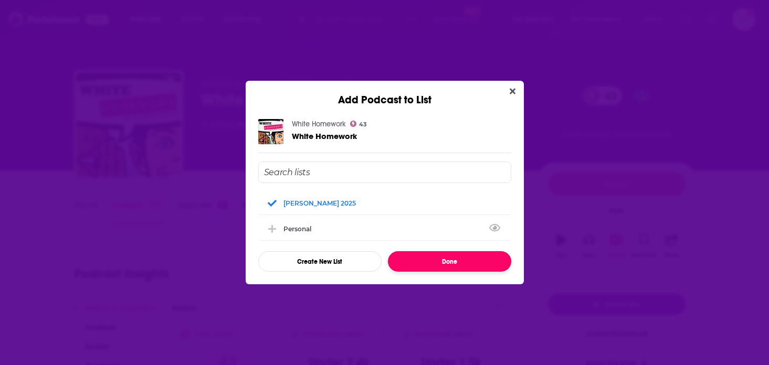
click at [455, 266] on button "Done" at bounding box center [449, 262] width 123 height 20
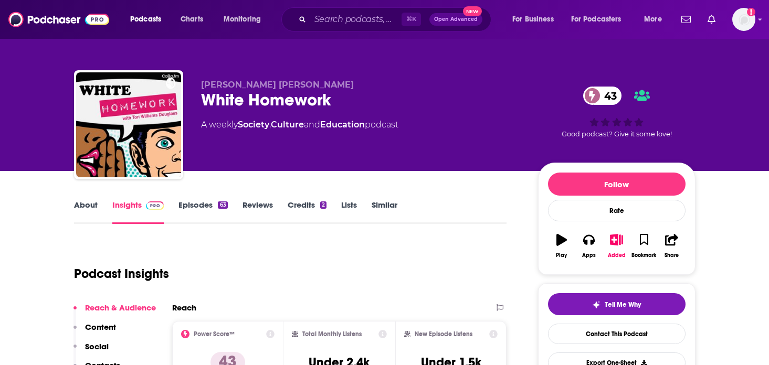
click at [192, 202] on link "Episodes 63" at bounding box center [203, 212] width 49 height 24
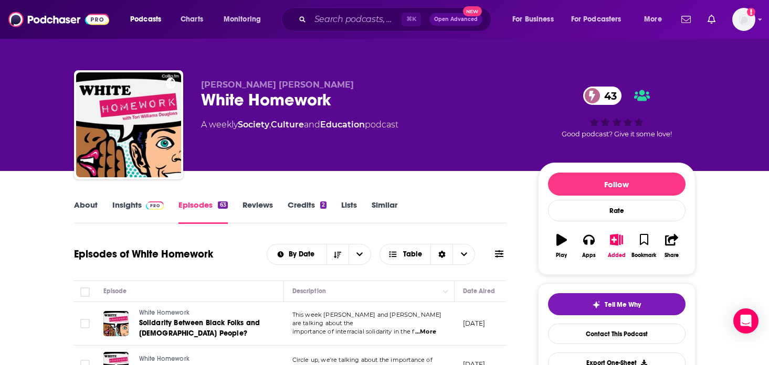
click at [97, 207] on link "About" at bounding box center [86, 212] width 24 height 24
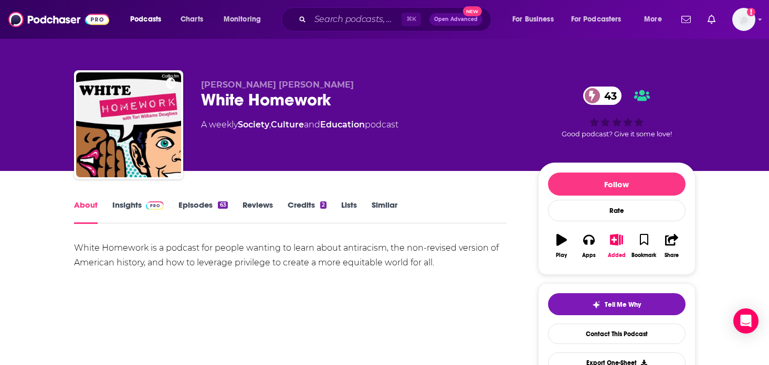
scroll to position [9, 0]
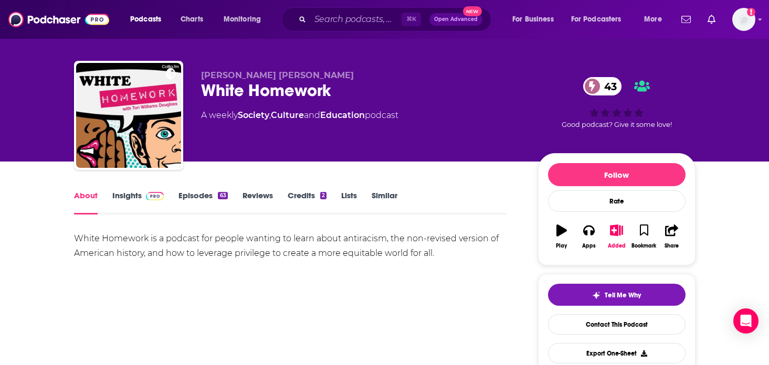
click at [151, 193] on img at bounding box center [155, 196] width 18 height 8
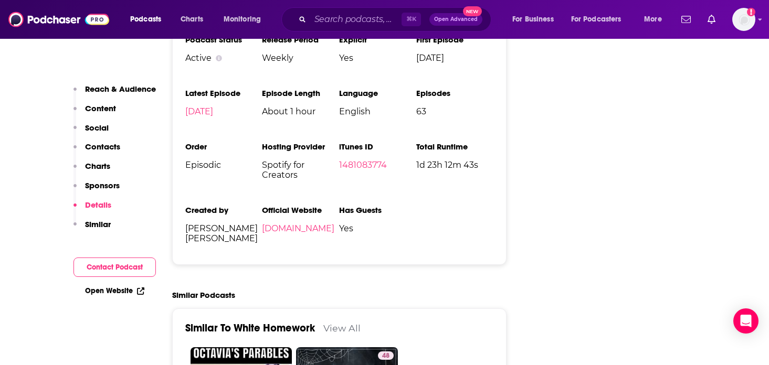
scroll to position [1385, 0]
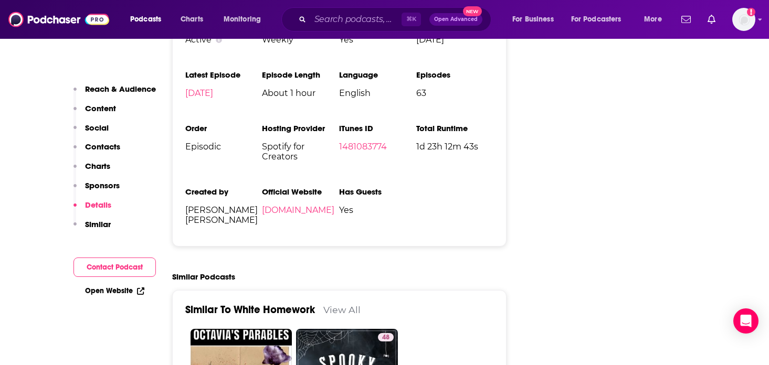
click at [184, 175] on div "Podcast Status Active Release Period Weekly Explicit Yes First Episode Sep 6th,…" at bounding box center [339, 125] width 335 height 244
drag, startPoint x: 184, startPoint y: 175, endPoint x: 223, endPoint y: 188, distance: 40.5
click at [223, 188] on div "Podcast Status Active Release Period Weekly Explicit Yes First Episode Sep 6th,…" at bounding box center [339, 125] width 335 height 244
copy span "Tori Williams Douglass"
drag, startPoint x: 244, startPoint y: 200, endPoint x: 186, endPoint y: 200, distance: 57.2
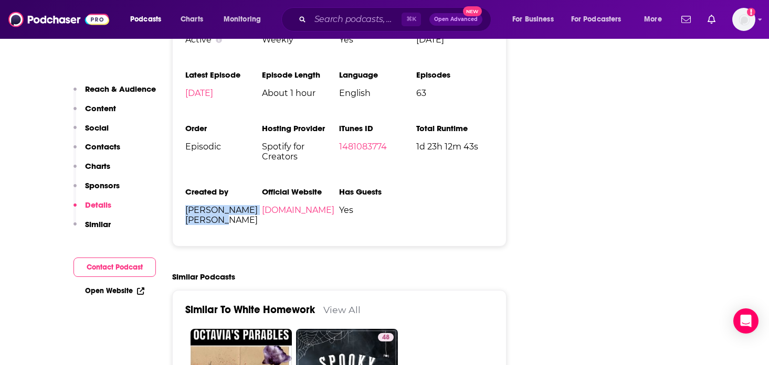
click at [186, 205] on span "Tori Williams Douglass, Benjamin Faye" at bounding box center [223, 215] width 77 height 20
copy span "Benjamin Fay"
click at [392, 194] on li "Has Guests Yes" at bounding box center [377, 210] width 77 height 47
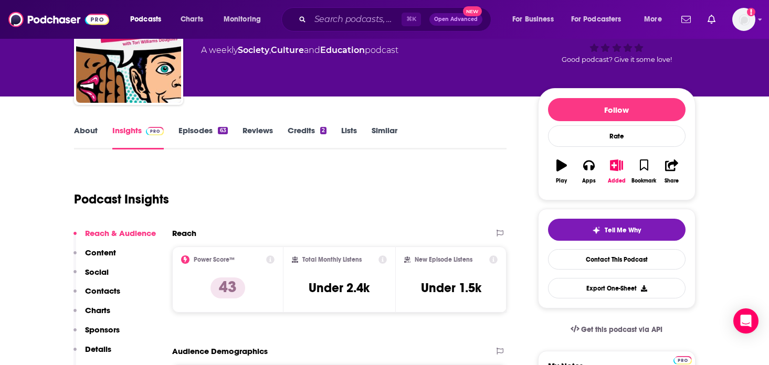
scroll to position [0, 0]
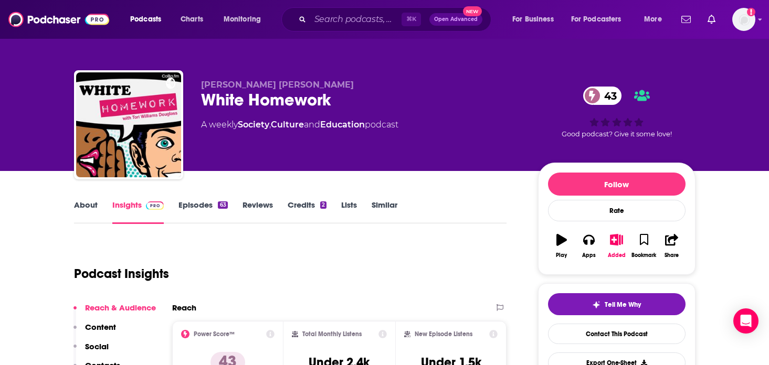
click at [92, 207] on link "About" at bounding box center [86, 212] width 24 height 24
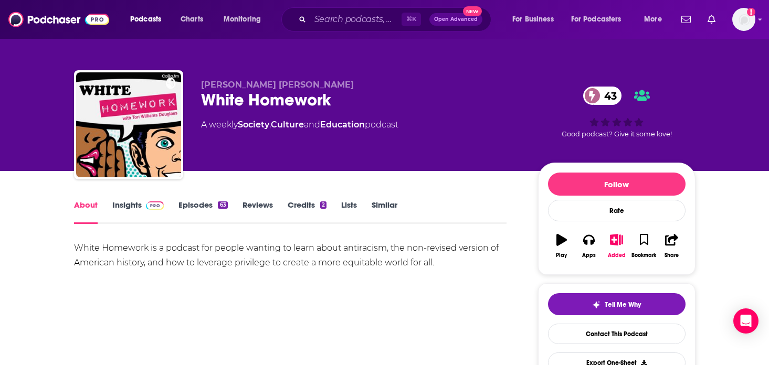
click at [139, 206] on link "Insights" at bounding box center [138, 212] width 52 height 24
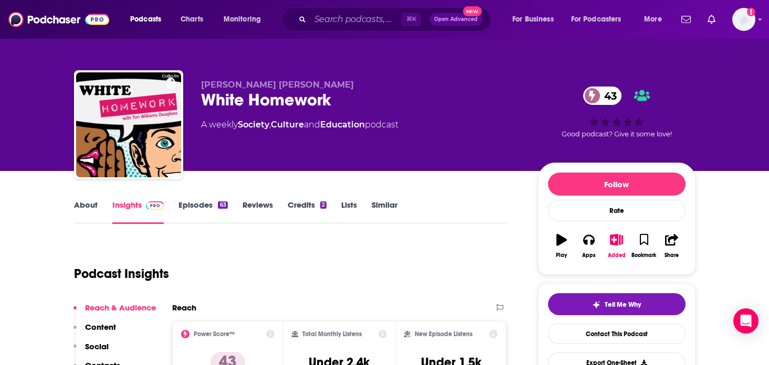
click at [212, 206] on link "Episodes 63" at bounding box center [203, 212] width 49 height 24
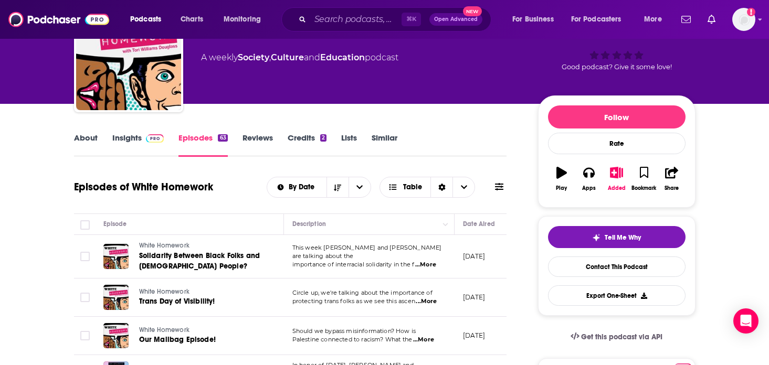
scroll to position [69, 0]
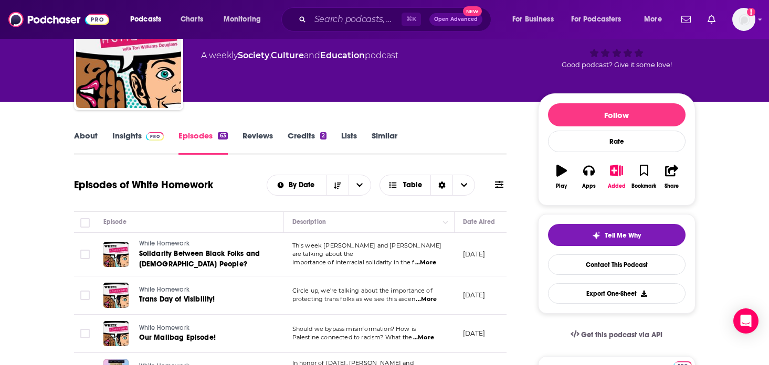
click at [139, 142] on link "Insights" at bounding box center [138, 143] width 52 height 24
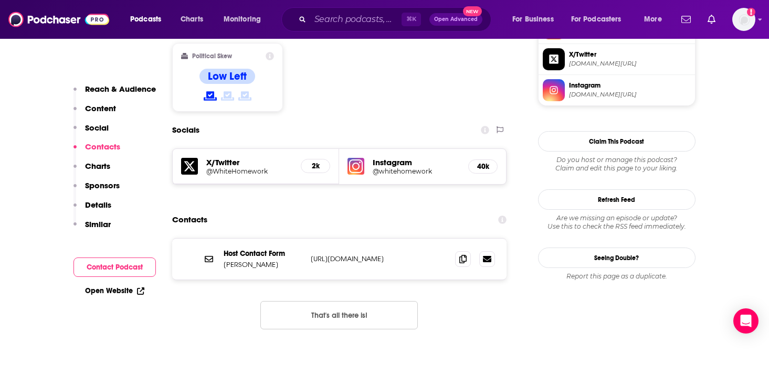
scroll to position [851, 0]
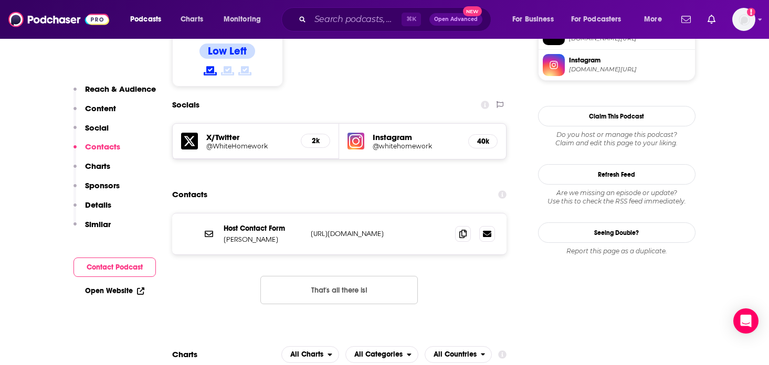
click at [359, 229] on p "https://www.toriglass.com/contact" at bounding box center [379, 233] width 137 height 9
click at [379, 229] on p "https://www.toriglass.com/contact" at bounding box center [379, 233] width 137 height 9
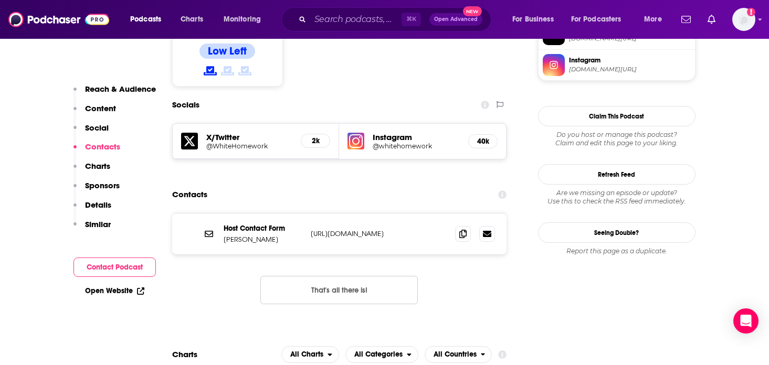
click at [379, 229] on p "https://www.toriglass.com/contact" at bounding box center [379, 233] width 137 height 9
copy div "https://www.toriglass.com/contact https://www.toriglass.com/contact"
click at [440, 234] on div "Host Contact Form Tori Williams Douglass https://www.toriglass.com/contact http…" at bounding box center [339, 267] width 335 height 108
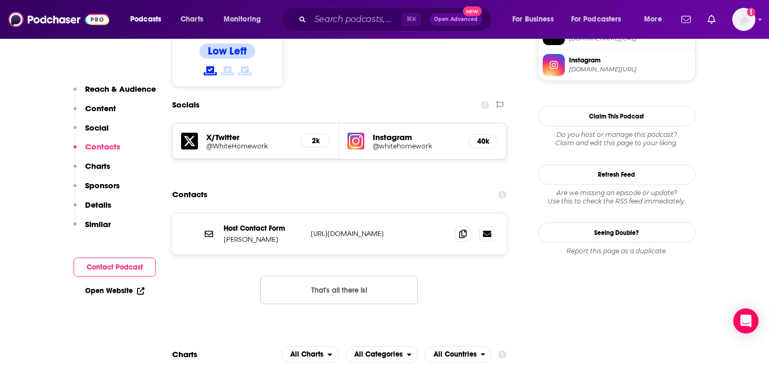
click at [505, 191] on icon at bounding box center [503, 195] width 8 height 8
click at [448, 185] on div "Contacts" at bounding box center [339, 195] width 335 height 20
click at [360, 276] on button "That's all there is!" at bounding box center [339, 290] width 158 height 28
click at [406, 142] on h5 "@whitehomework" at bounding box center [416, 146] width 87 height 8
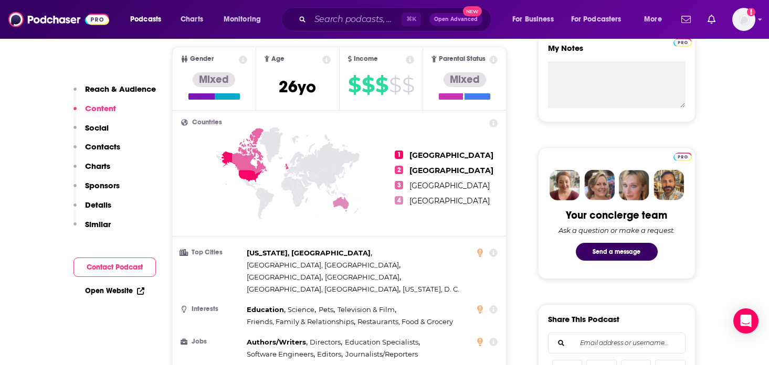
scroll to position [0, 0]
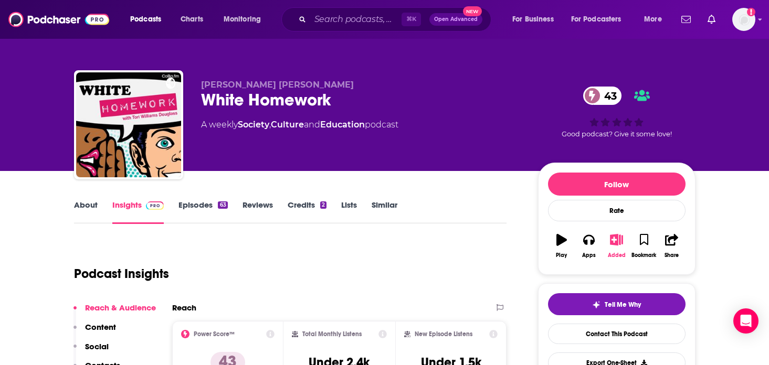
click at [619, 246] on button "Added" at bounding box center [616, 246] width 27 height 38
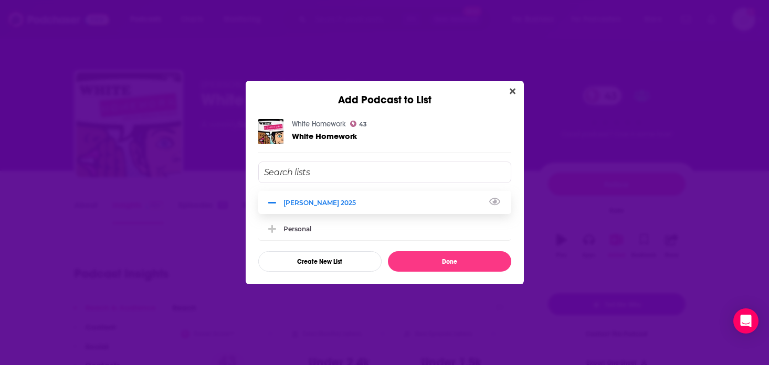
click at [292, 201] on div "[PERSON_NAME] 2025" at bounding box center [323, 203] width 79 height 8
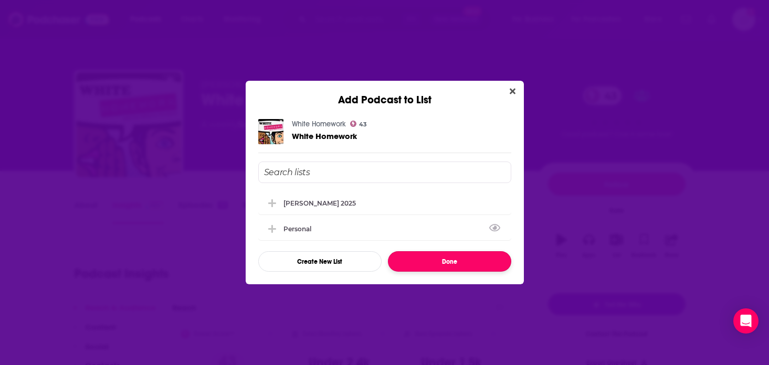
click at [461, 263] on button "Done" at bounding box center [449, 262] width 123 height 20
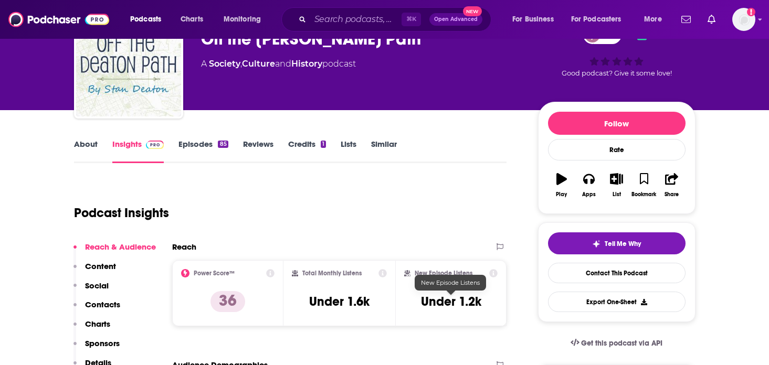
scroll to position [46, 0]
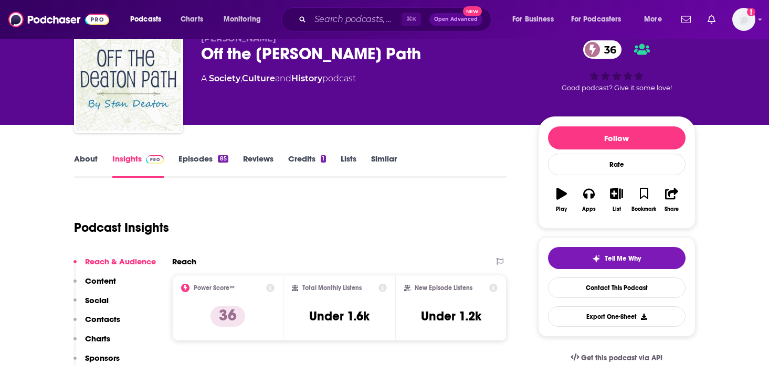
click at [194, 155] on link "Episodes 85" at bounding box center [203, 166] width 49 height 24
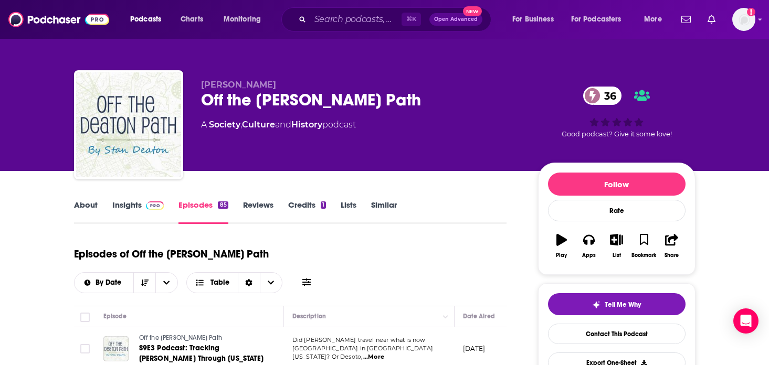
click at [124, 211] on link "Insights" at bounding box center [138, 212] width 52 height 24
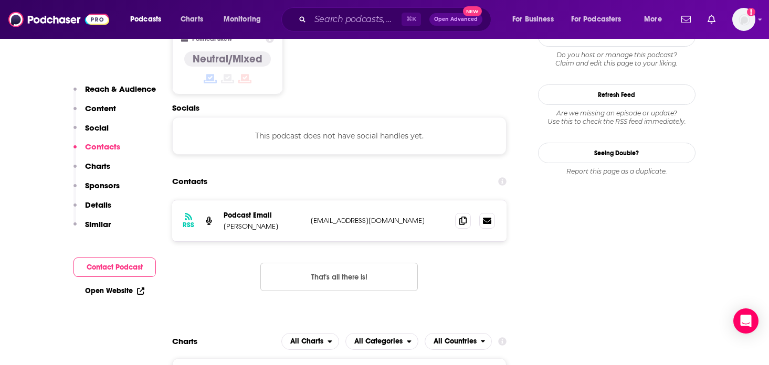
scroll to position [910, 0]
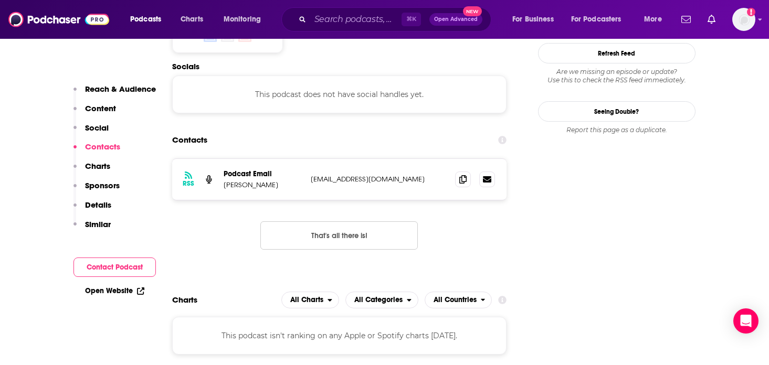
click at [358, 175] on p "[EMAIL_ADDRESS][DOMAIN_NAME]" at bounding box center [379, 179] width 137 height 9
copy div "[EMAIL_ADDRESS][DOMAIN_NAME] [EMAIL_ADDRESS][DOMAIN_NAME]"
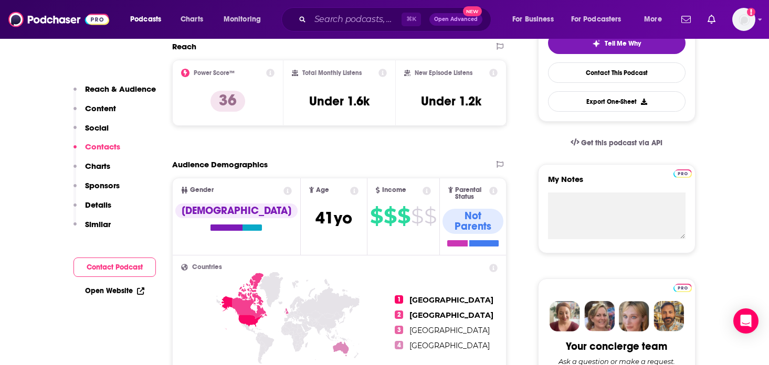
scroll to position [0, 0]
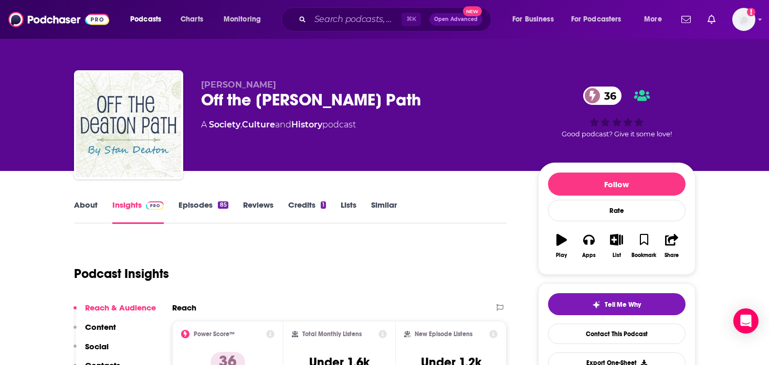
click at [197, 203] on link "Episodes 85" at bounding box center [203, 212] width 49 height 24
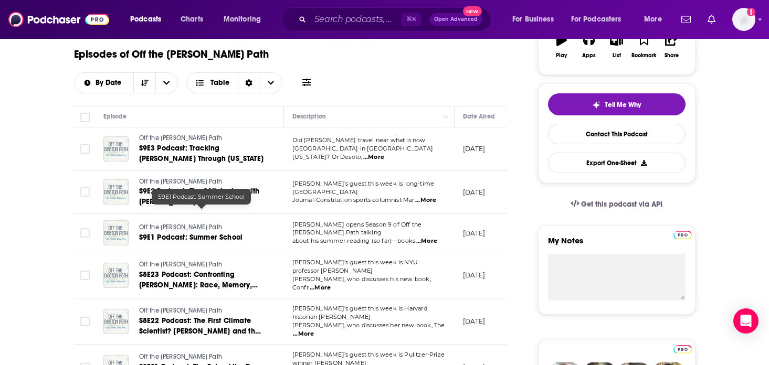
scroll to position [202, 0]
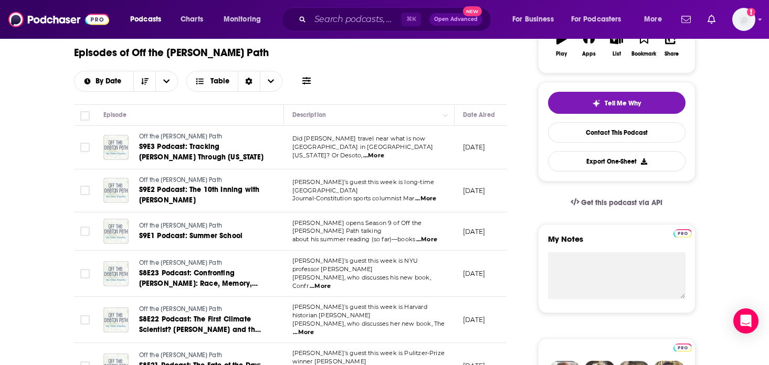
click at [427, 195] on span "...More" at bounding box center [425, 199] width 21 height 8
click at [382, 257] on span "[PERSON_NAME]’s guest this week is NYU professor [PERSON_NAME]" at bounding box center [355, 265] width 126 height 16
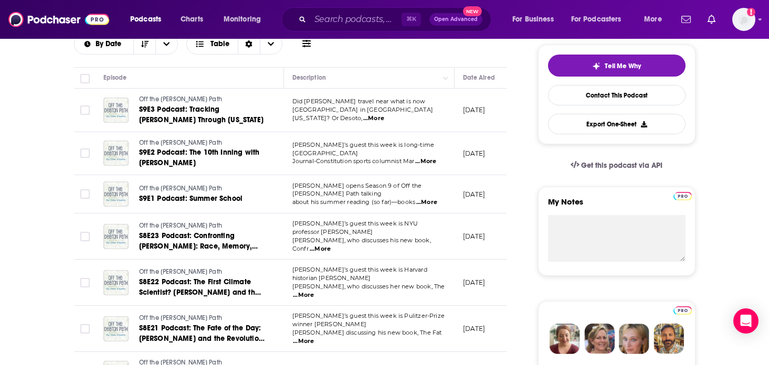
click at [331, 245] on span "...More" at bounding box center [320, 249] width 21 height 8
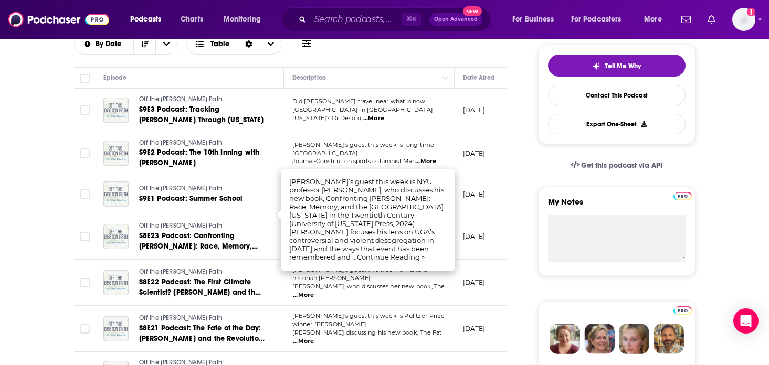
click at [387, 306] on td "[PERSON_NAME]’s guest this week is Pulitzer-Prize winner [PERSON_NAME] discussi…" at bounding box center [369, 329] width 171 height 46
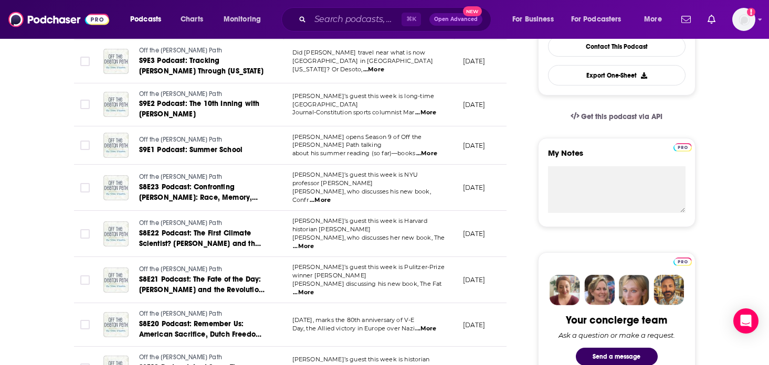
scroll to position [300, 0]
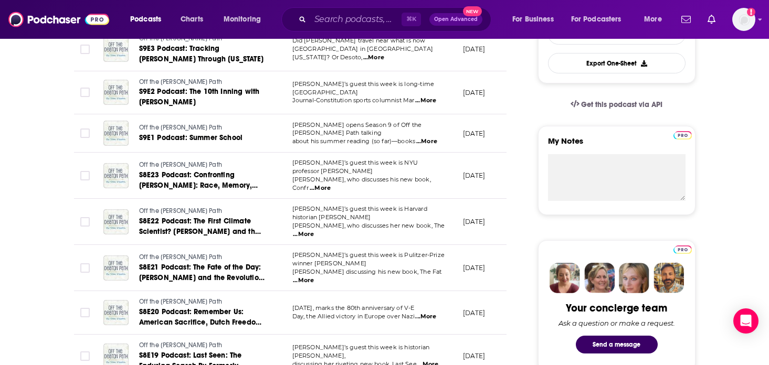
click at [432, 246] on td "[PERSON_NAME]’s guest this week is Pulitzer-Prize winner [PERSON_NAME] discussi…" at bounding box center [369, 268] width 171 height 46
click at [314, 277] on span "...More" at bounding box center [303, 281] width 21 height 8
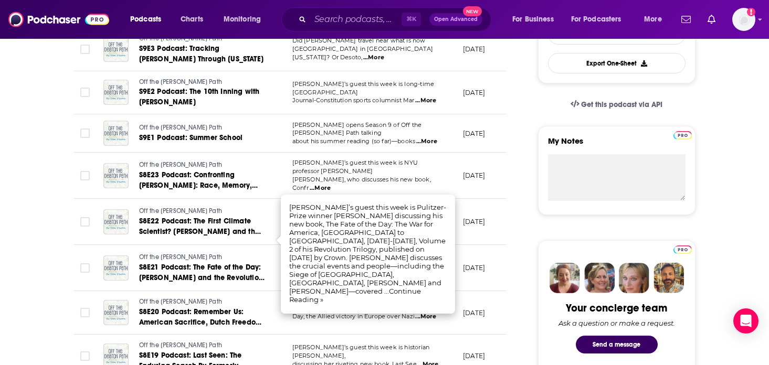
click at [428, 361] on span "...More" at bounding box center [427, 365] width 21 height 8
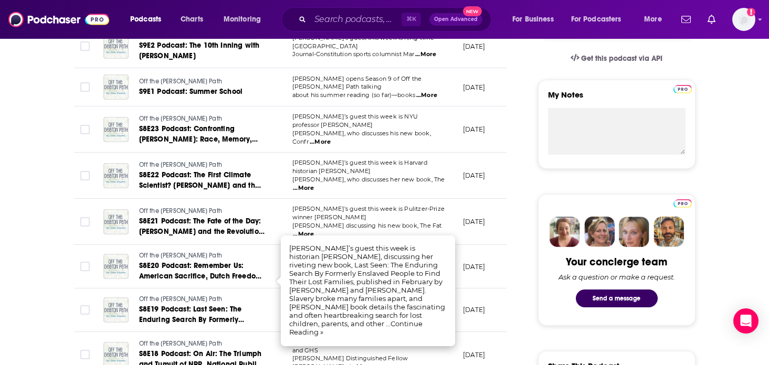
scroll to position [348, 0]
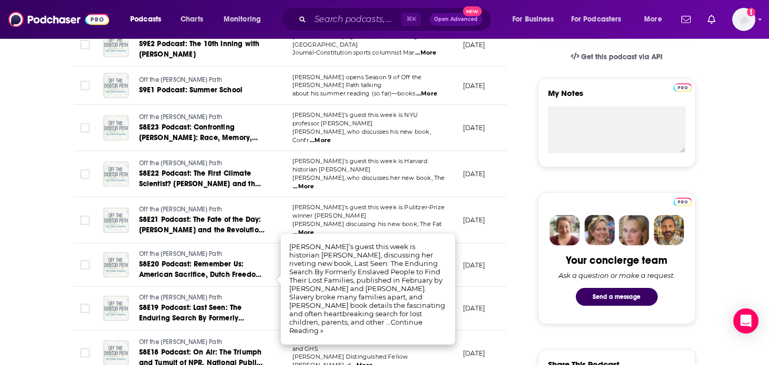
click at [424, 336] on td "[PERSON_NAME]’s guest is award-winning author and [PERSON_NAME] Distinguished F…" at bounding box center [369, 354] width 171 height 46
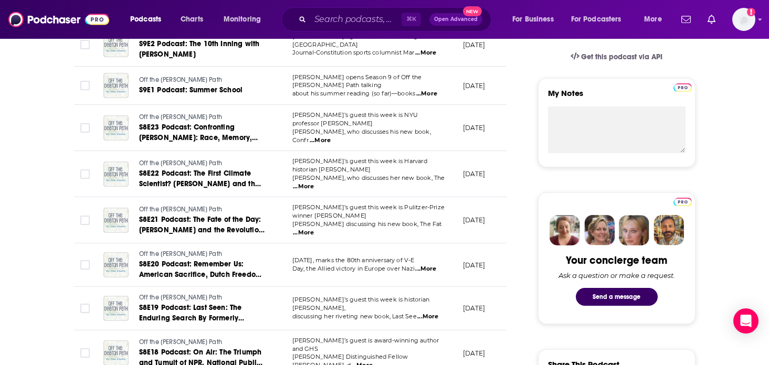
click at [428, 313] on span "...More" at bounding box center [427, 317] width 21 height 8
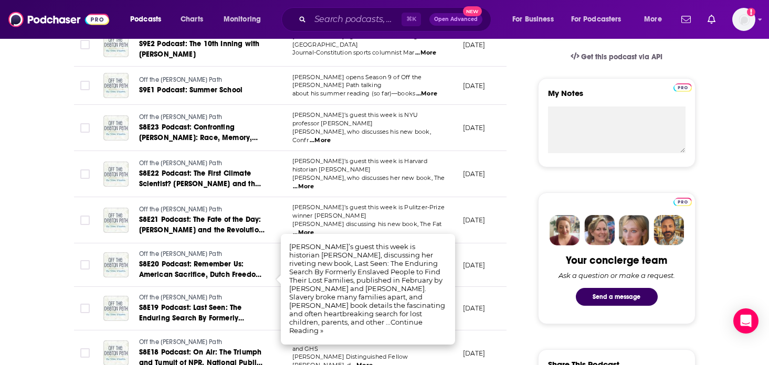
click at [464, 295] on td "[DATE]" at bounding box center [489, 309] width 68 height 44
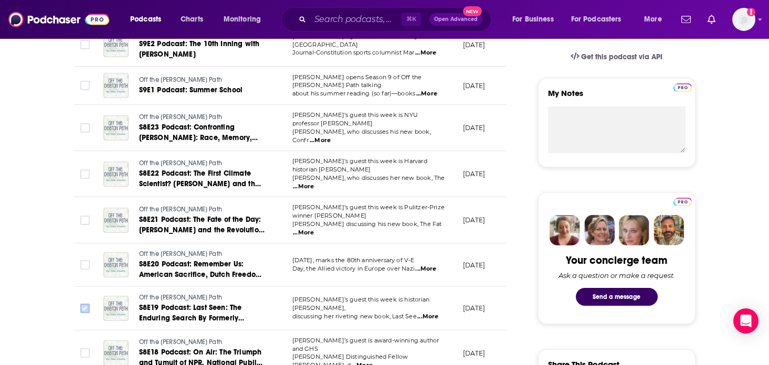
click at [87, 304] on input "Toggle select row" at bounding box center [84, 308] width 9 height 9
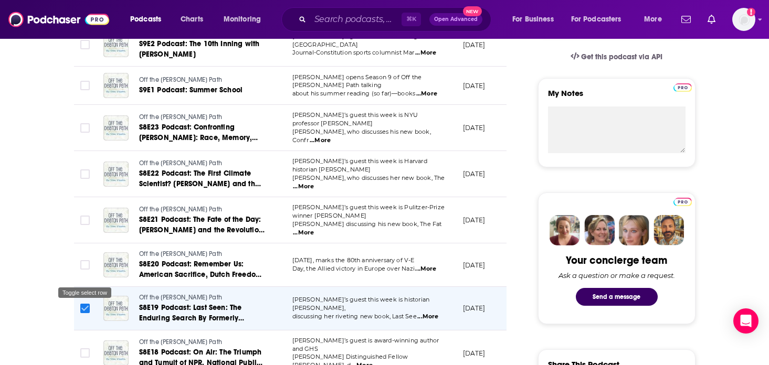
click at [87, 304] on input "Toggle select row" at bounding box center [84, 308] width 9 height 9
checkbox input "false"
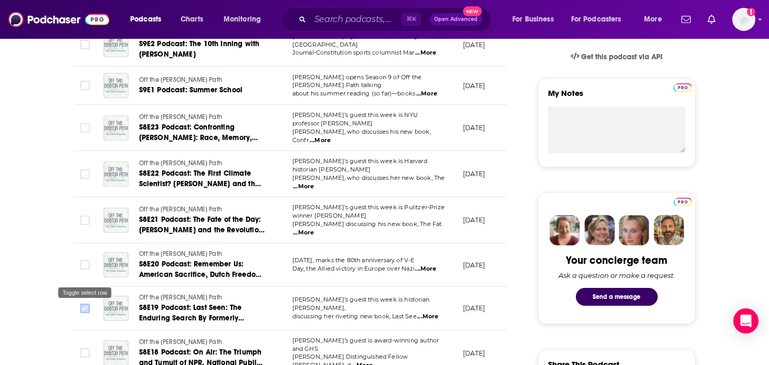
scroll to position [0, 0]
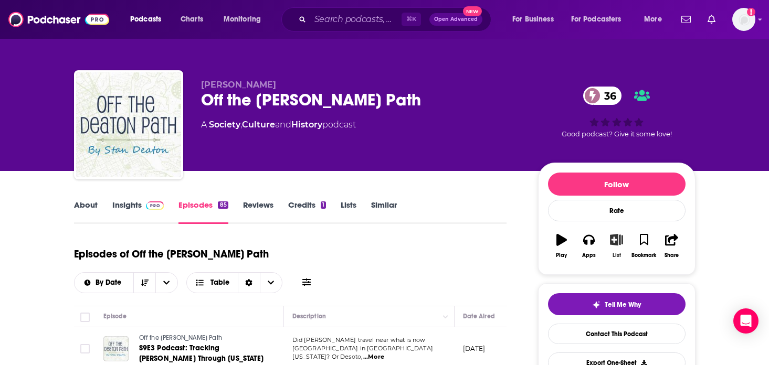
click at [613, 242] on icon "button" at bounding box center [616, 240] width 13 height 12
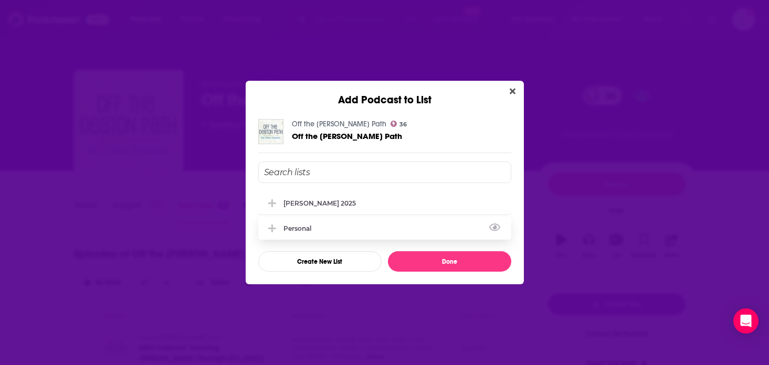
click at [362, 231] on div "personal" at bounding box center [384, 228] width 253 height 23
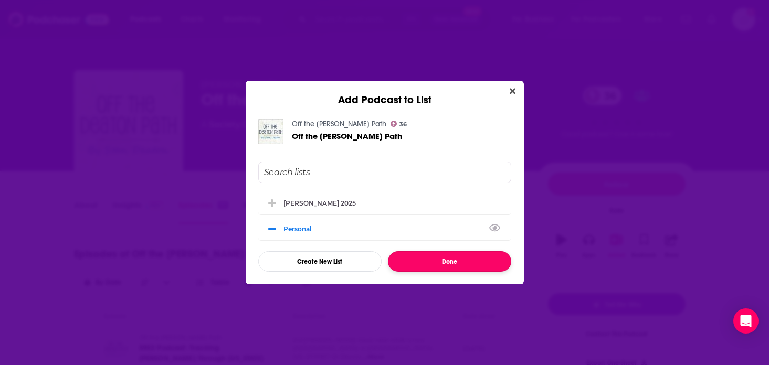
click at [455, 262] on button "Done" at bounding box center [449, 262] width 123 height 20
